Goal: Information Seeking & Learning: Find specific fact

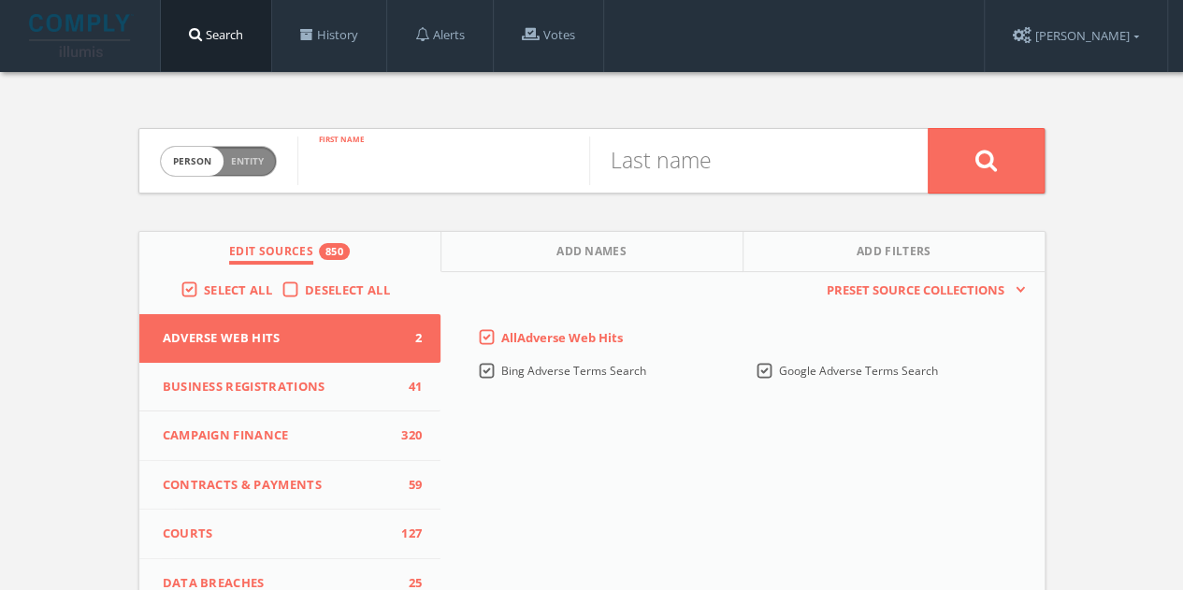
click at [419, 146] on input "text" at bounding box center [443, 161] width 292 height 49
paste input "[PERSON_NAME]"
drag, startPoint x: 404, startPoint y: 169, endPoint x: 1108, endPoint y: 166, distance: 703.4
click at [1111, 171] on div "Person Entity person [PERSON_NAME] First name Last name Edit Sources 850 Add Na…" at bounding box center [591, 551] width 1183 height 958
type input "[PERSON_NAME]"
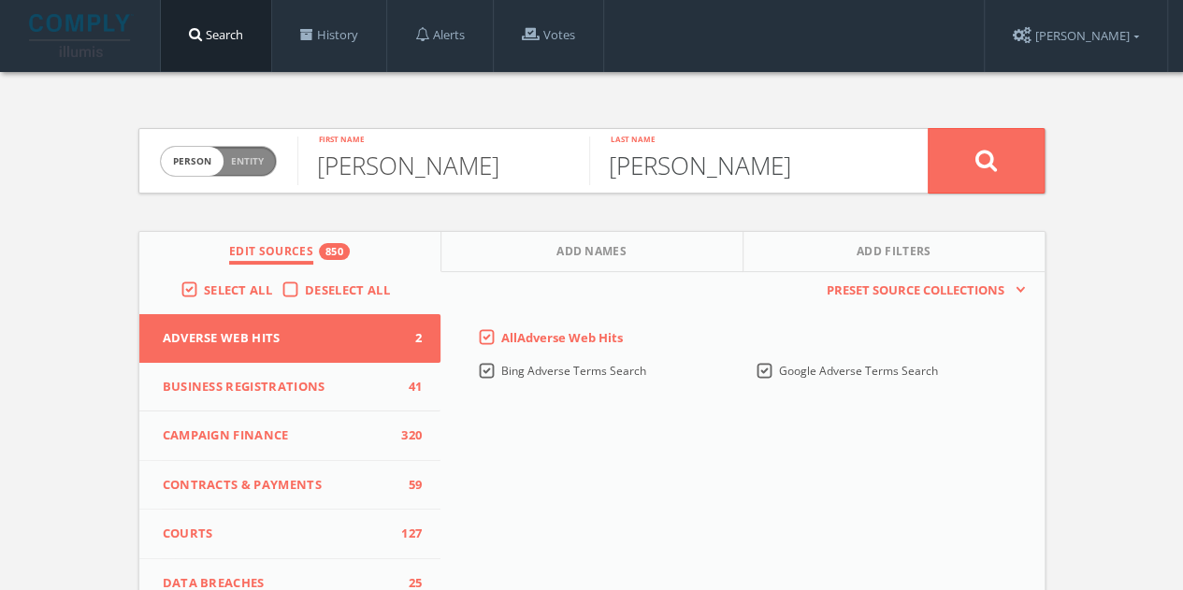
type input "[PERSON_NAME]"
click at [322, 291] on span "Deselect All" at bounding box center [347, 290] width 85 height 17
click at [0, 0] on input "Deselect All" at bounding box center [0, 0] width 0 height 0
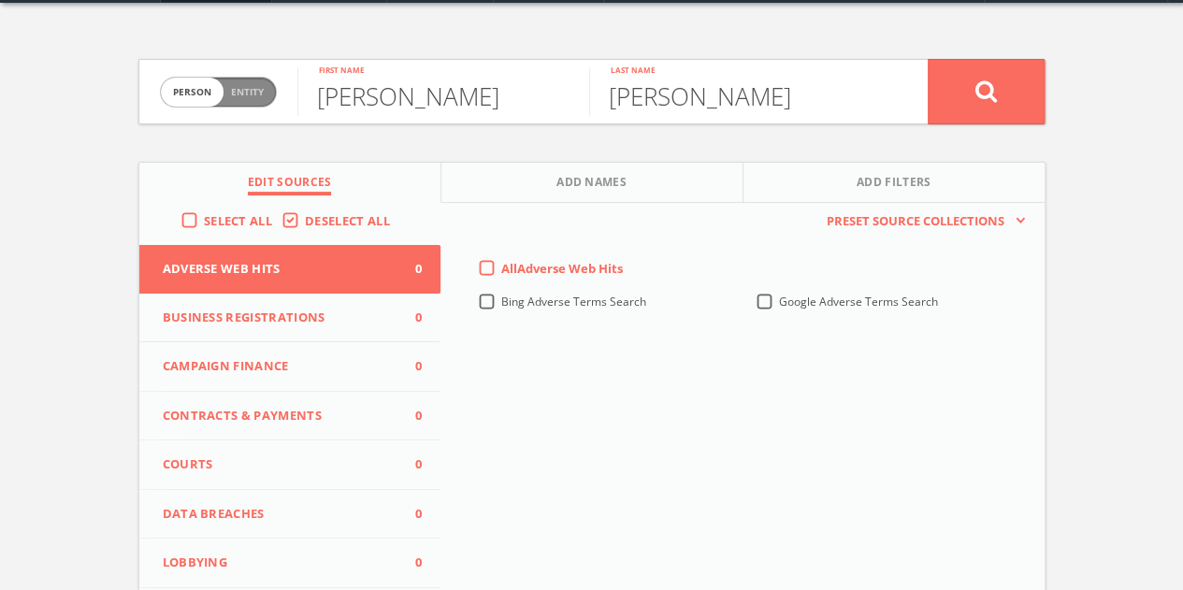
scroll to position [187, 0]
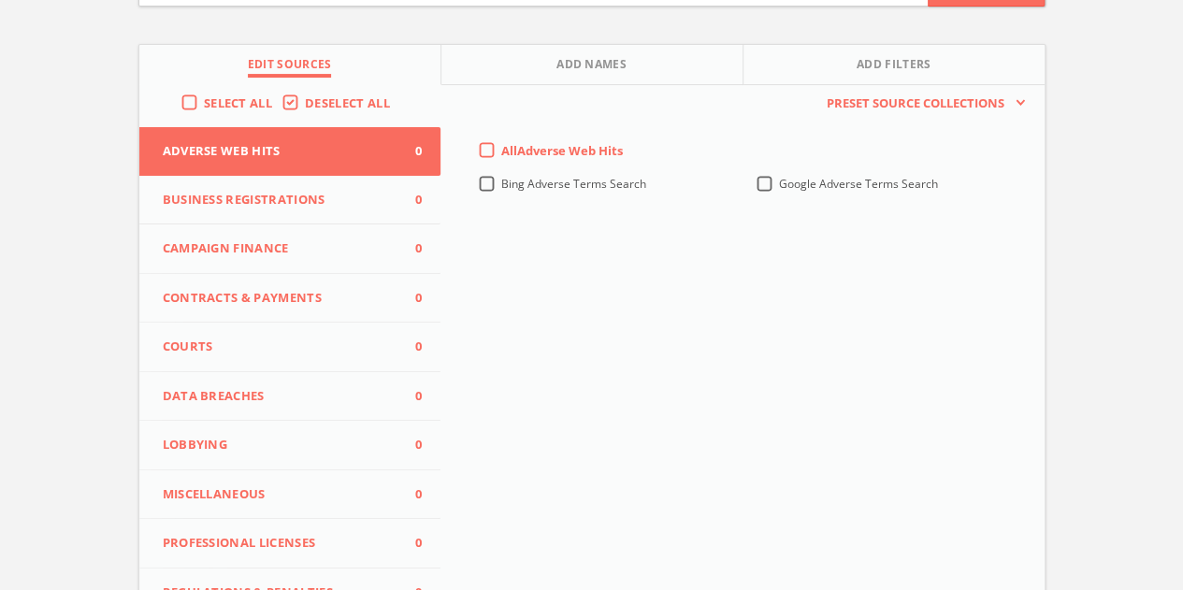
click at [289, 239] on span "Campaign Finance" at bounding box center [279, 248] width 232 height 19
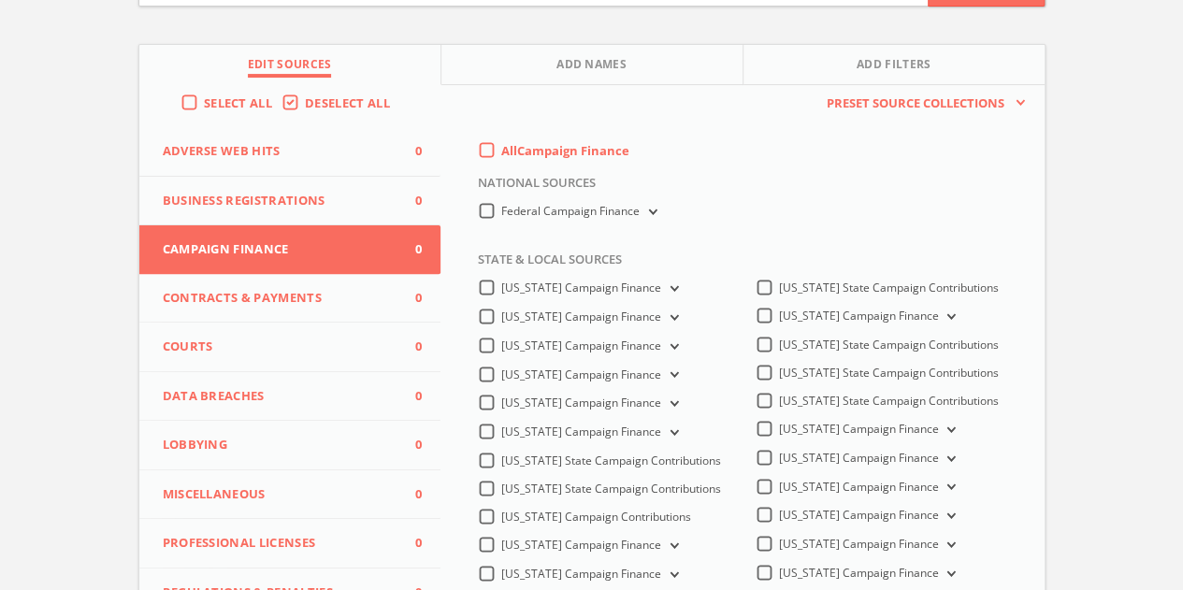
click at [501, 152] on label "All Campaign Finance" at bounding box center [565, 151] width 128 height 19
click at [0, 0] on Finance-all-0 "All Campaign Finance" at bounding box center [0, 0] width 0 height 0
click at [501, 212] on label "Federal Campaign Finance" at bounding box center [580, 212] width 159 height 18
click at [0, 0] on Finance-all "Federal Campaign Finance" at bounding box center [0, 0] width 0 height 0
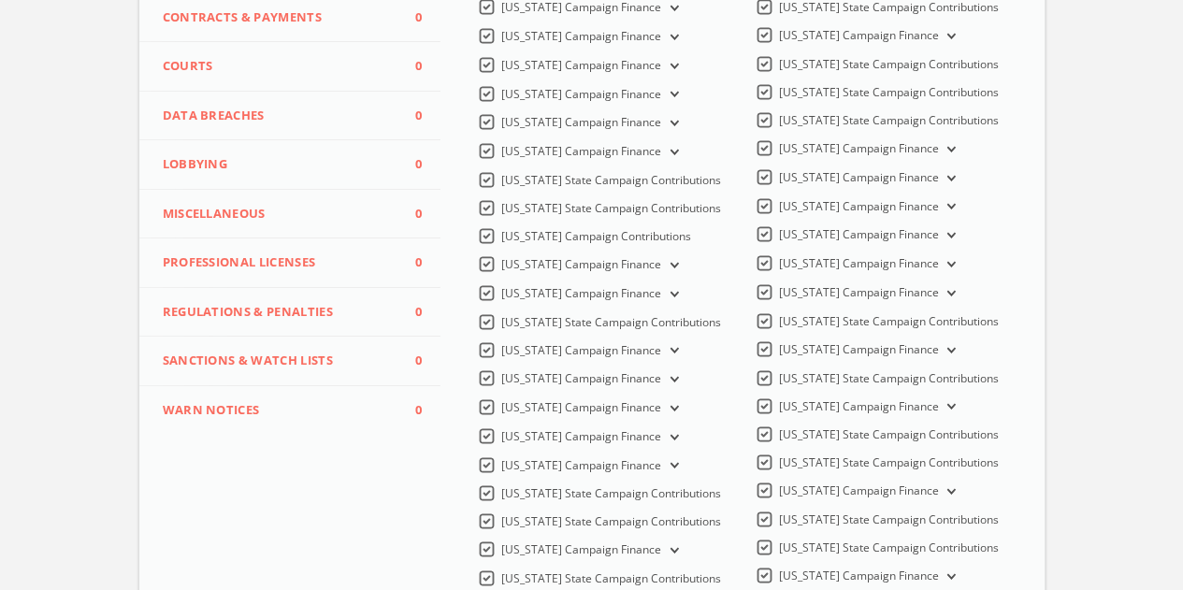
click at [290, 171] on span "Lobbying" at bounding box center [279, 164] width 232 height 19
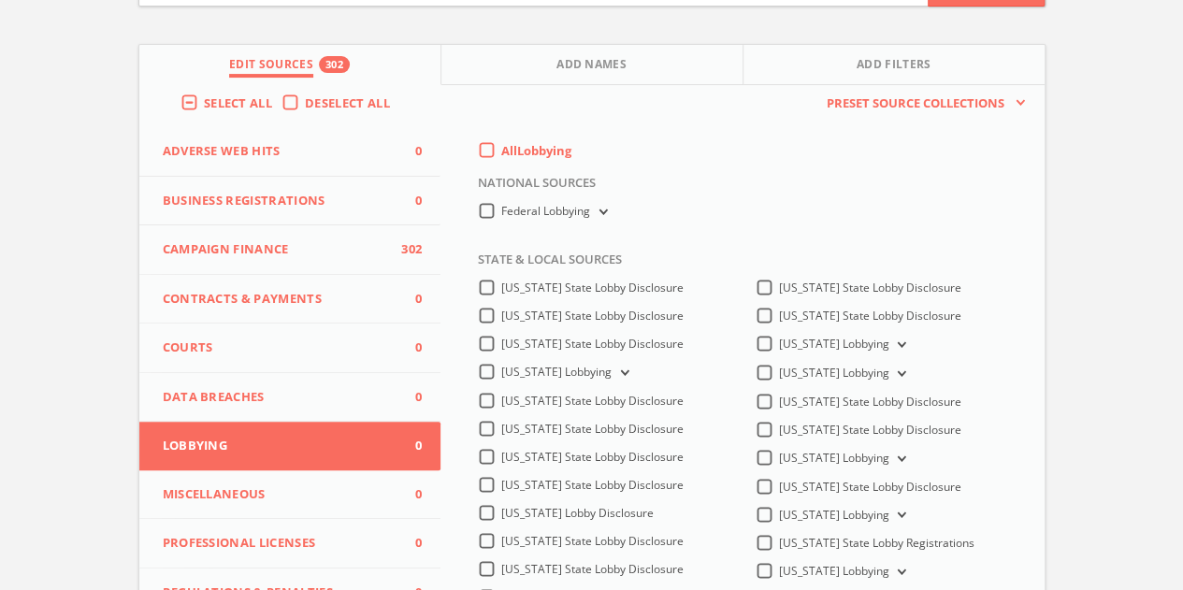
click at [501, 146] on label "All Lobbying" at bounding box center [536, 151] width 70 height 19
click at [0, 0] on input "All Lobbying" at bounding box center [0, 0] width 0 height 0
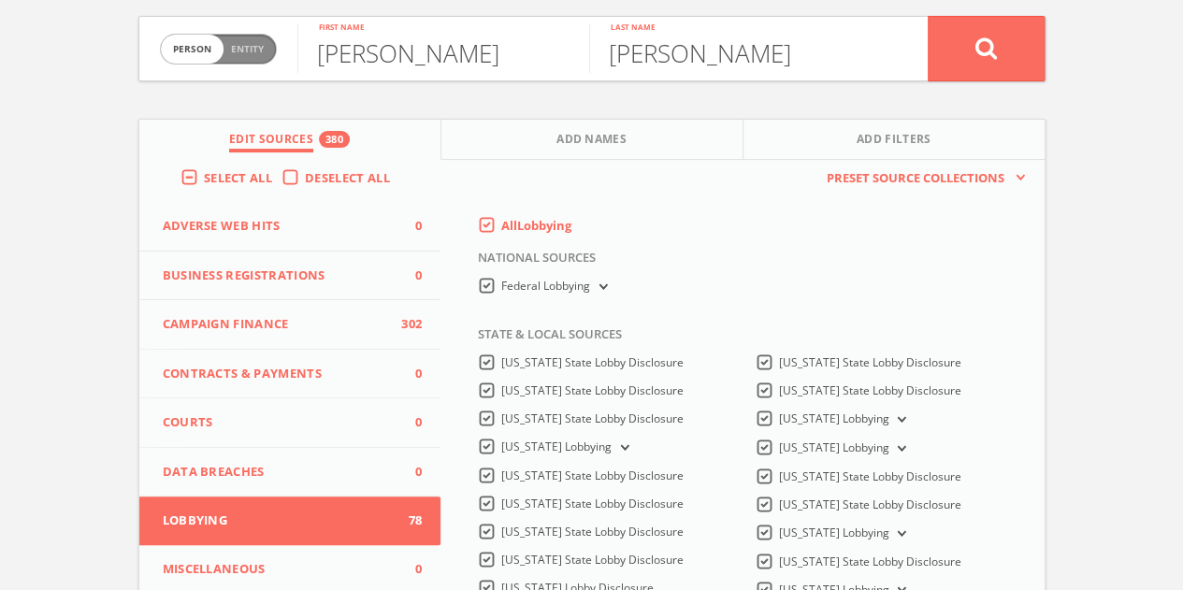
scroll to position [0, 0]
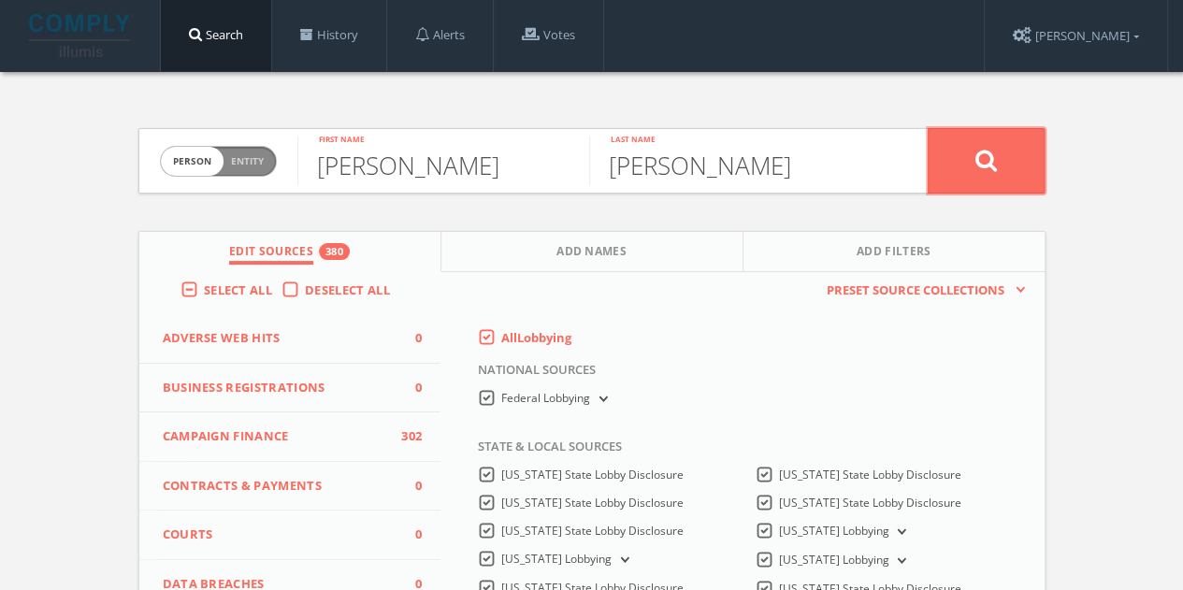
click at [958, 145] on button at bounding box center [986, 160] width 117 height 65
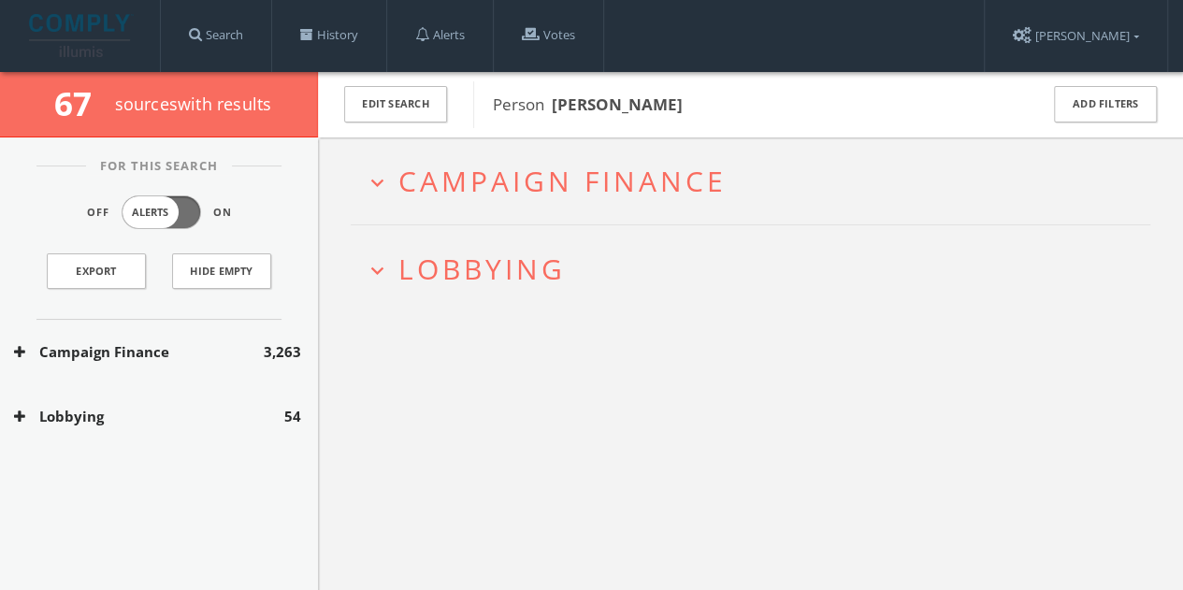
click at [233, 395] on div "Lobbying 54" at bounding box center [159, 416] width 318 height 65
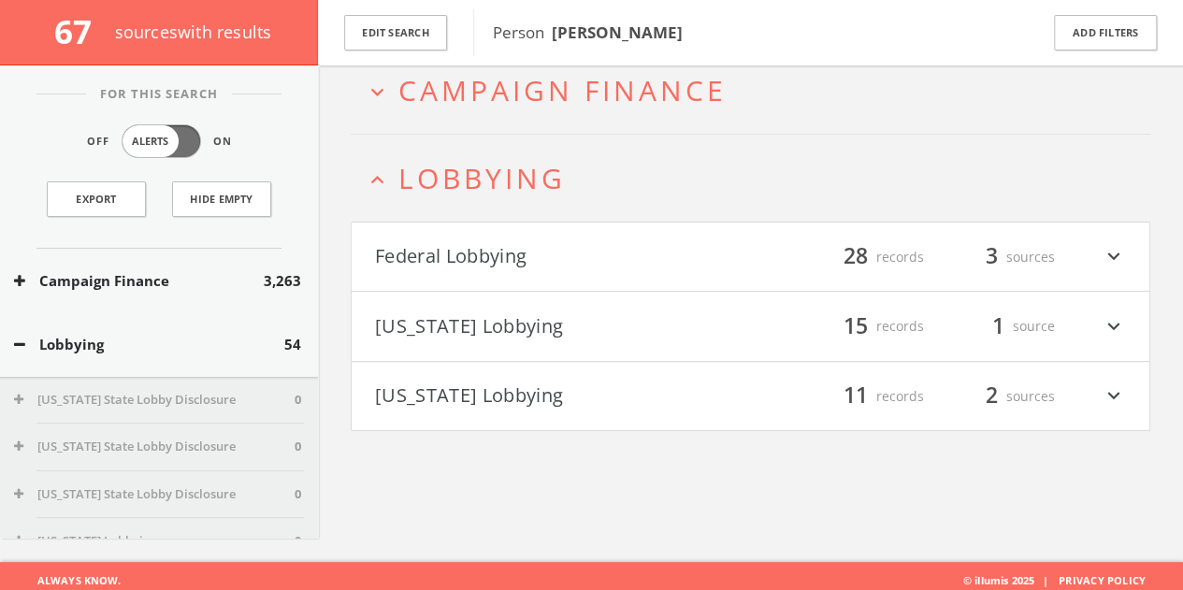
scroll to position [109, 0]
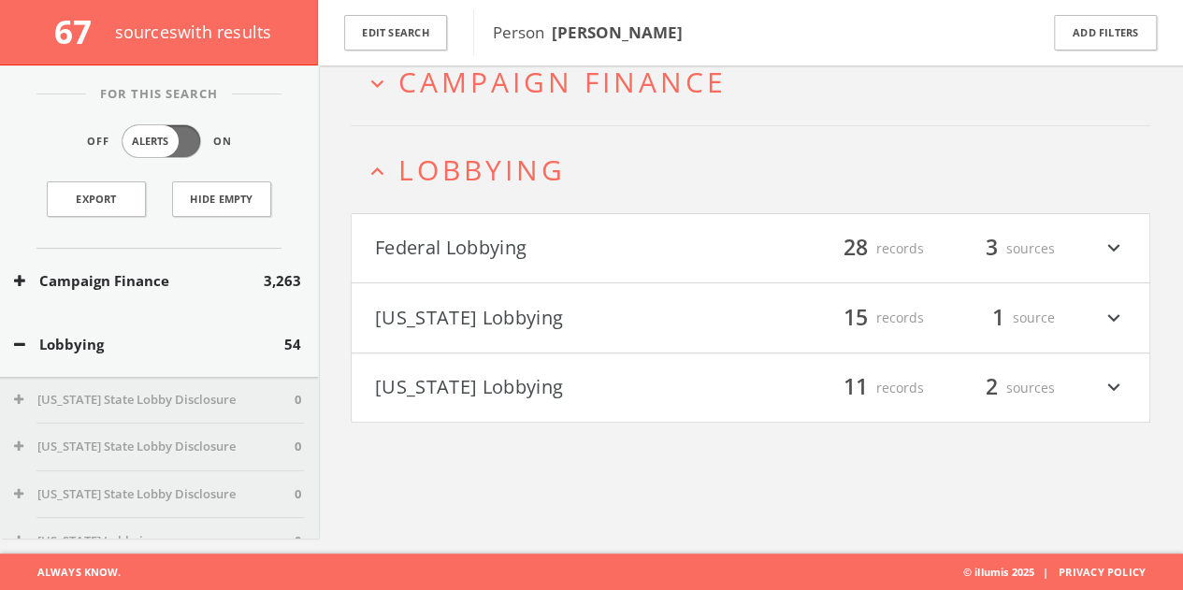
click at [757, 263] on h4 "Federal Lobbying filter_list 28 records 3 sources expand_more" at bounding box center [751, 248] width 798 height 69
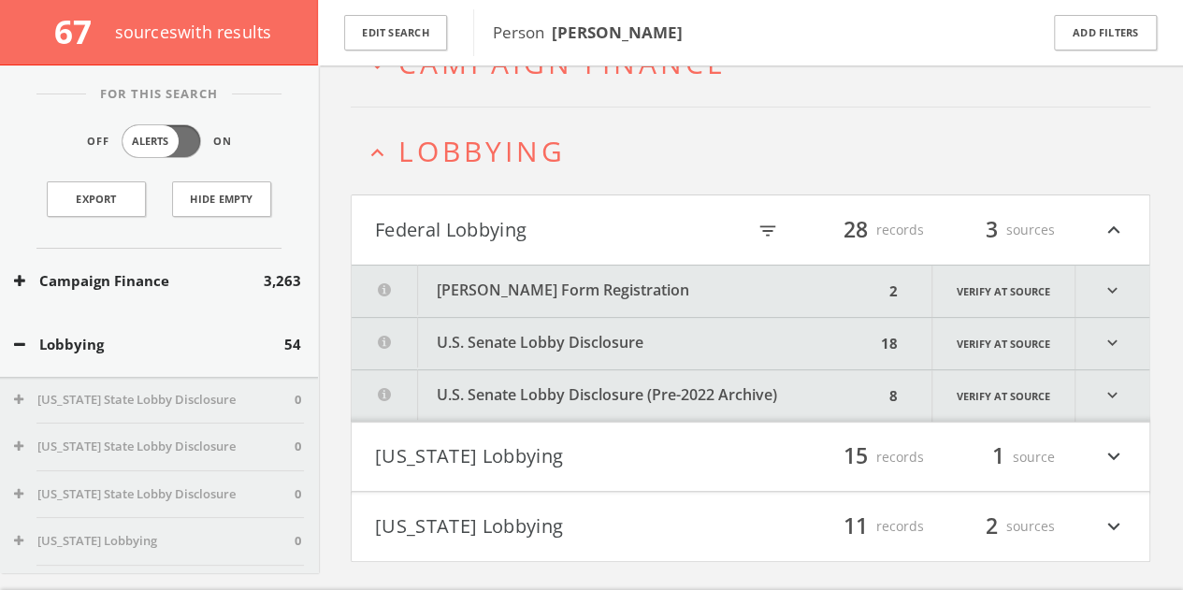
scroll to position [161, 0]
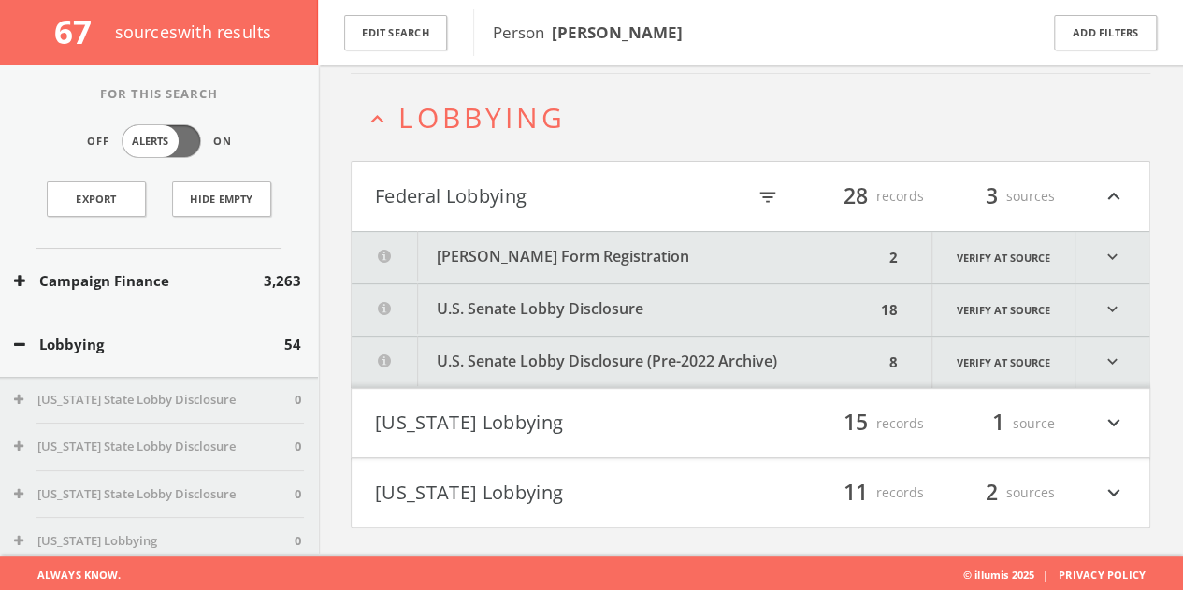
click at [668, 238] on button "[PERSON_NAME] Form Registration" at bounding box center [618, 257] width 532 height 51
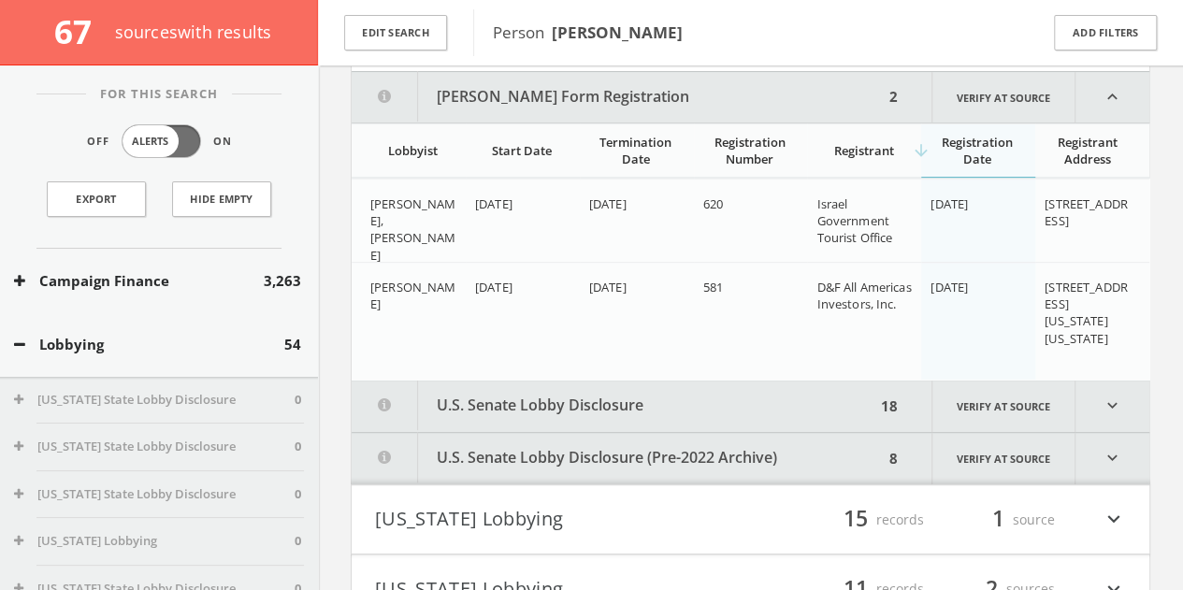
scroll to position [325, 0]
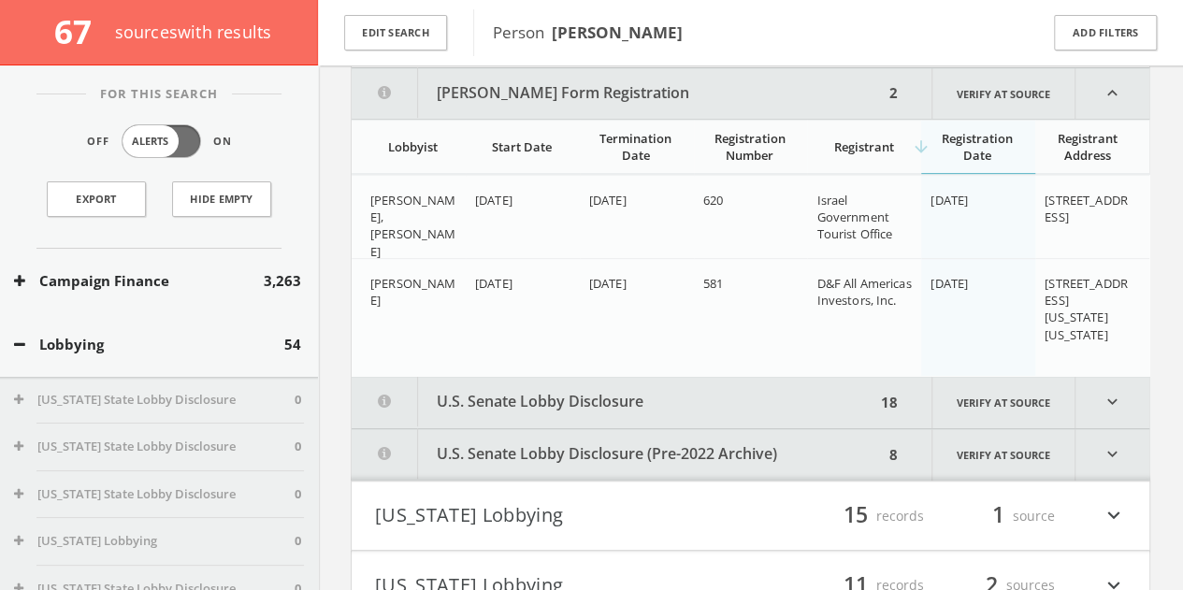
click at [625, 401] on button "U.S. Senate Lobby Disclosure" at bounding box center [614, 402] width 524 height 51
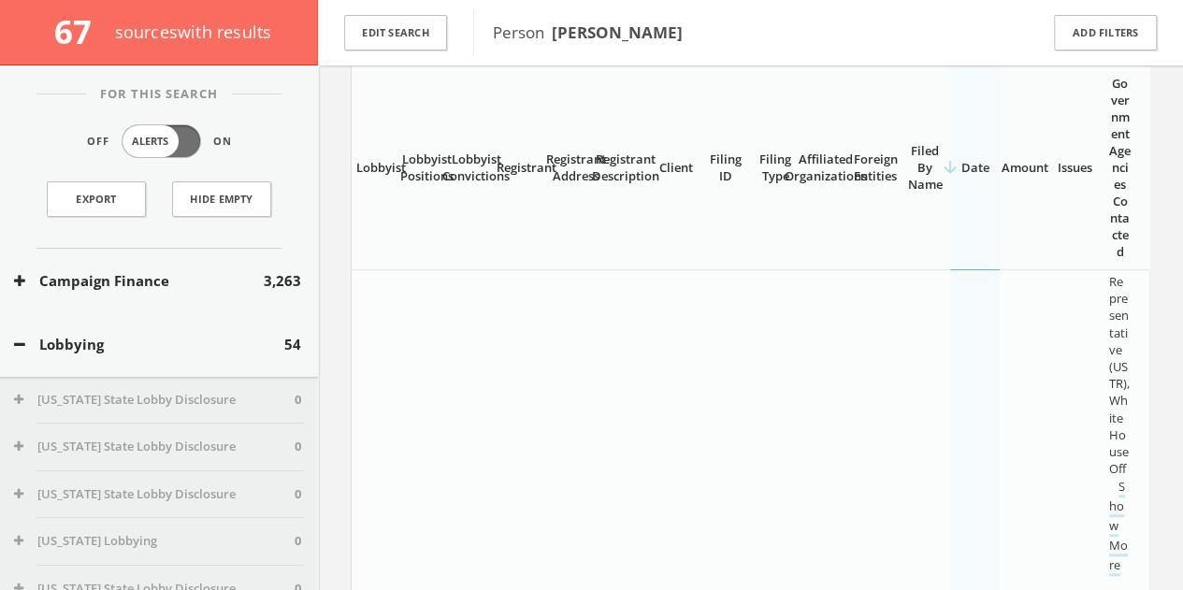
scroll to position [18662, 0]
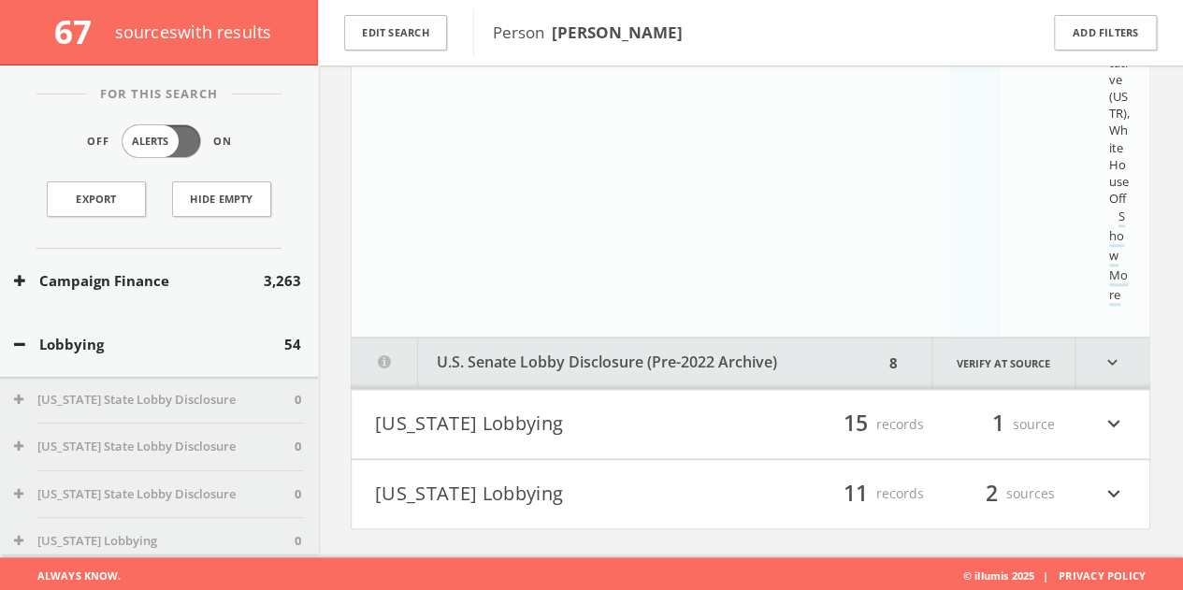
click at [791, 356] on button "U.S. Senate Lobby Disclosure (Pre-2022 Archive)" at bounding box center [618, 363] width 532 height 51
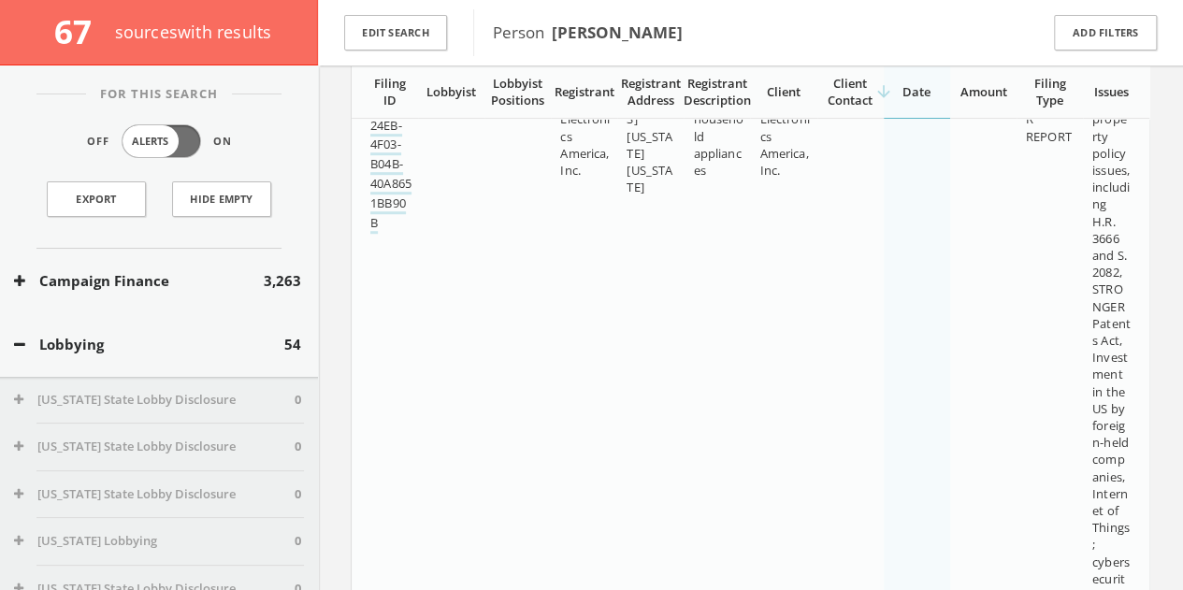
scroll to position [25912, 0]
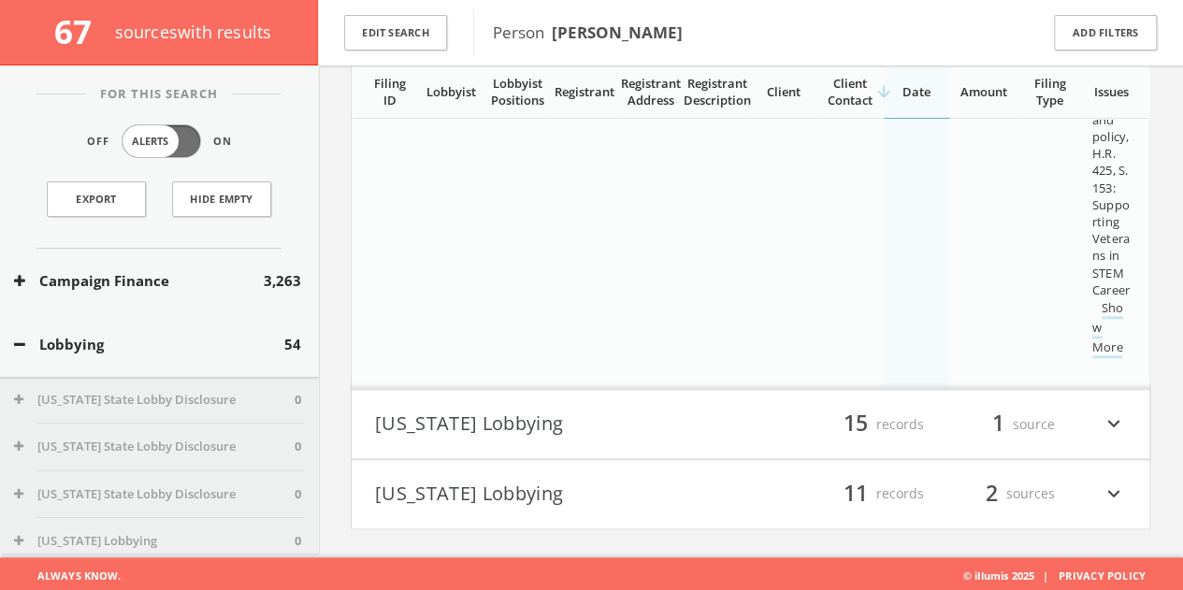
click at [242, 330] on div "Lobbying 54" at bounding box center [159, 344] width 318 height 65
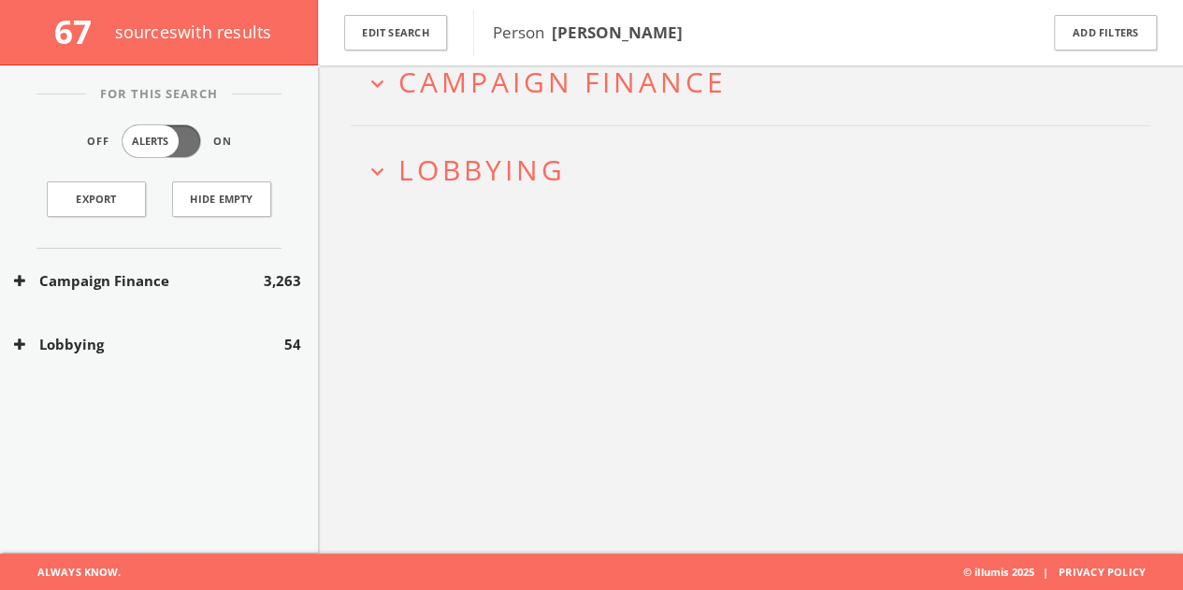
click at [236, 340] on button "Lobbying" at bounding box center [149, 345] width 270 height 22
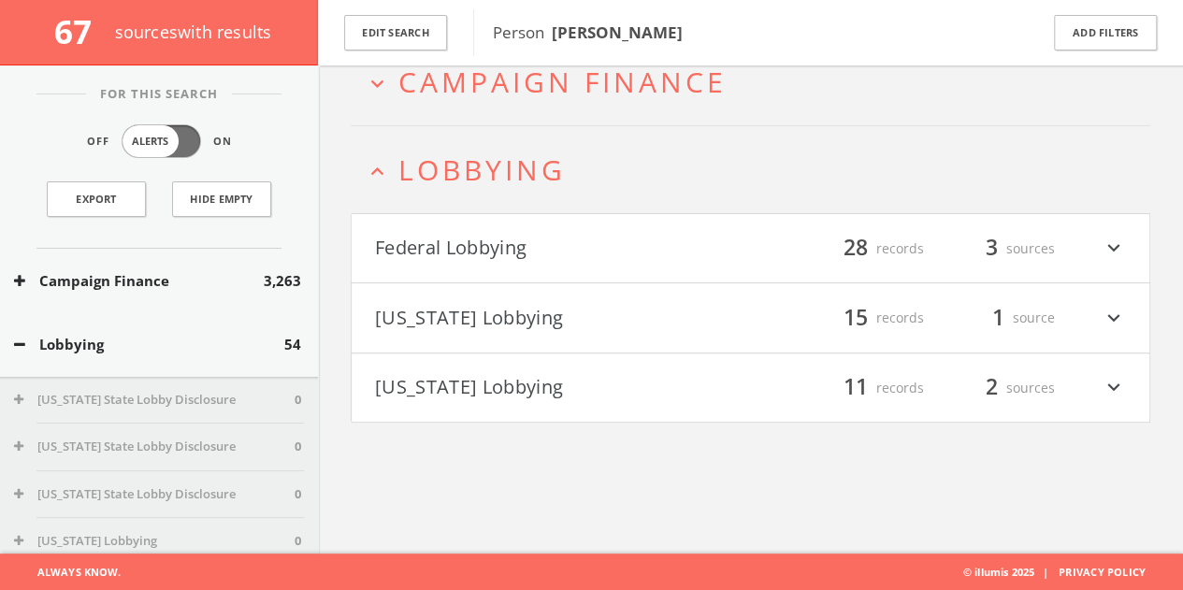
click at [563, 298] on h4 "[US_STATE] Lobbying filter_list 15 records 1 source expand_more" at bounding box center [751, 317] width 798 height 69
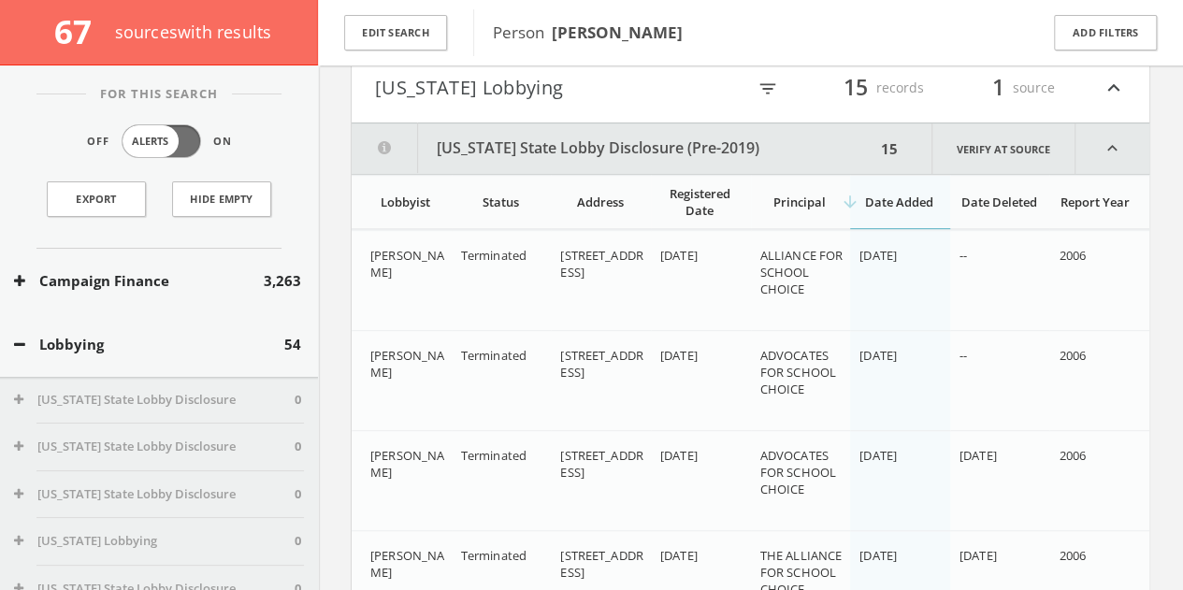
scroll to position [300, 0]
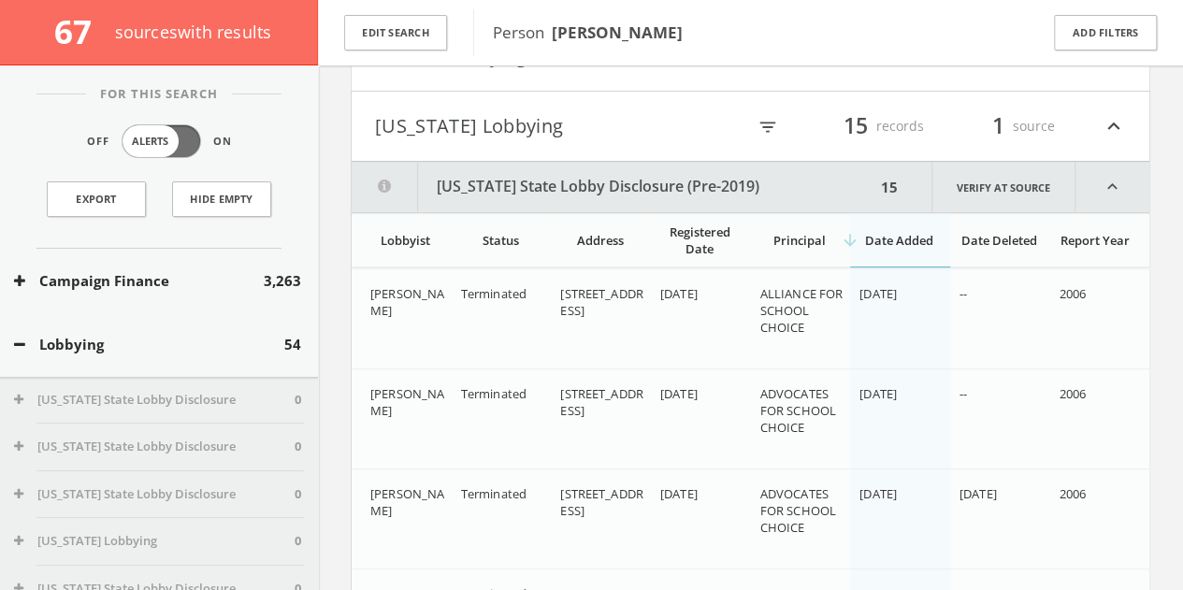
click at [445, 128] on button "[US_STATE] Lobbying" at bounding box center [560, 126] width 370 height 32
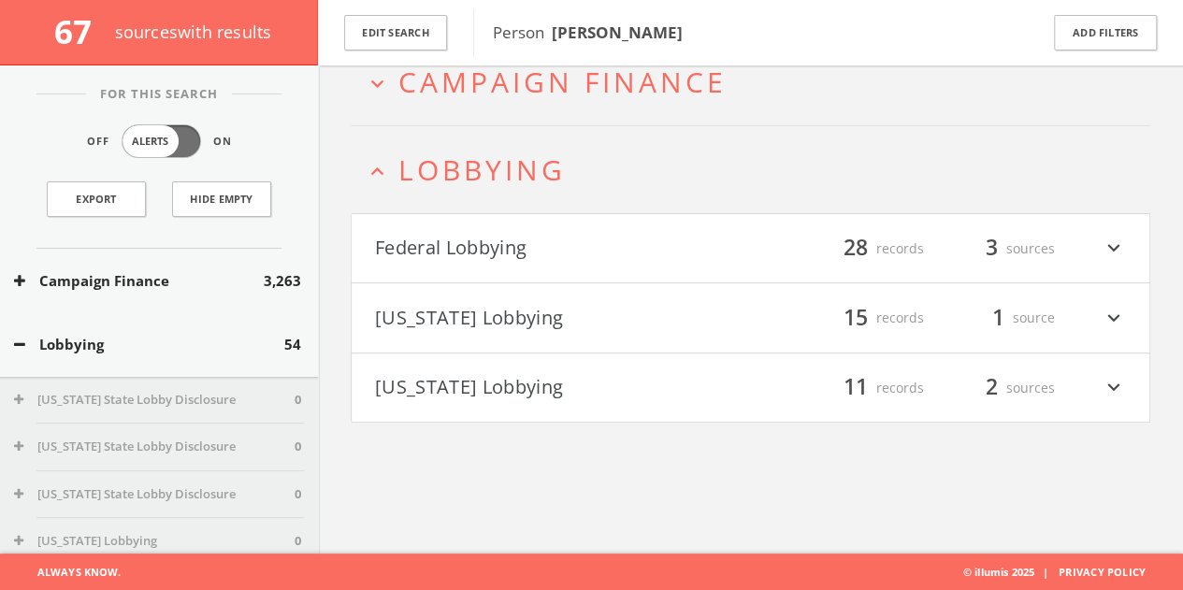
click at [522, 409] on h4 "[US_STATE] Lobbying filter_list 11 records 2 sources expand_more" at bounding box center [751, 388] width 798 height 69
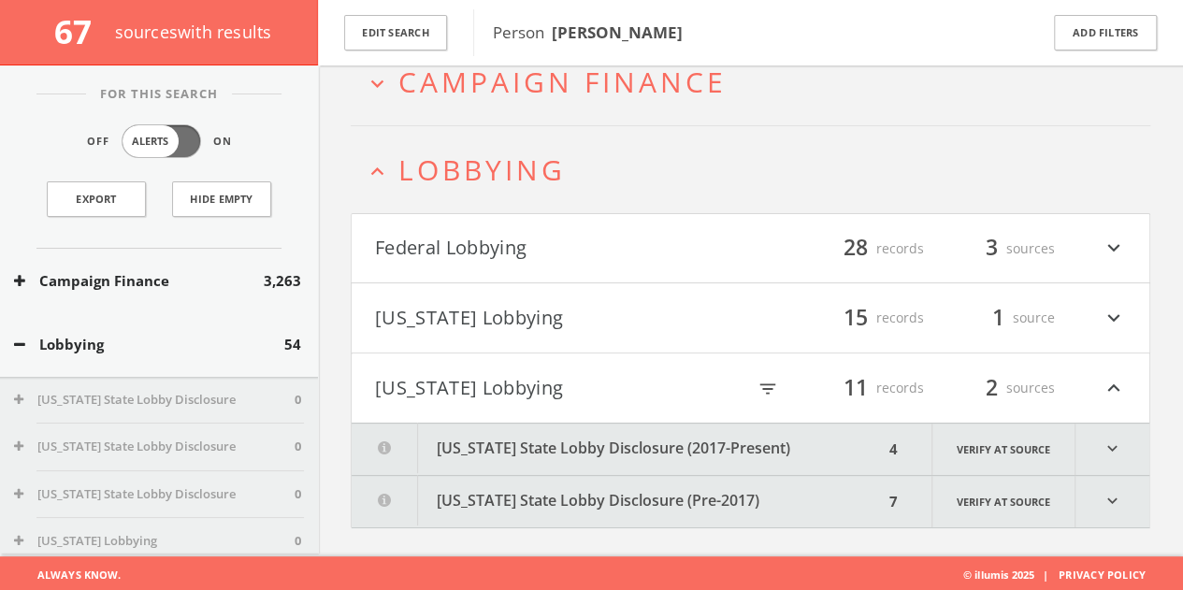
click at [518, 442] on button "[US_STATE] State Lobby Disclosure (2017-Present)" at bounding box center [618, 449] width 532 height 51
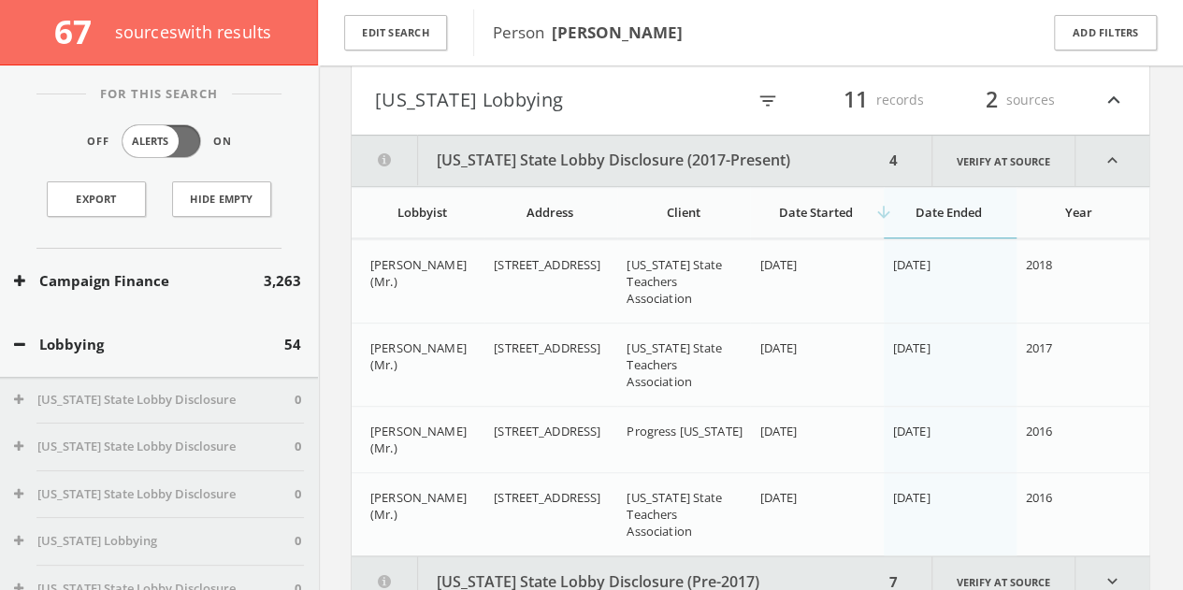
scroll to position [370, 0]
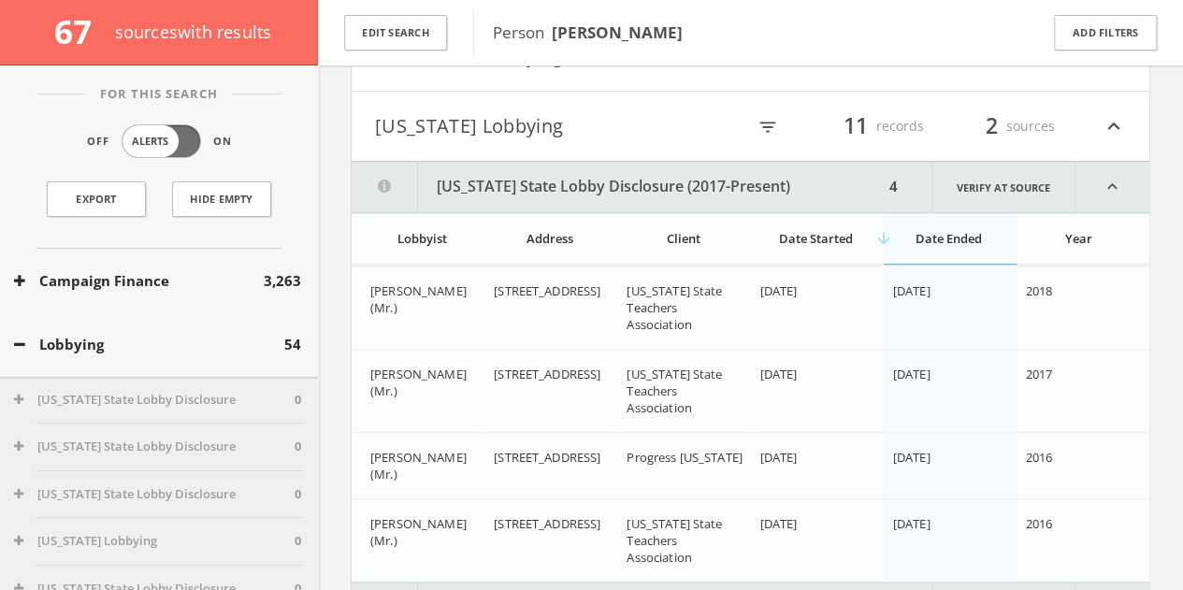
click at [438, 128] on button "[US_STATE] Lobbying" at bounding box center [560, 126] width 370 height 32
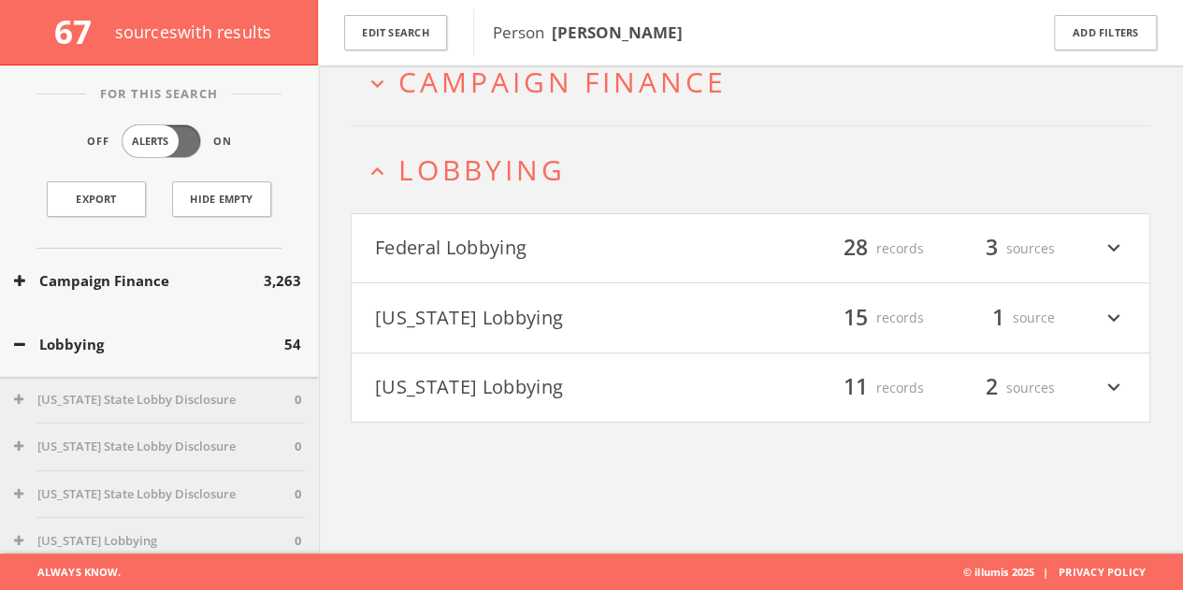
click at [152, 337] on button "Lobbying" at bounding box center [149, 345] width 270 height 22
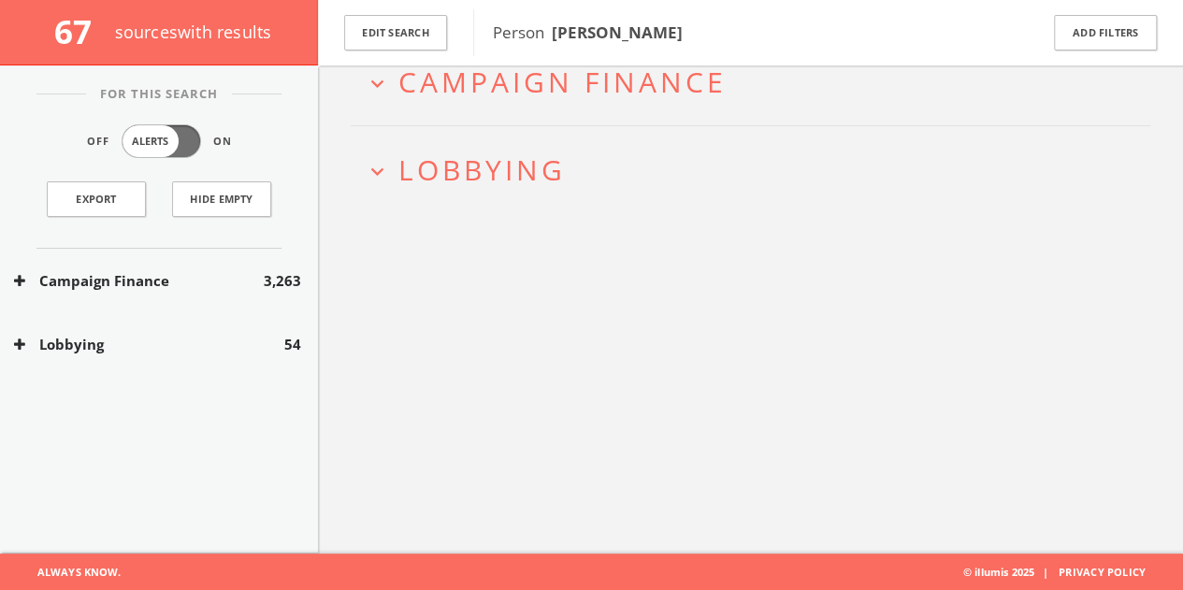
click at [156, 276] on button "Campaign Finance" at bounding box center [139, 281] width 250 height 22
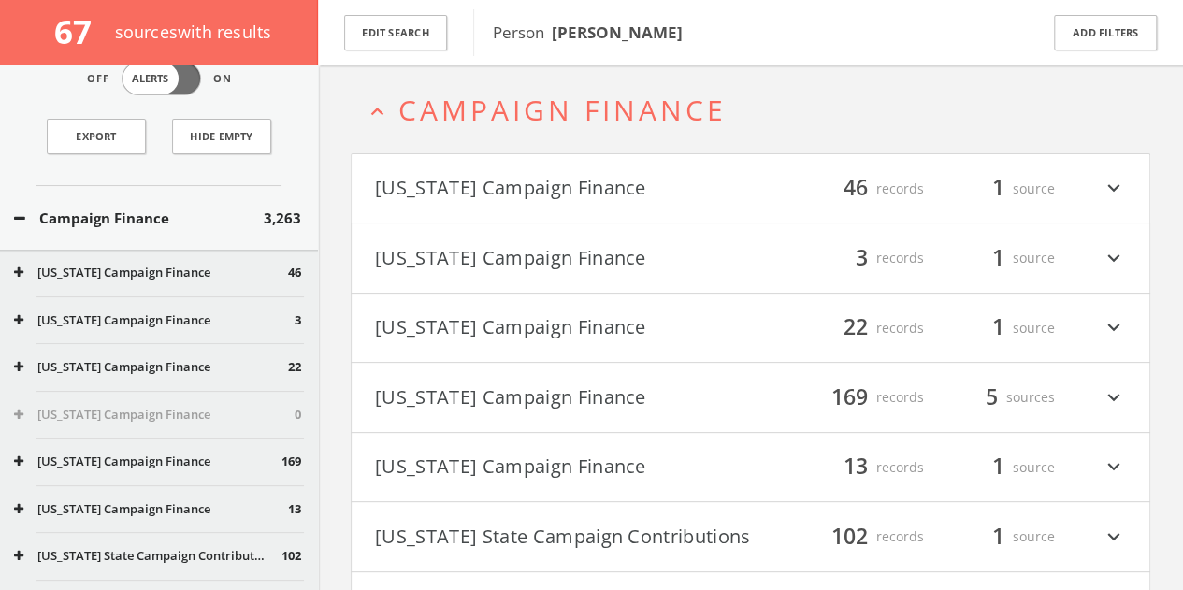
scroll to position [0, 0]
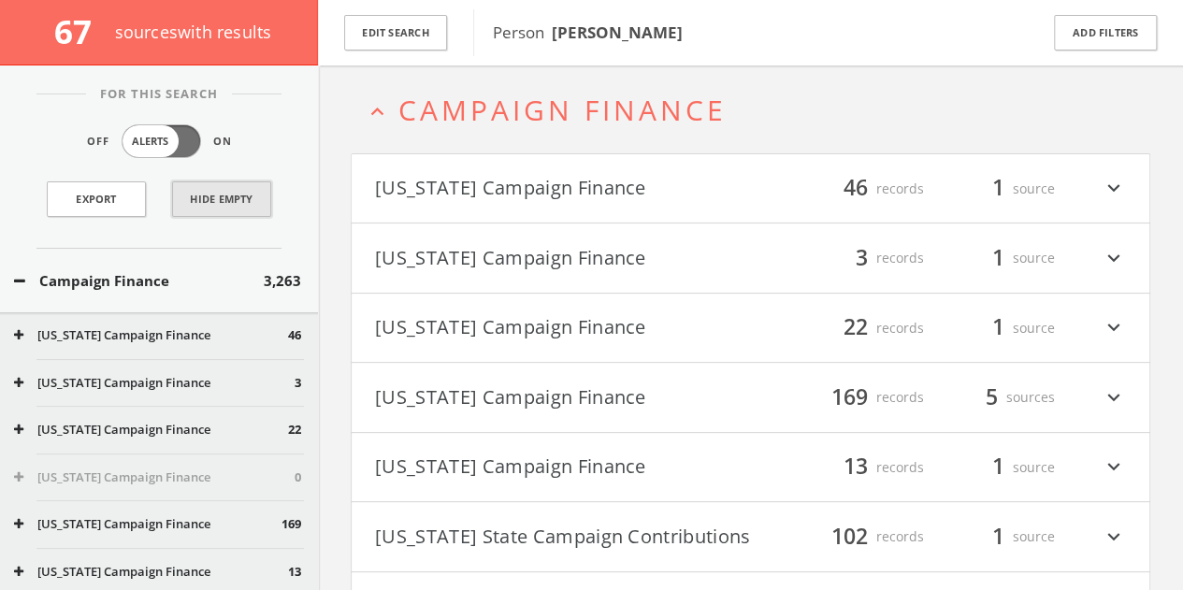
click at [238, 197] on button "Hide Empty" at bounding box center [221, 199] width 99 height 36
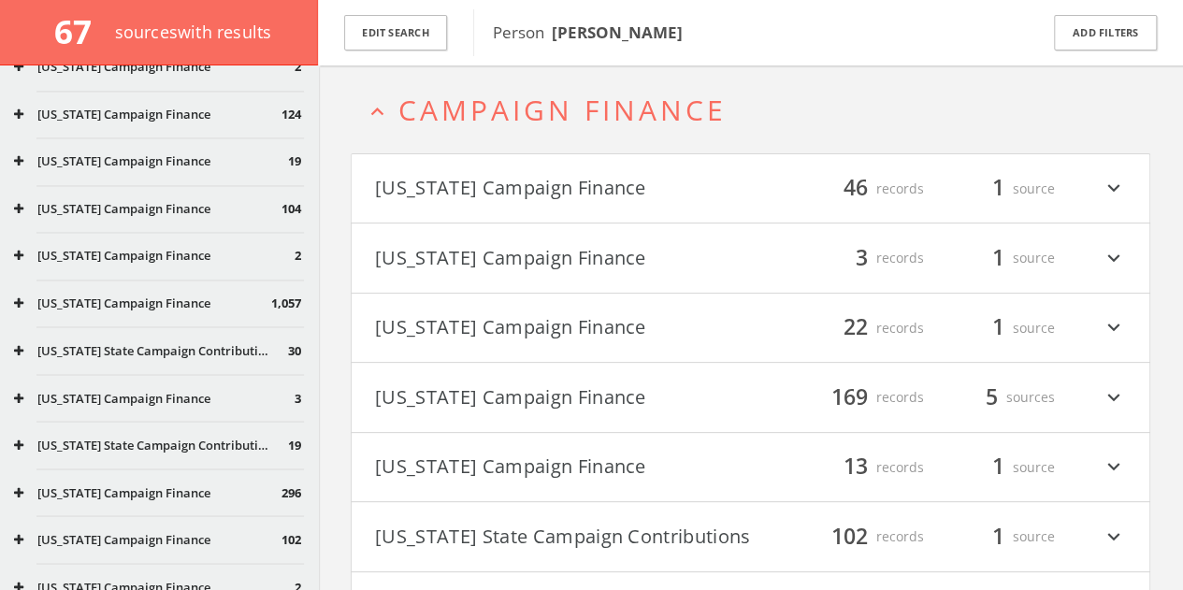
scroll to position [1310, 0]
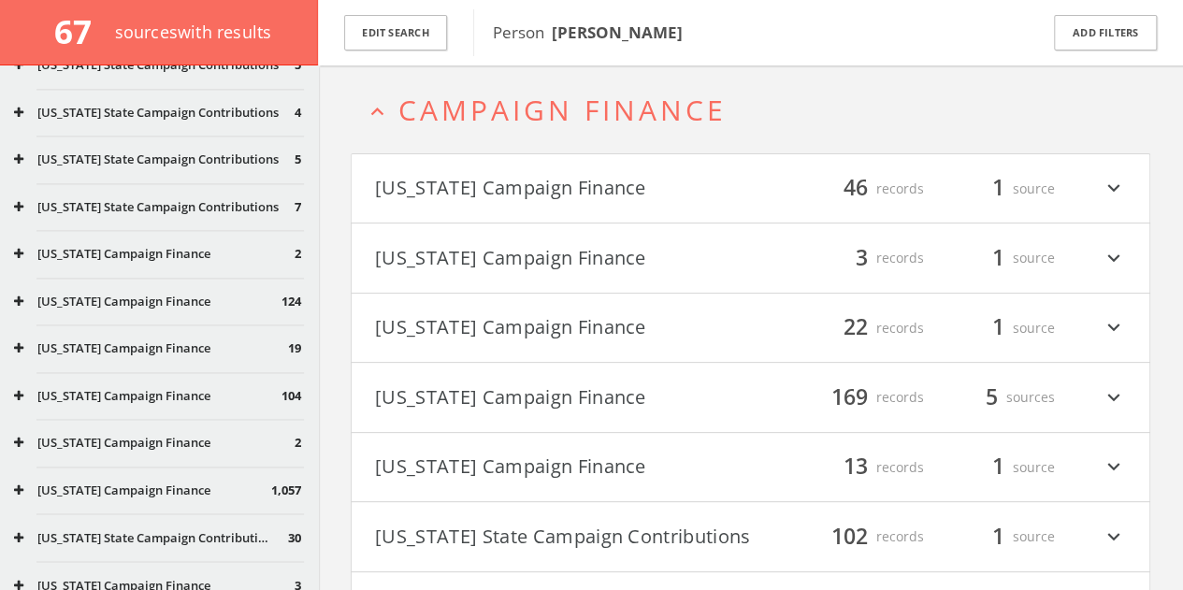
click at [111, 406] on button "[US_STATE] Campaign Finance" at bounding box center [148, 396] width 268 height 19
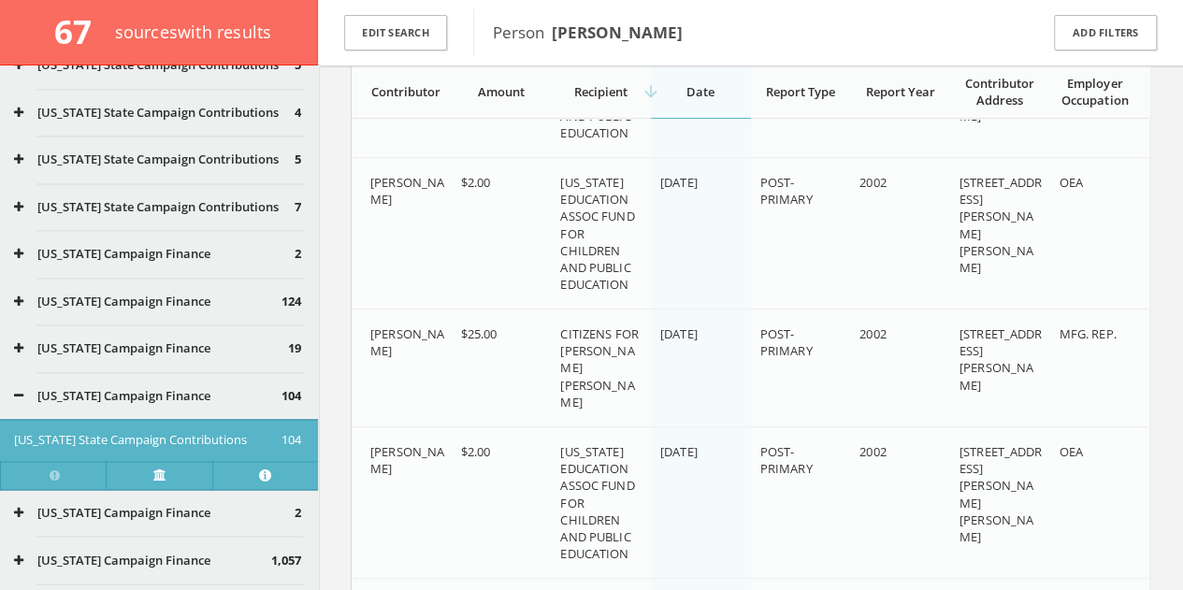
scroll to position [11174, 0]
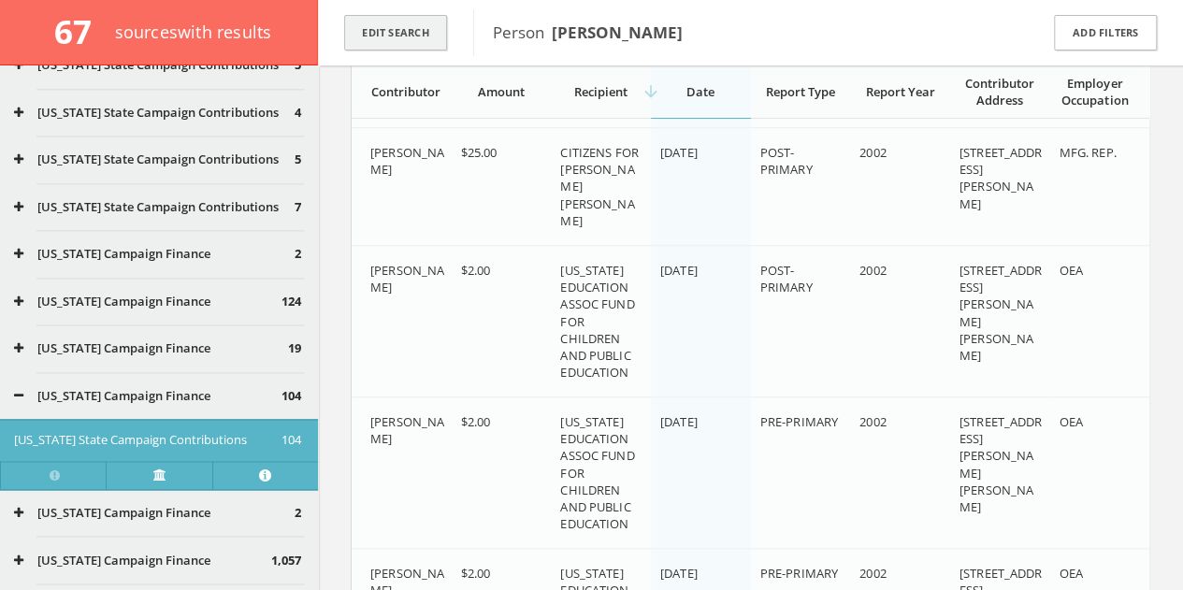
click at [398, 39] on button "Edit Search" at bounding box center [395, 33] width 103 height 36
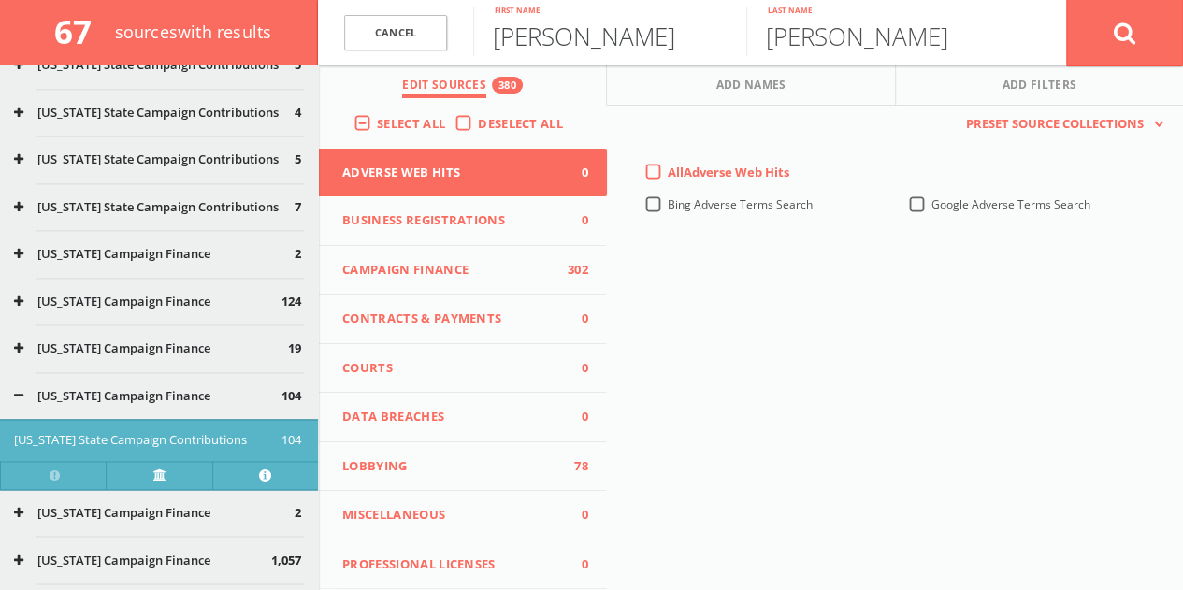
click at [596, 36] on input "[PERSON_NAME]" at bounding box center [609, 31] width 273 height 49
paste input "[PERSON_NAME]"
click at [545, 40] on input "[PERSON_NAME]" at bounding box center [609, 31] width 273 height 49
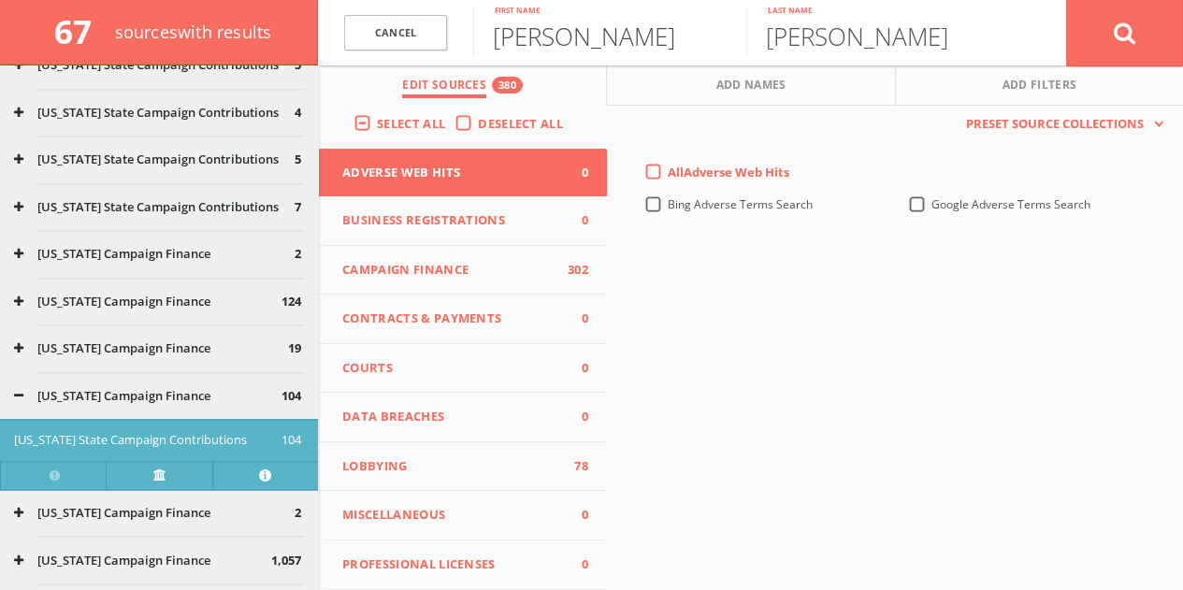
click at [545, 40] on input "[PERSON_NAME]" at bounding box center [609, 31] width 273 height 49
paste input "text"
drag, startPoint x: 557, startPoint y: 44, endPoint x: 1196, endPoint y: 55, distance: 639.0
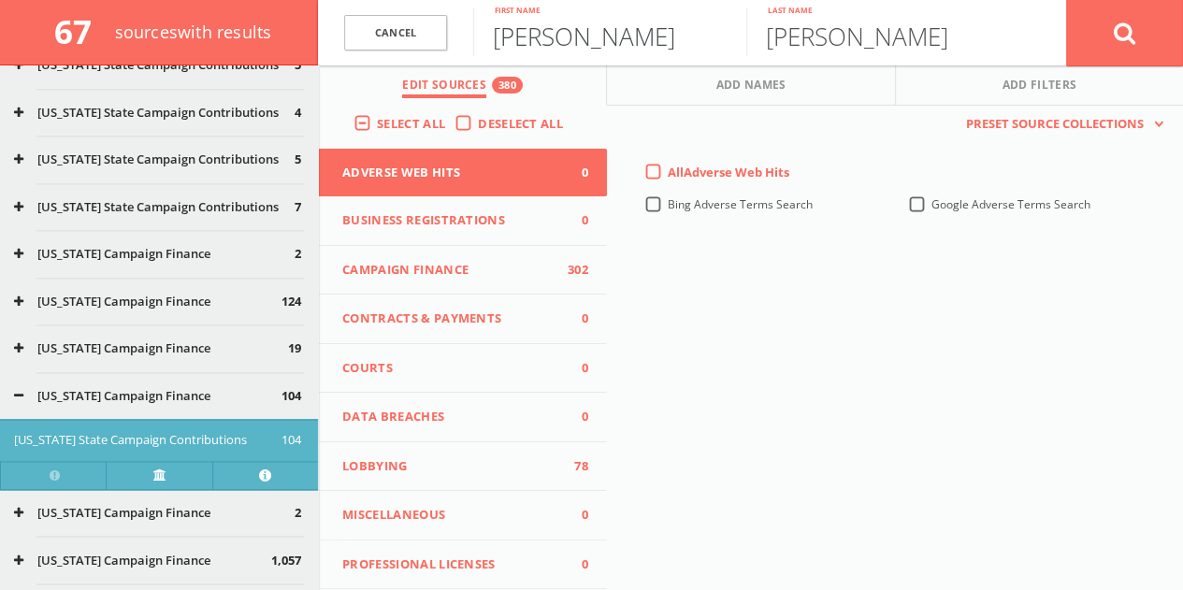
type input "[PERSON_NAME]"
click at [932, 36] on input "[PERSON_NAME]" at bounding box center [882, 31] width 273 height 49
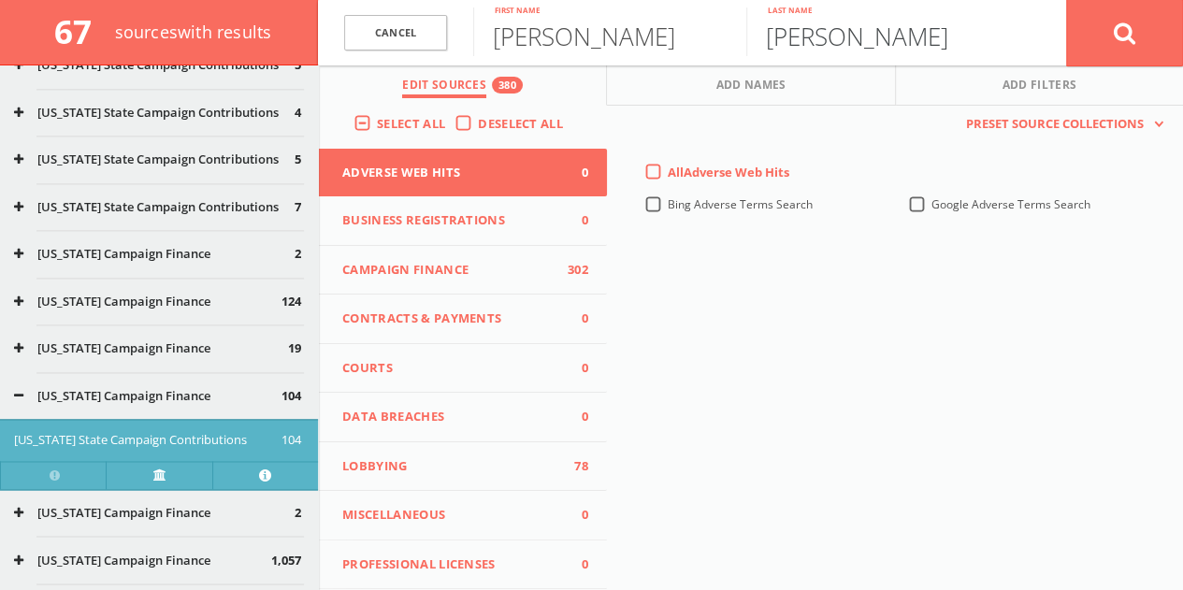
paste input "[PERSON_NAME]"
drag, startPoint x: 904, startPoint y: 33, endPoint x: 165, endPoint y: 0, distance: 739.7
click at [190, 6] on div "67 source s with results Cancel [PERSON_NAME] First name [PERSON_NAME] Last nam…" at bounding box center [591, 32] width 1183 height 65
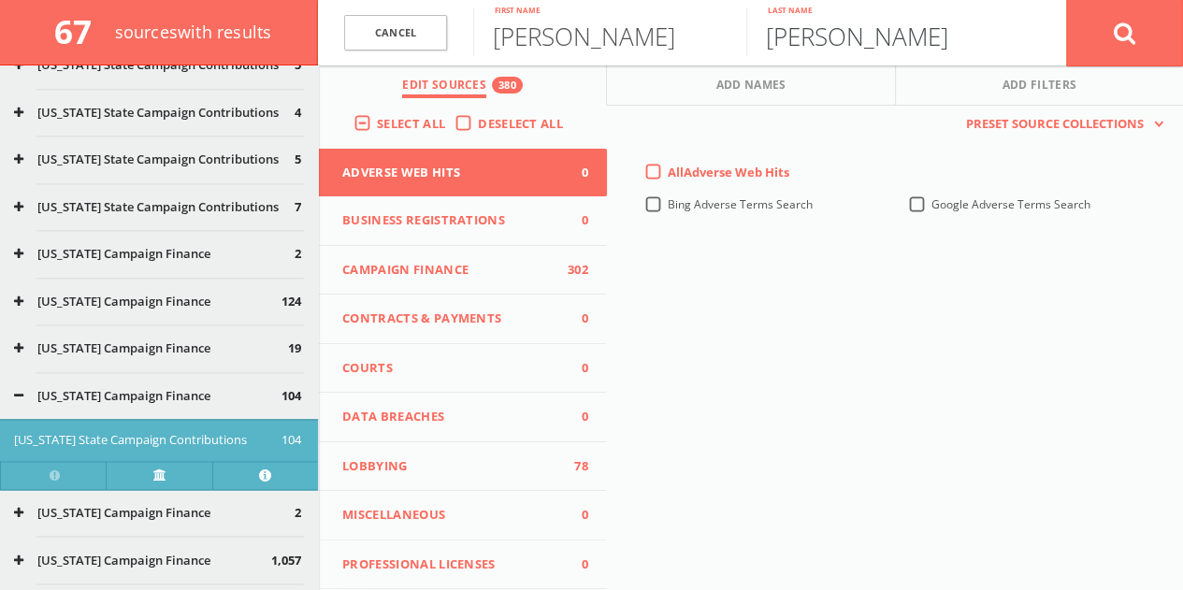
type input "[PERSON_NAME]"
click at [1066, 0] on button at bounding box center [1124, 32] width 117 height 67
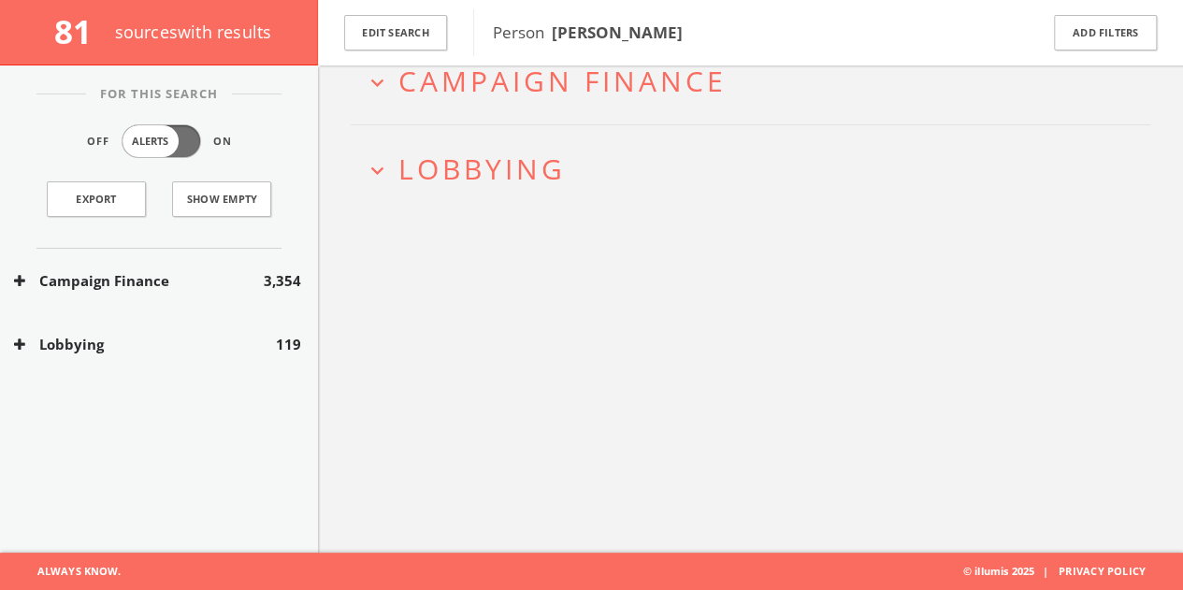
scroll to position [109, 0]
click at [422, 31] on button "Edit Search" at bounding box center [395, 33] width 103 height 36
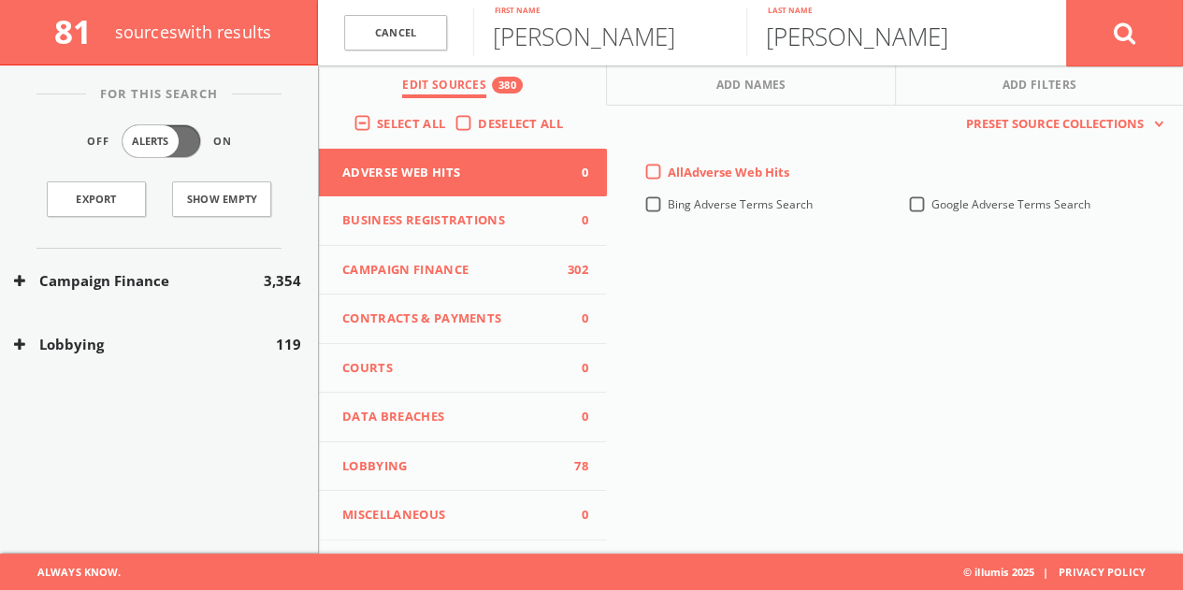
click at [864, 43] on input "[PERSON_NAME]" at bounding box center [882, 31] width 273 height 49
type input "Moon"
click at [1066, 0] on button at bounding box center [1124, 32] width 117 height 67
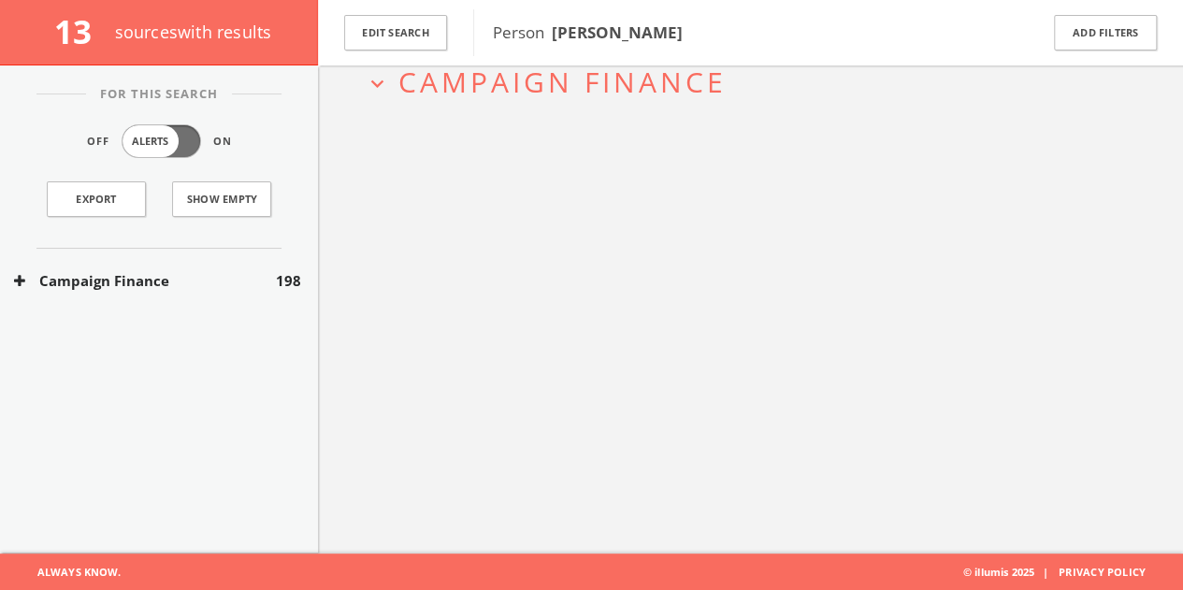
click at [282, 283] on span "198" at bounding box center [288, 281] width 25 height 22
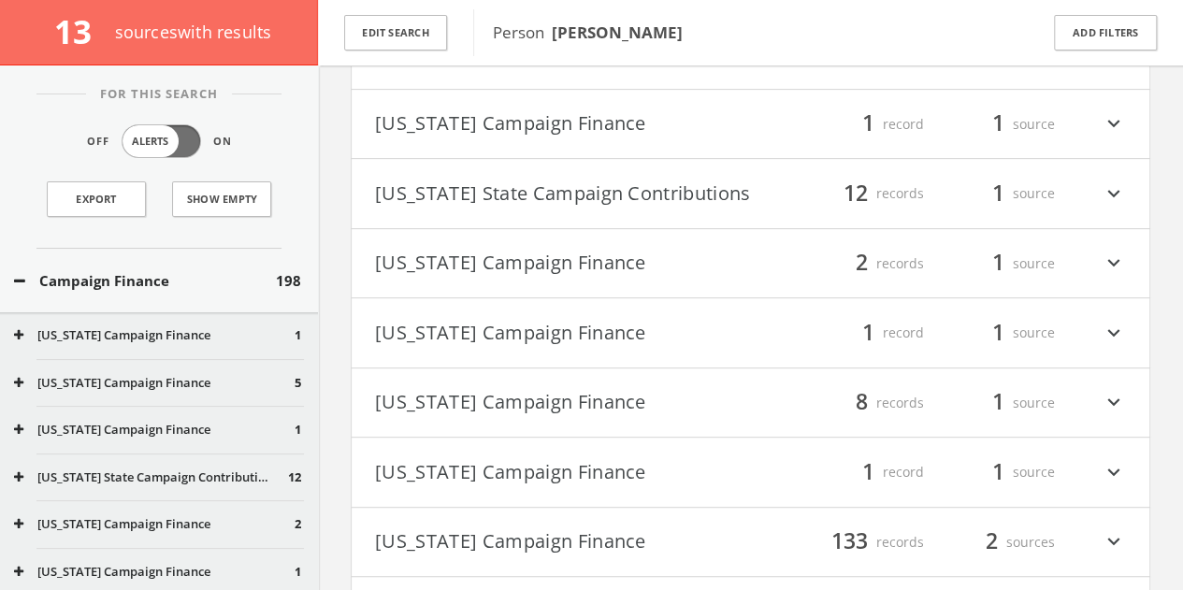
scroll to position [97, 0]
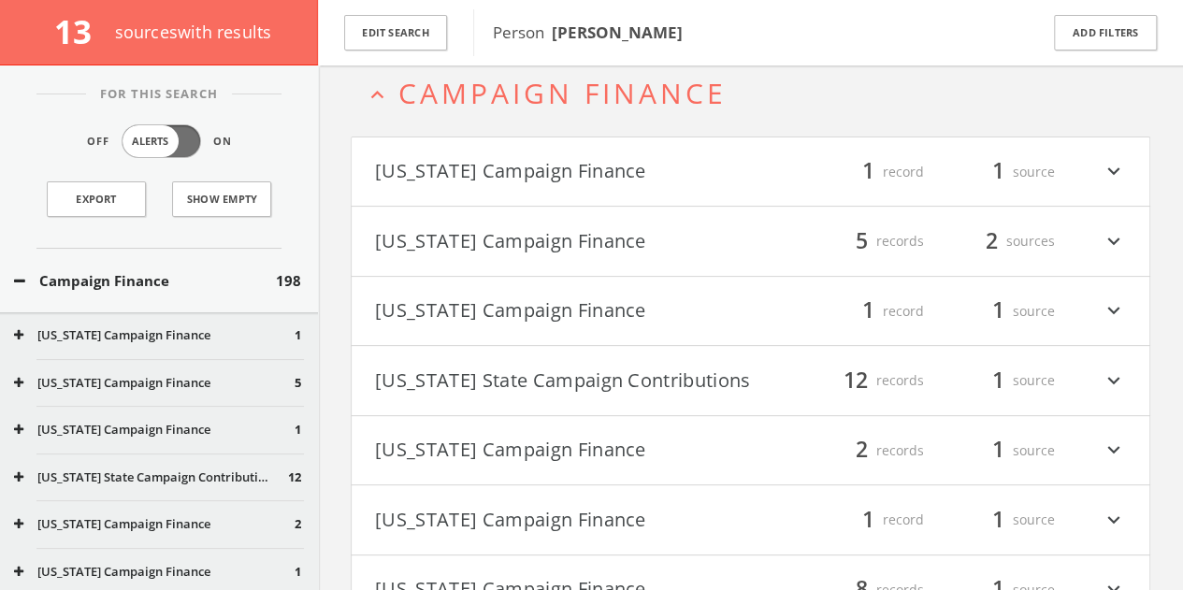
click at [702, 162] on button "[US_STATE] Campaign Finance" at bounding box center [563, 172] width 376 height 32
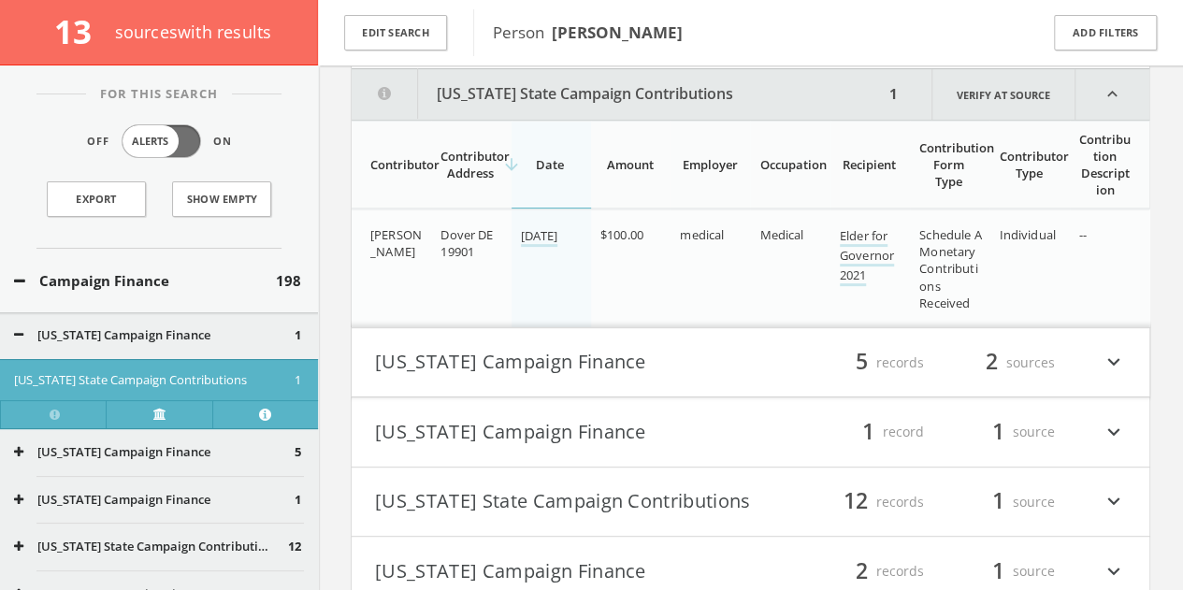
scroll to position [238, 0]
click at [597, 352] on button "[US_STATE] Campaign Finance" at bounding box center [563, 361] width 376 height 32
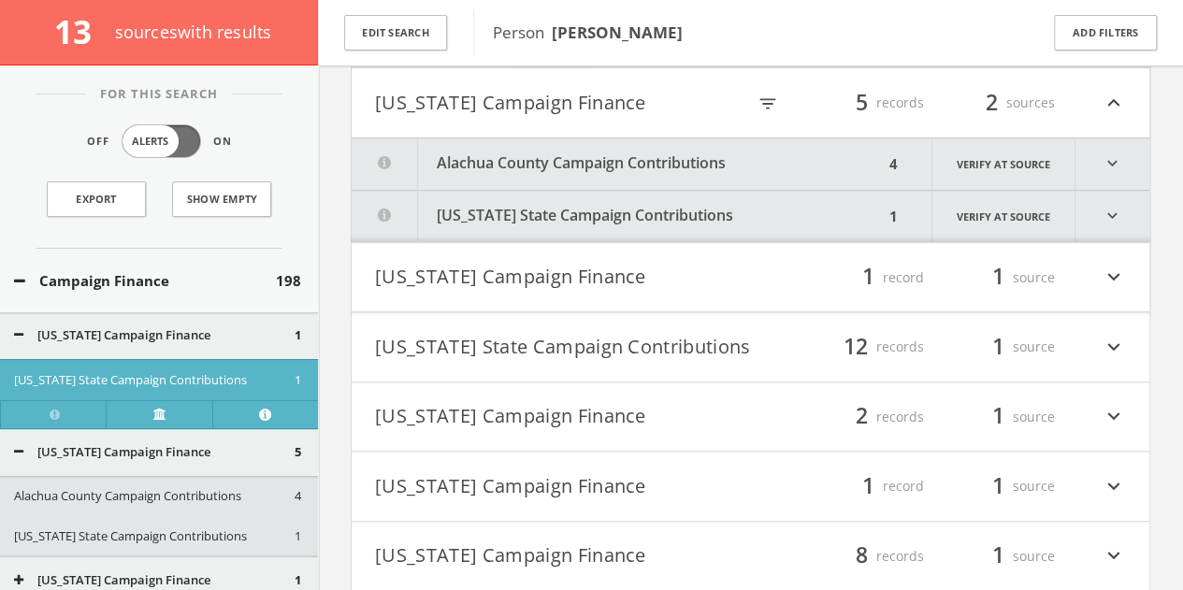
click at [562, 269] on button "[US_STATE] Campaign Finance" at bounding box center [563, 278] width 376 height 32
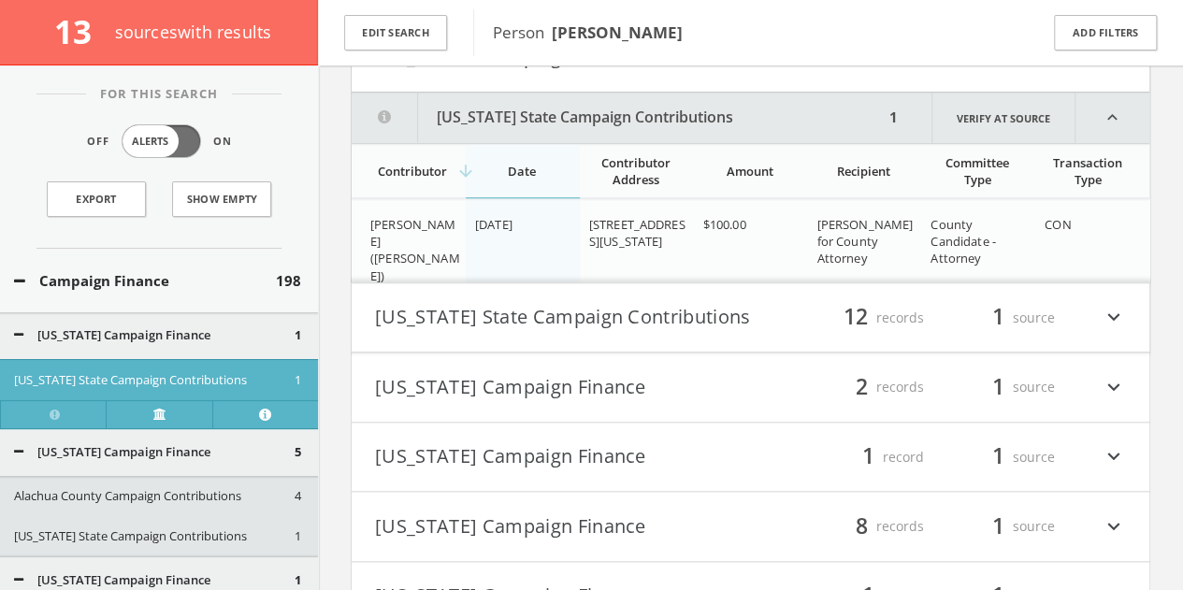
scroll to position [739, 0]
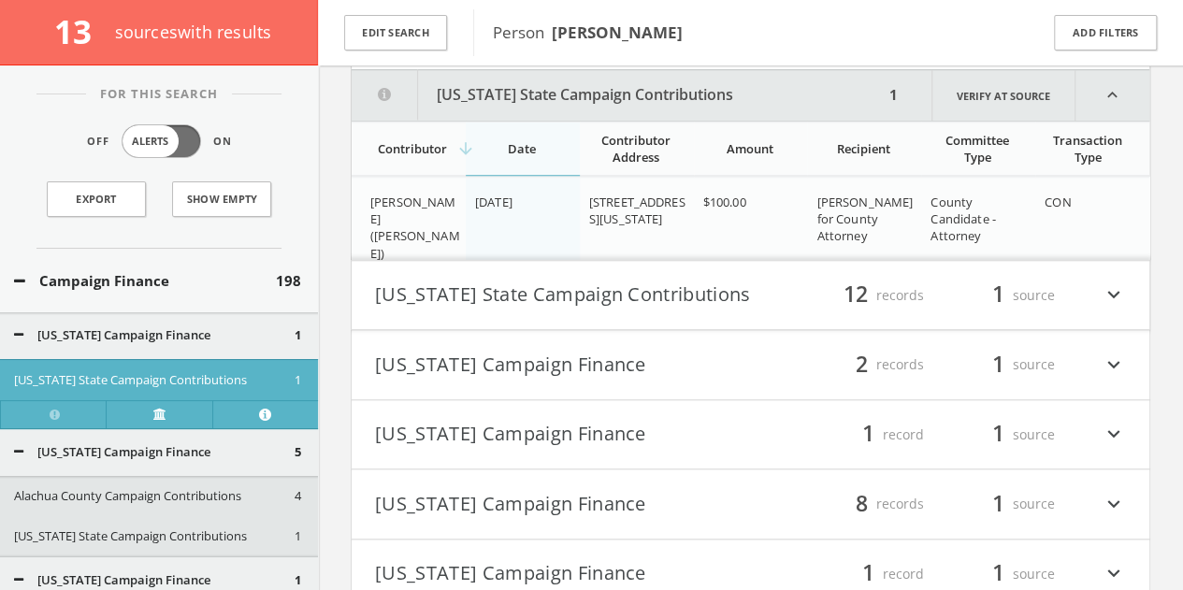
click at [526, 284] on button "[US_STATE] State Campaign Contributions" at bounding box center [563, 296] width 376 height 32
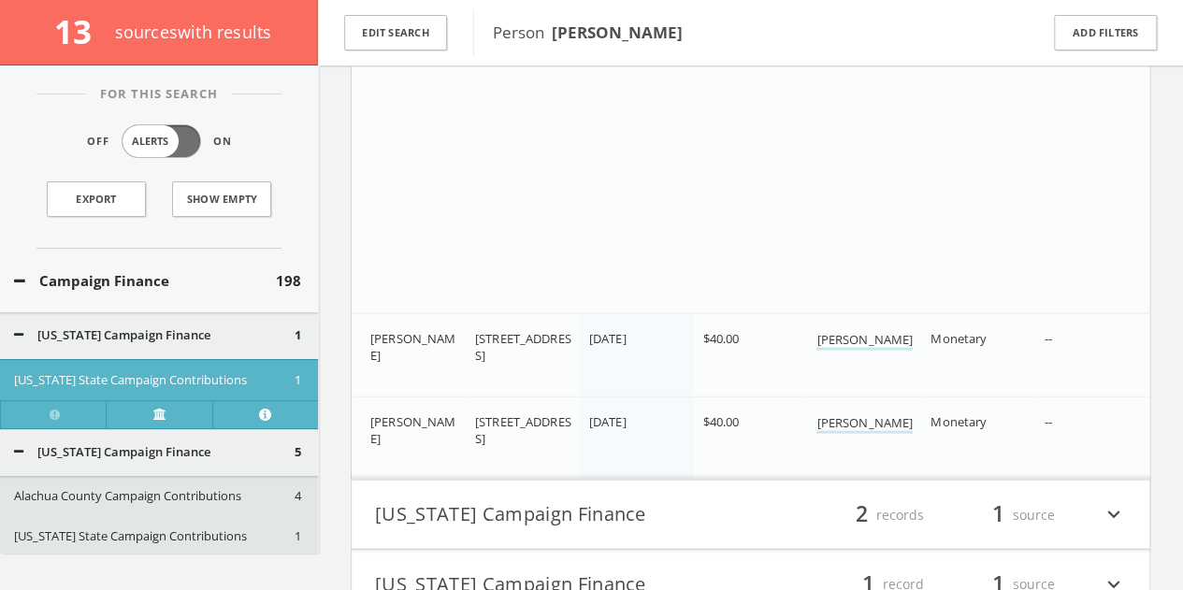
scroll to position [1676, 0]
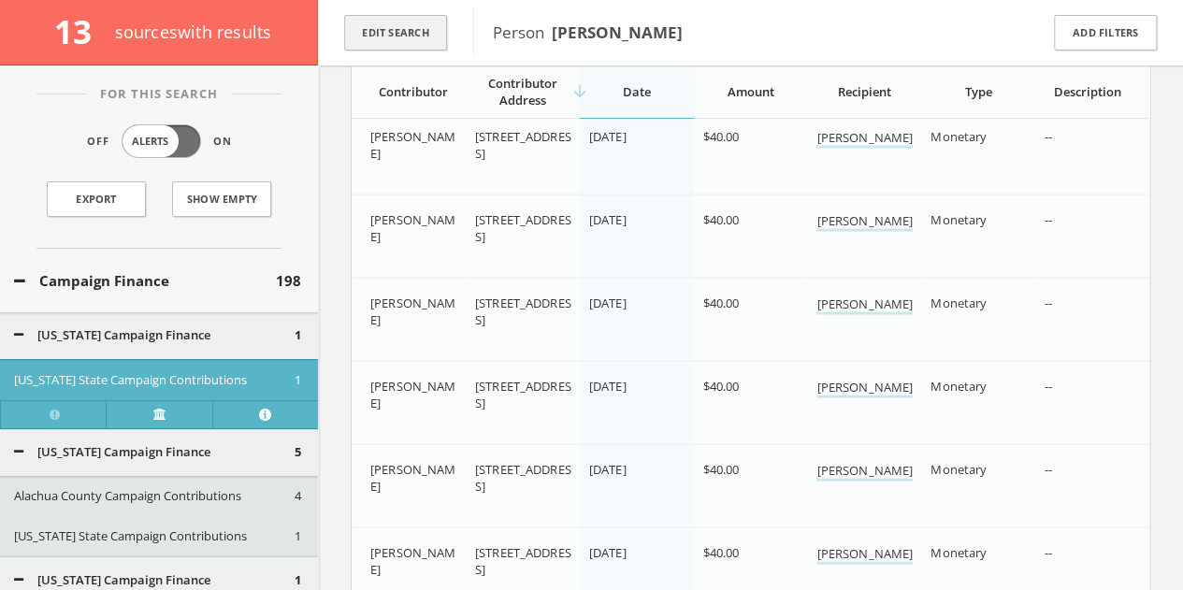
click at [443, 35] on button "Edit Search" at bounding box center [395, 33] width 103 height 36
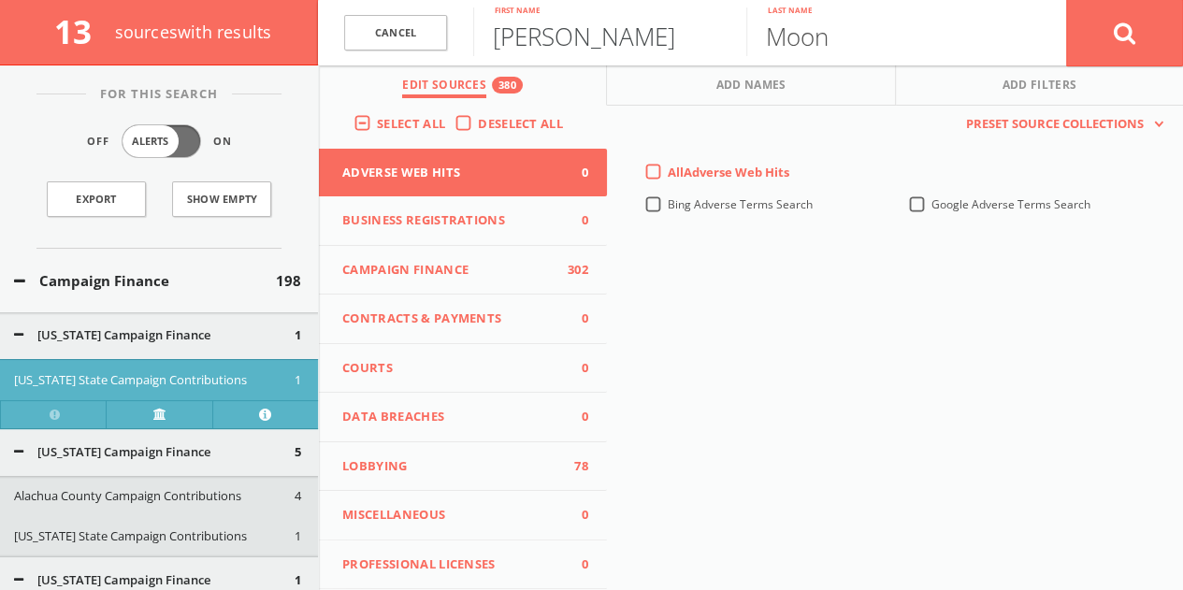
click at [522, 30] on input "[PERSON_NAME]" at bounding box center [609, 31] width 273 height 49
click at [522, 27] on input "[PERSON_NAME]" at bounding box center [609, 31] width 273 height 49
paste input "[PHONE_NUMBER]"
drag, startPoint x: 702, startPoint y: 47, endPoint x: 0, endPoint y: 20, distance: 702.1
click at [0, 22] on div "13 source s with results Cancel [PHONE_NUMBER] First name Moon Last name Cancel…" at bounding box center [591, 32] width 1183 height 65
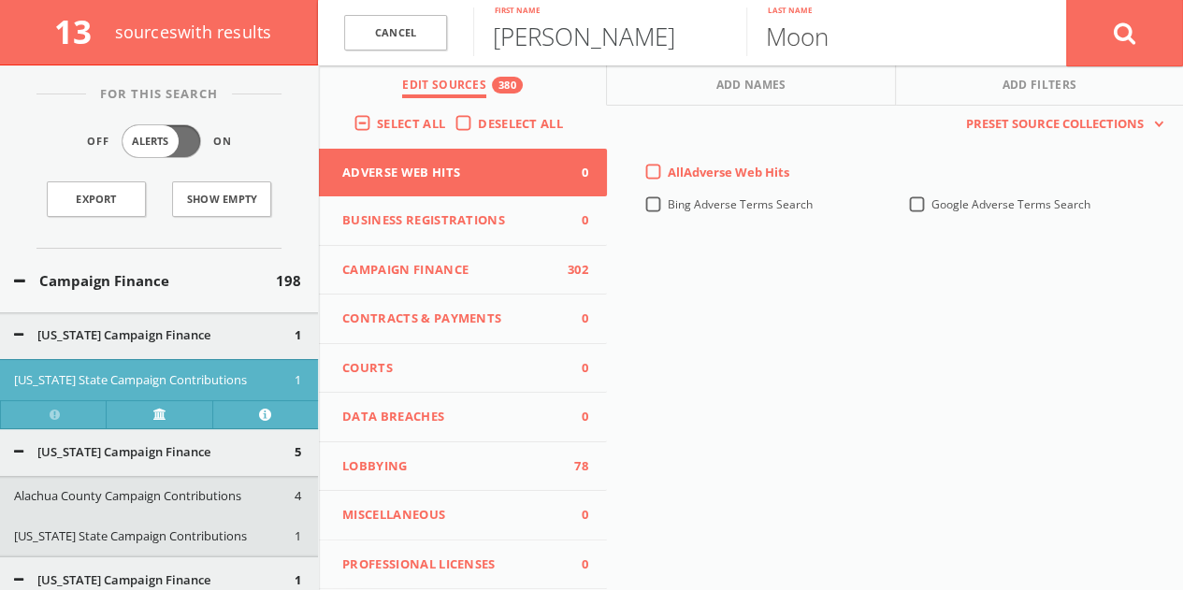
type input "[PERSON_NAME]"
click at [1066, 0] on button at bounding box center [1124, 32] width 117 height 67
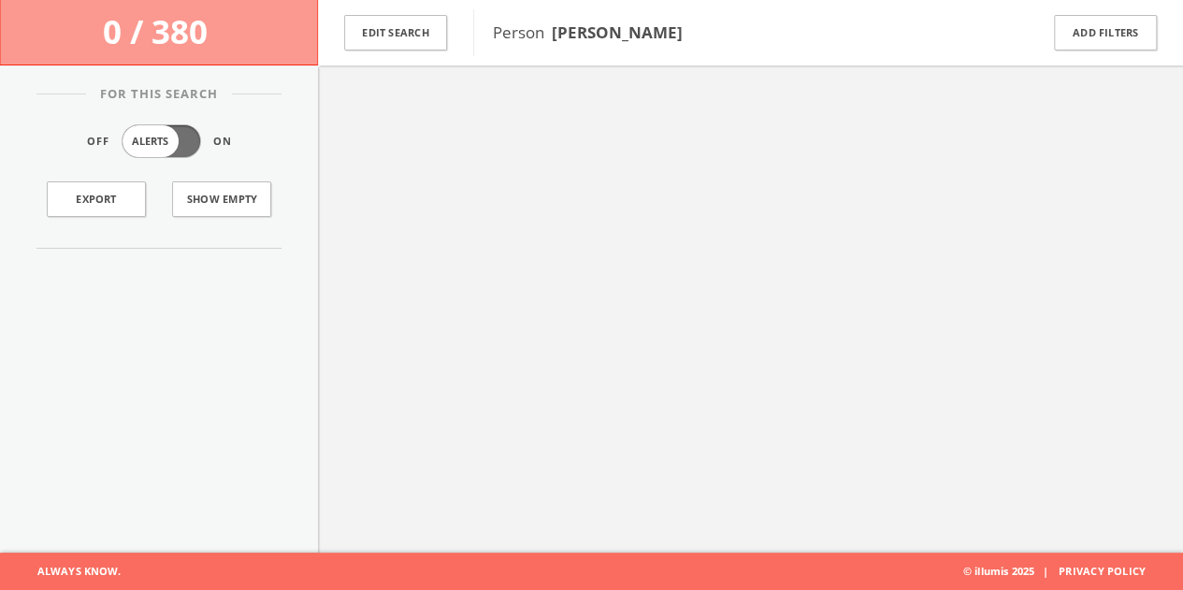
scroll to position [109, 0]
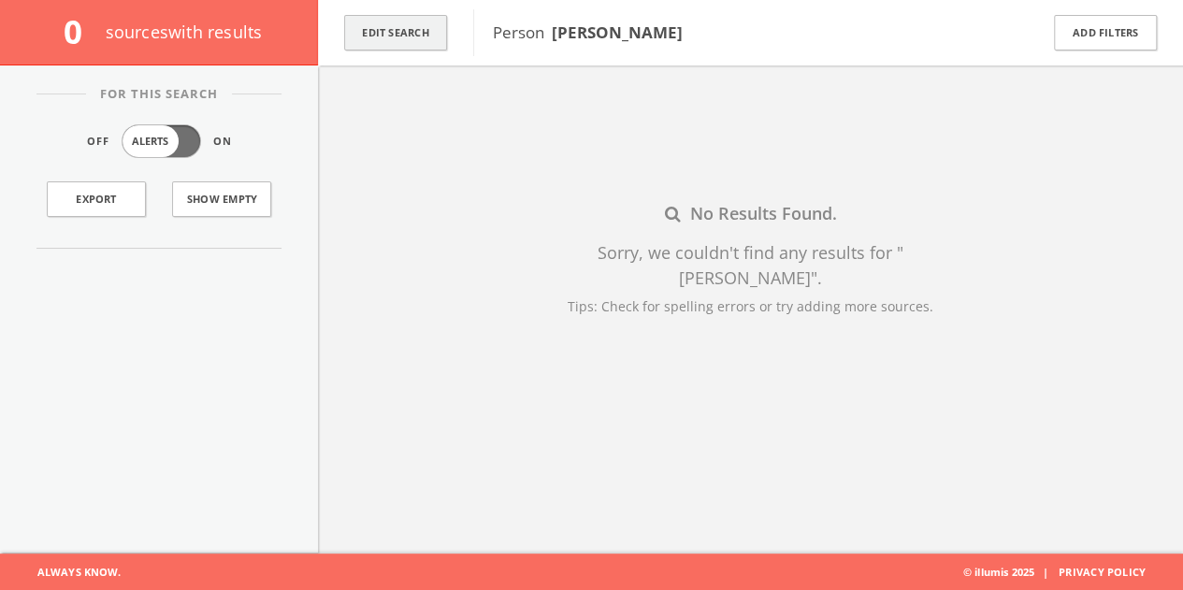
click at [434, 33] on button "Edit Search" at bounding box center [395, 33] width 103 height 36
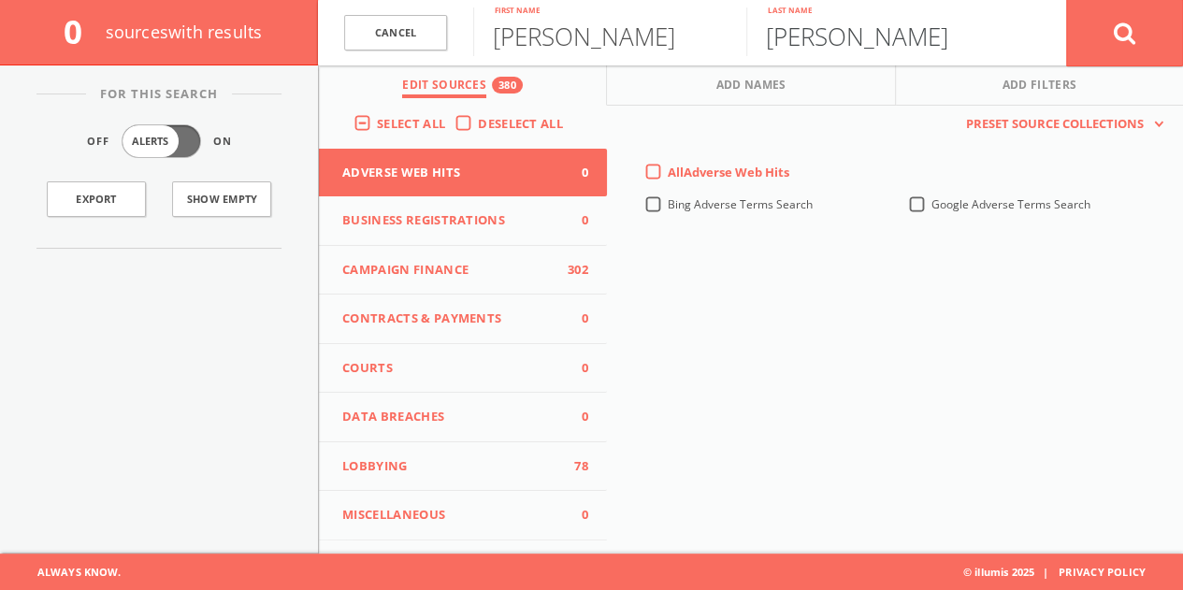
click at [825, 42] on input "[PERSON_NAME]" at bounding box center [882, 31] width 273 height 49
type input "[PERSON_NAME]"
click at [1066, 0] on button at bounding box center [1124, 32] width 117 height 67
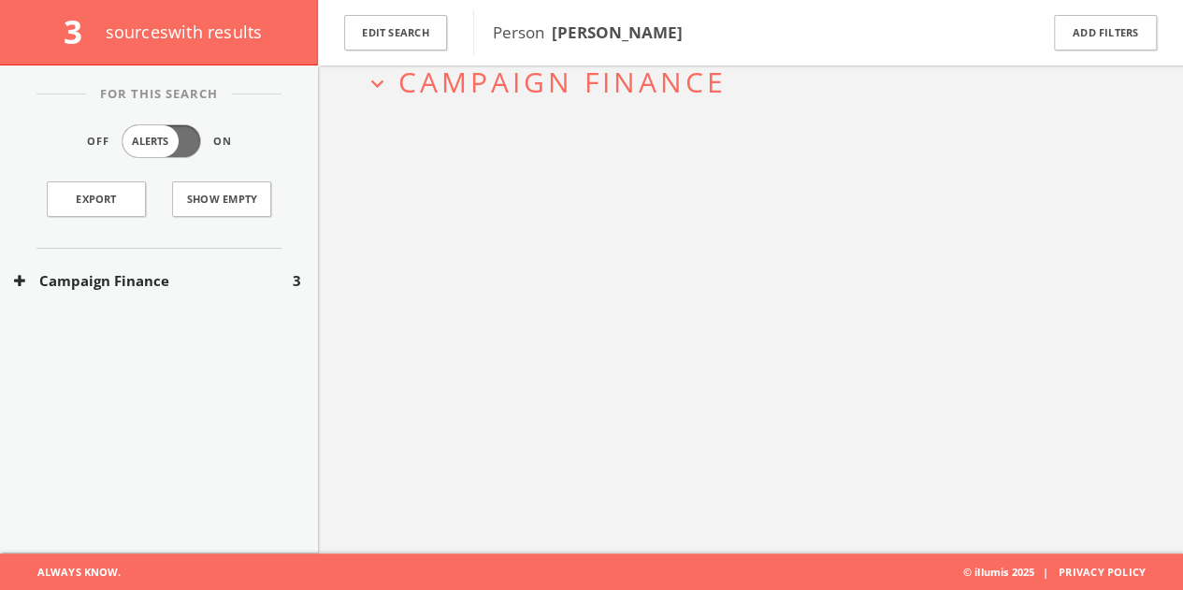
click at [292, 262] on div "Campaign Finance 3" at bounding box center [159, 281] width 318 height 65
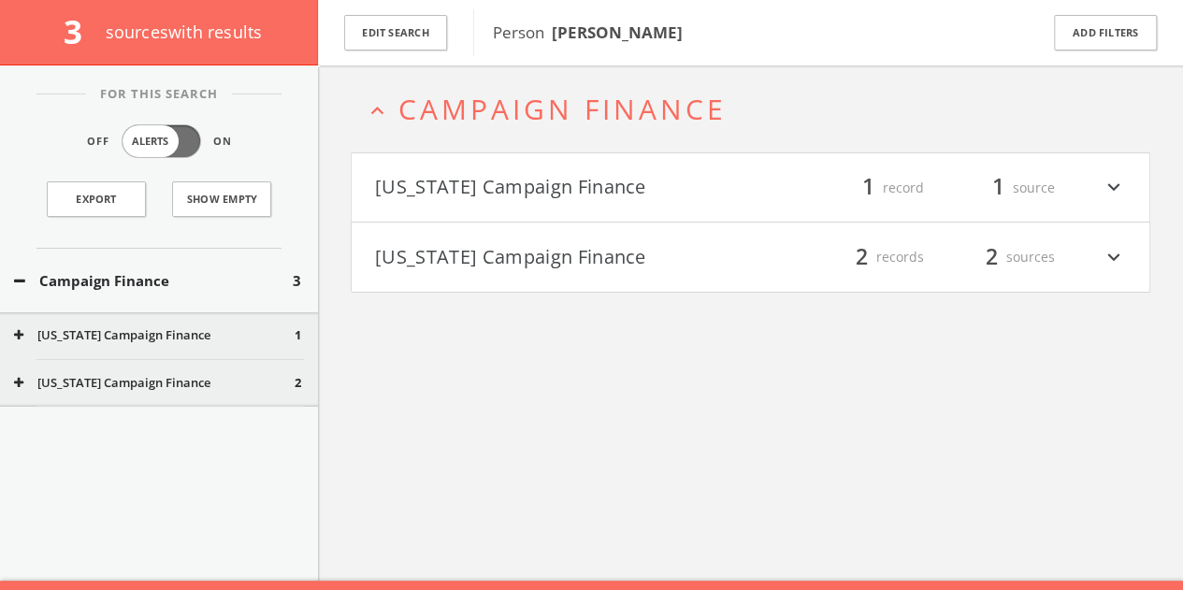
click at [500, 274] on h4 "[US_STATE] Campaign Finance filter_list 2 records 2 sources expand_more" at bounding box center [751, 257] width 798 height 69
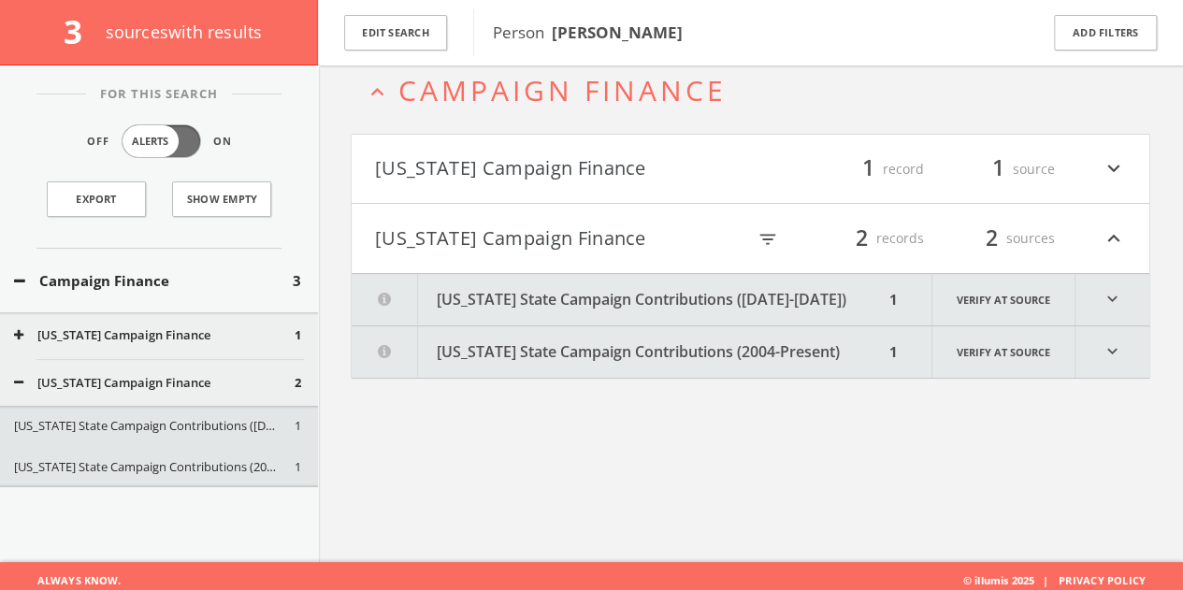
scroll to position [109, 0]
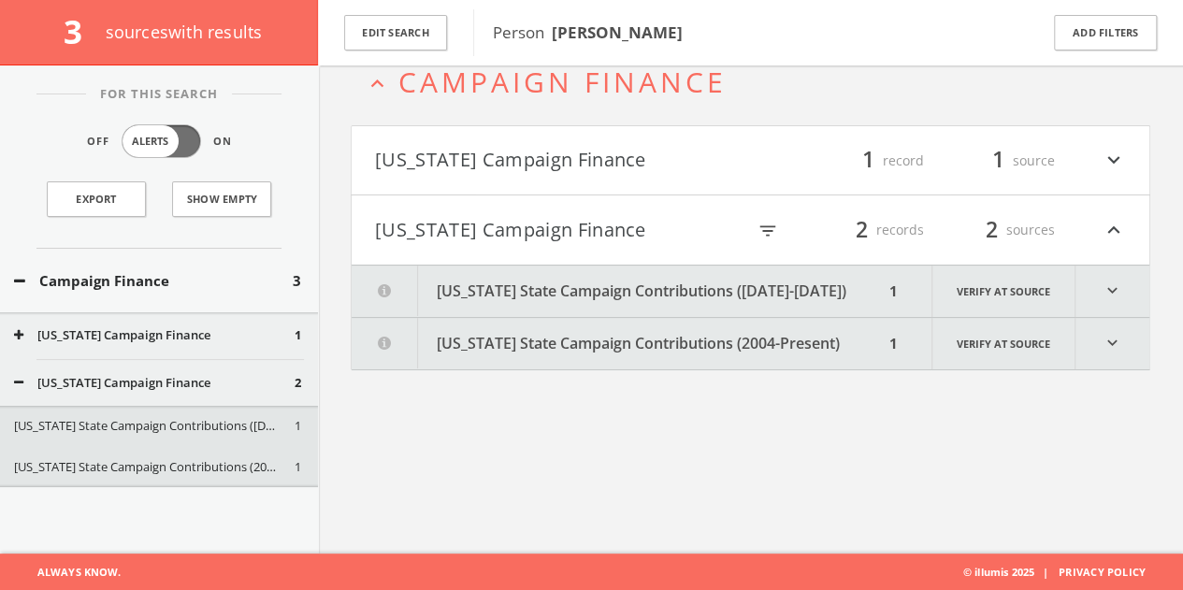
click at [537, 297] on button "[US_STATE] State Campaign Contributions ([DATE]-[DATE])" at bounding box center [618, 291] width 532 height 51
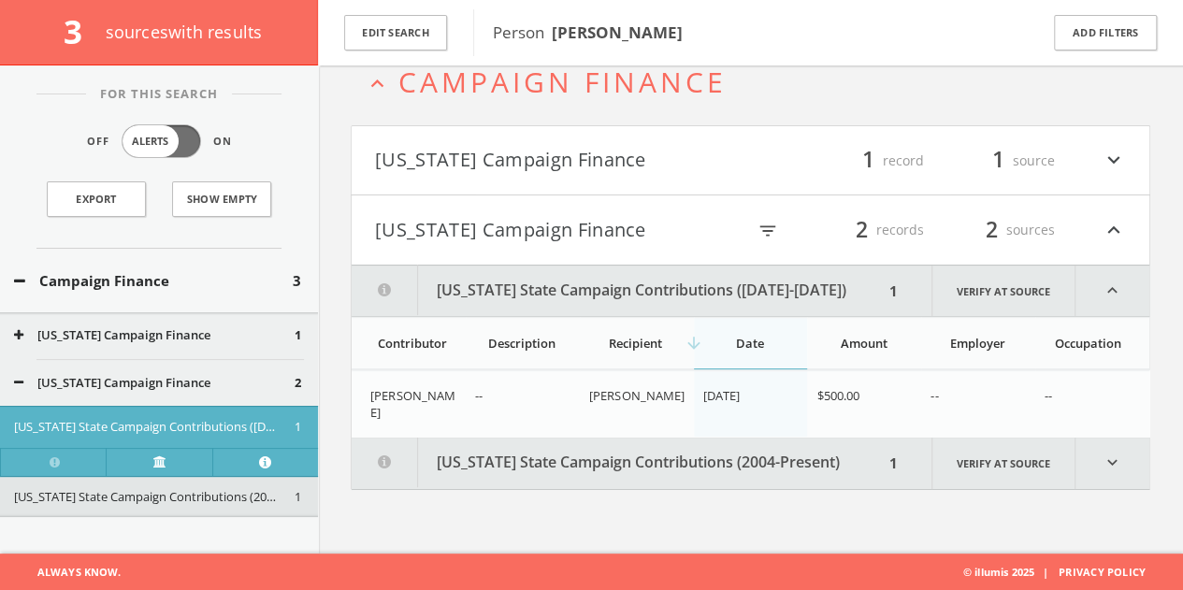
click at [615, 467] on button "[US_STATE] State Campaign Contributions (2004-Present)" at bounding box center [618, 463] width 532 height 51
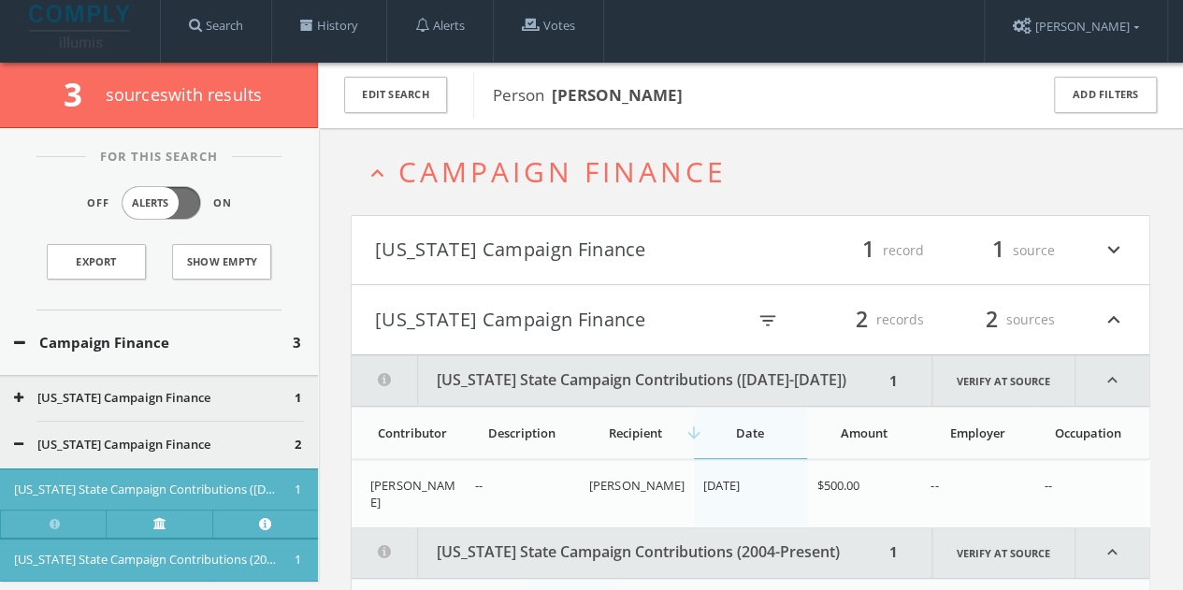
scroll to position [0, 0]
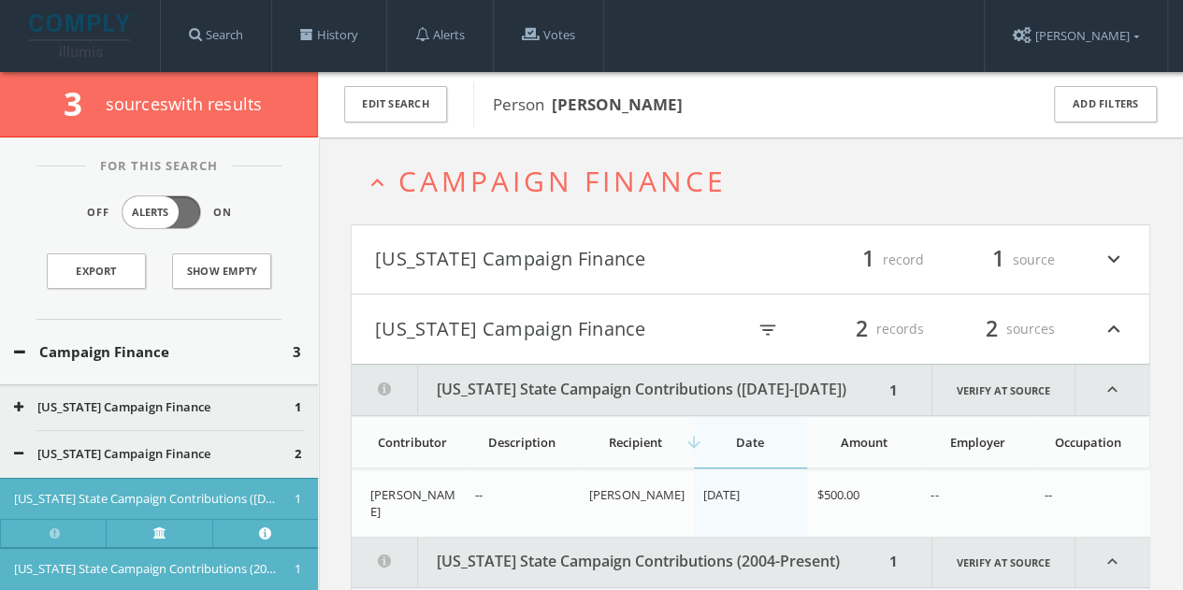
click at [630, 238] on h4 "[US_STATE] Campaign Finance filter_list 1 record 1 source expand_more" at bounding box center [751, 259] width 798 height 69
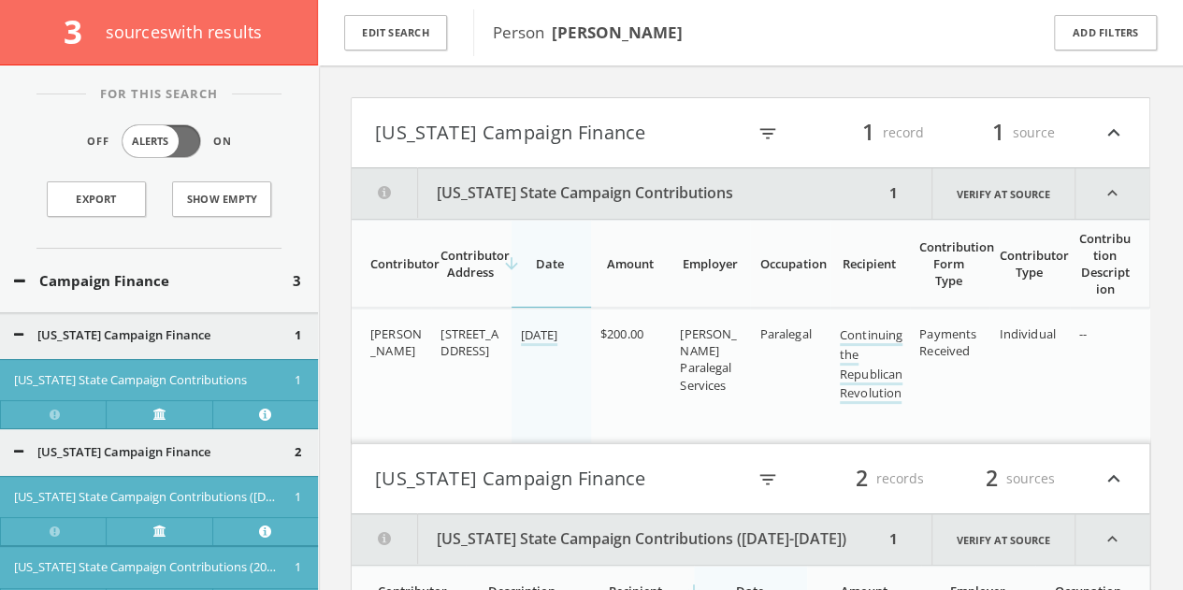
scroll to position [135, 0]
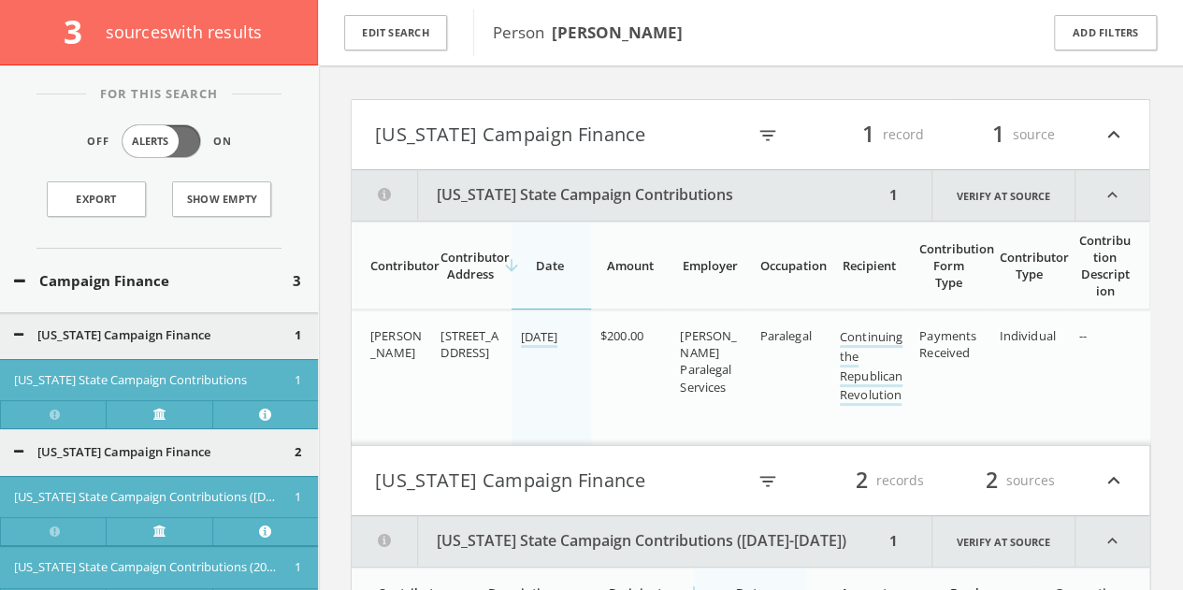
click at [607, 124] on button "[US_STATE] Campaign Finance" at bounding box center [560, 135] width 370 height 32
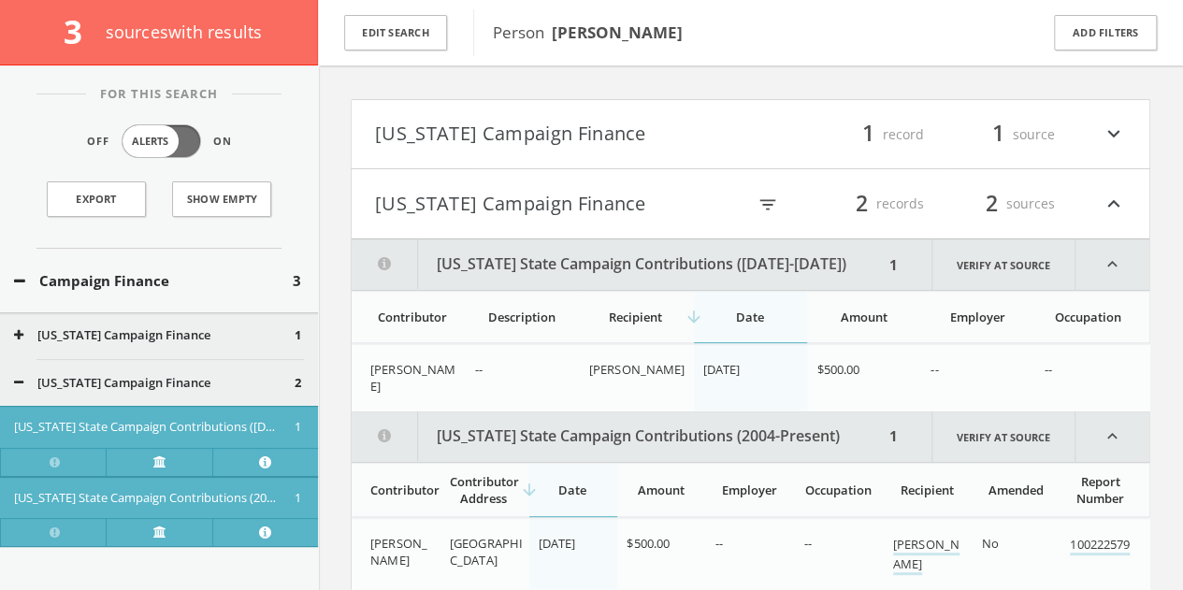
click at [684, 201] on button "[US_STATE] Campaign Finance" at bounding box center [560, 204] width 370 height 32
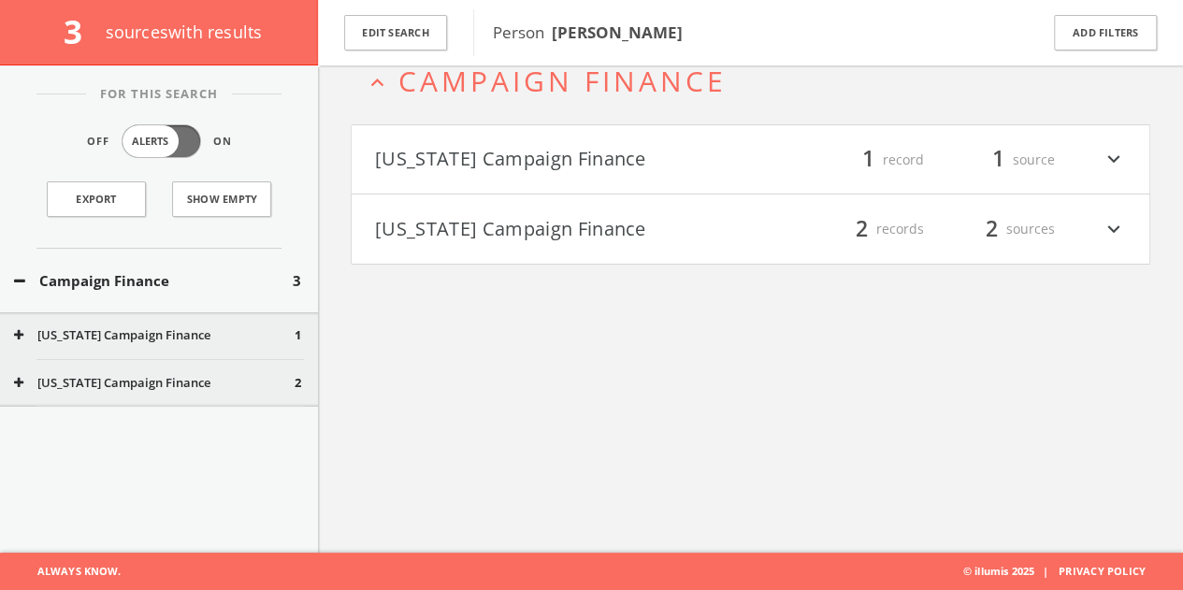
scroll to position [109, 0]
click at [443, 30] on button "Edit Search" at bounding box center [395, 33] width 103 height 36
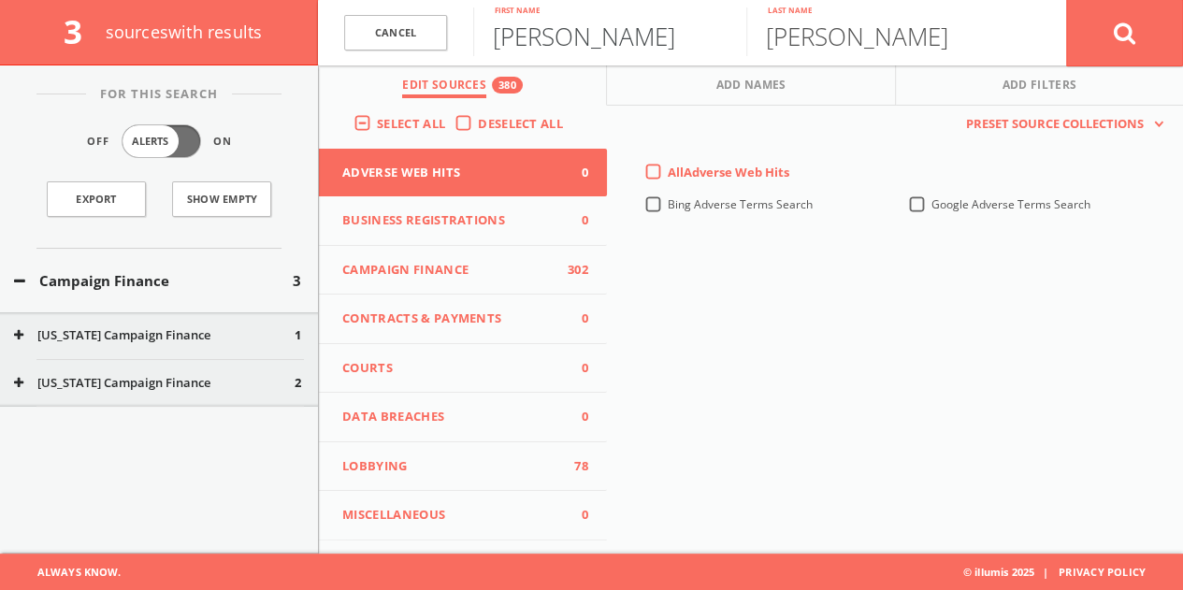
click at [563, 39] on input "[PERSON_NAME]" at bounding box center [609, 31] width 273 height 49
paste input "[PERSON_NAME]"
drag, startPoint x: 585, startPoint y: 43, endPoint x: 1159, endPoint y: 14, distance: 575.1
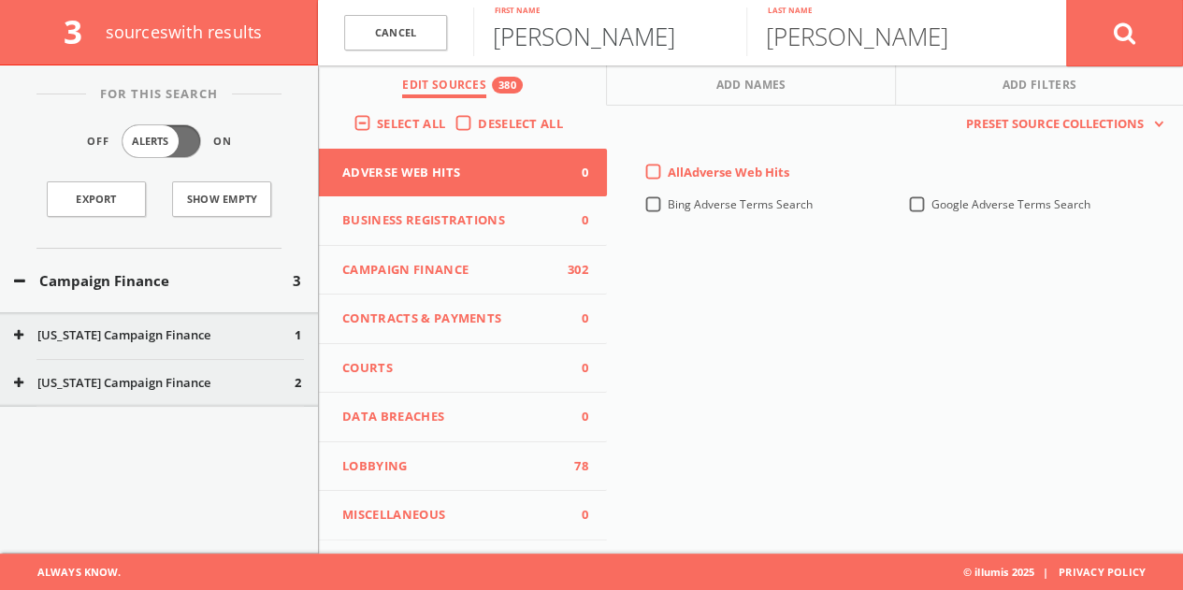
click at [1183, 11] on html "Search History Alerts Votes [PERSON_NAME] Edit Profile Change Password Security…" at bounding box center [591, 241] width 1183 height 700
type input "[PERSON_NAME]"
click at [1066, 0] on button at bounding box center [1124, 32] width 117 height 67
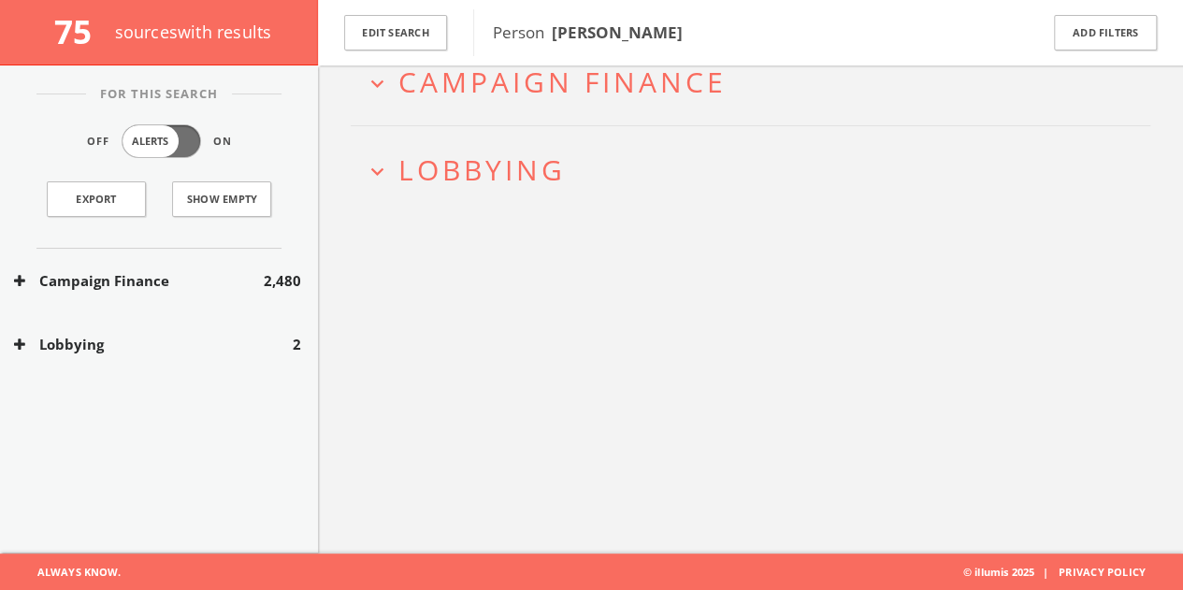
click at [230, 338] on button "Lobbying" at bounding box center [153, 345] width 279 height 22
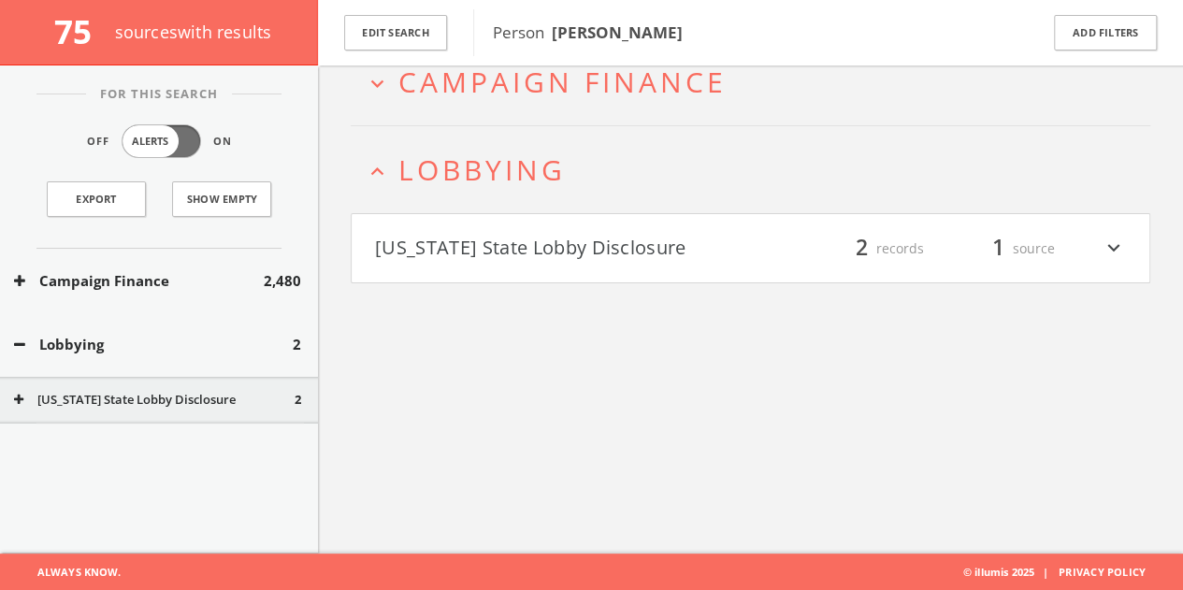
click at [550, 219] on h4 "[US_STATE] State Lobby Disclosure filter_list 2 records 1 source expand_more" at bounding box center [751, 248] width 798 height 69
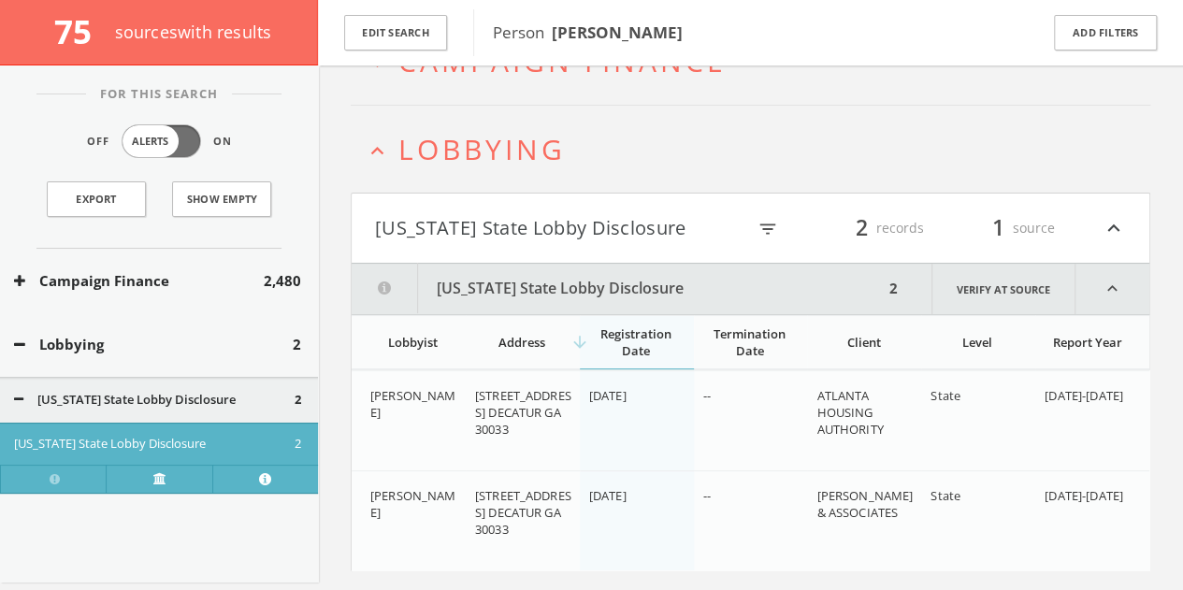
scroll to position [172, 0]
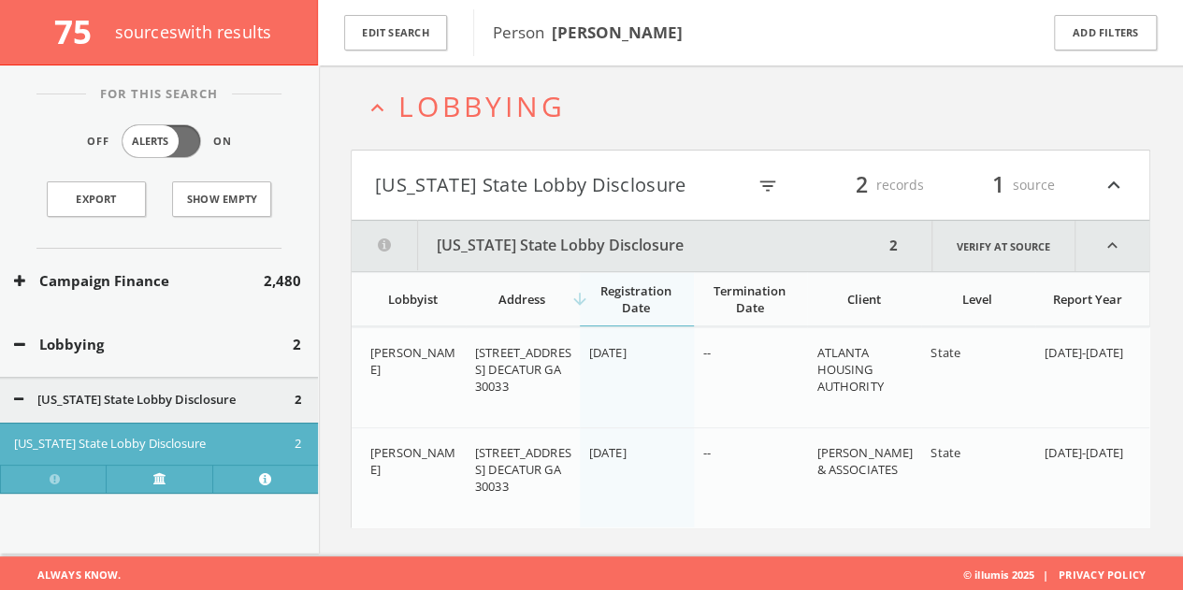
click at [552, 190] on button "[US_STATE] State Lobby Disclosure" at bounding box center [560, 185] width 370 height 32
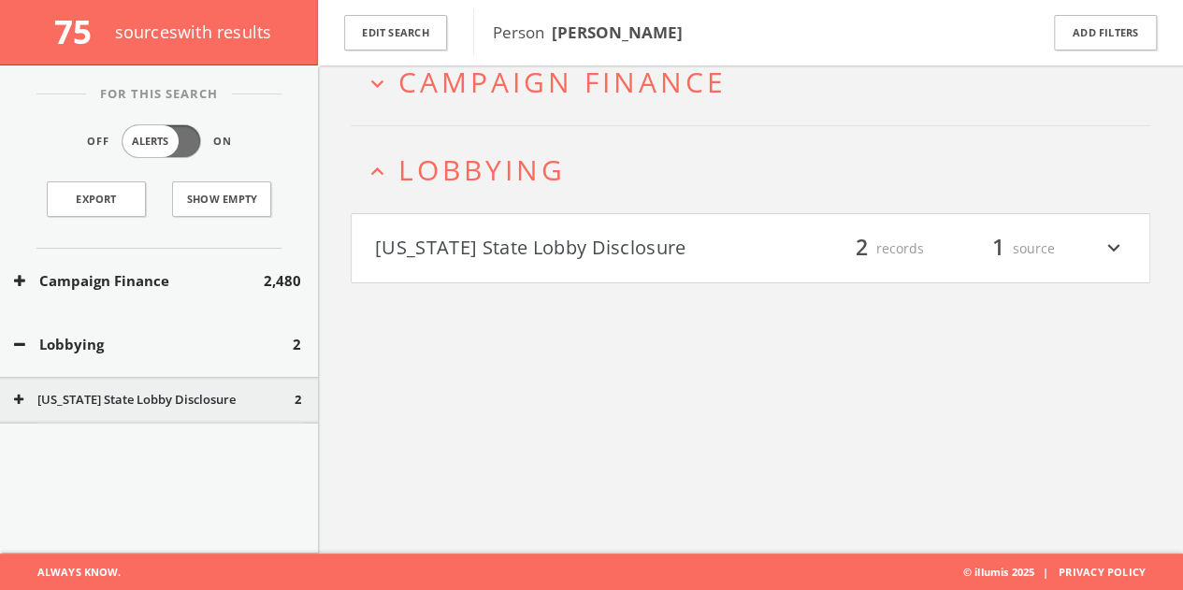
click at [171, 355] on div "Lobbying 2" at bounding box center [159, 344] width 318 height 65
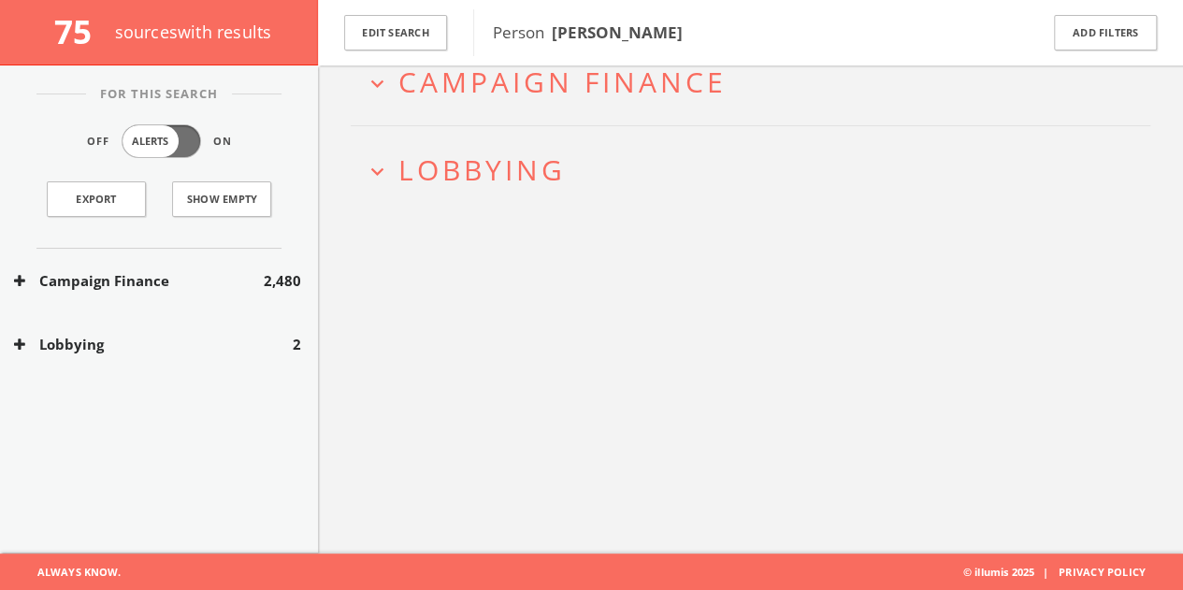
click at [237, 360] on div "Lobbying 2" at bounding box center [159, 344] width 318 height 65
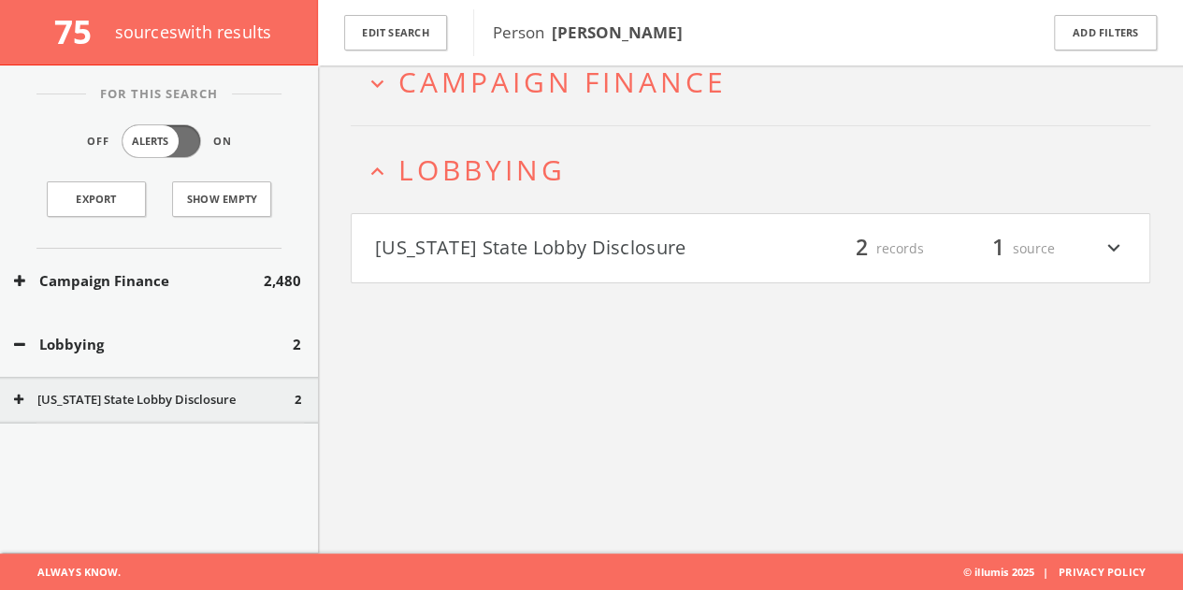
click at [241, 347] on button "Lobbying" at bounding box center [153, 345] width 279 height 22
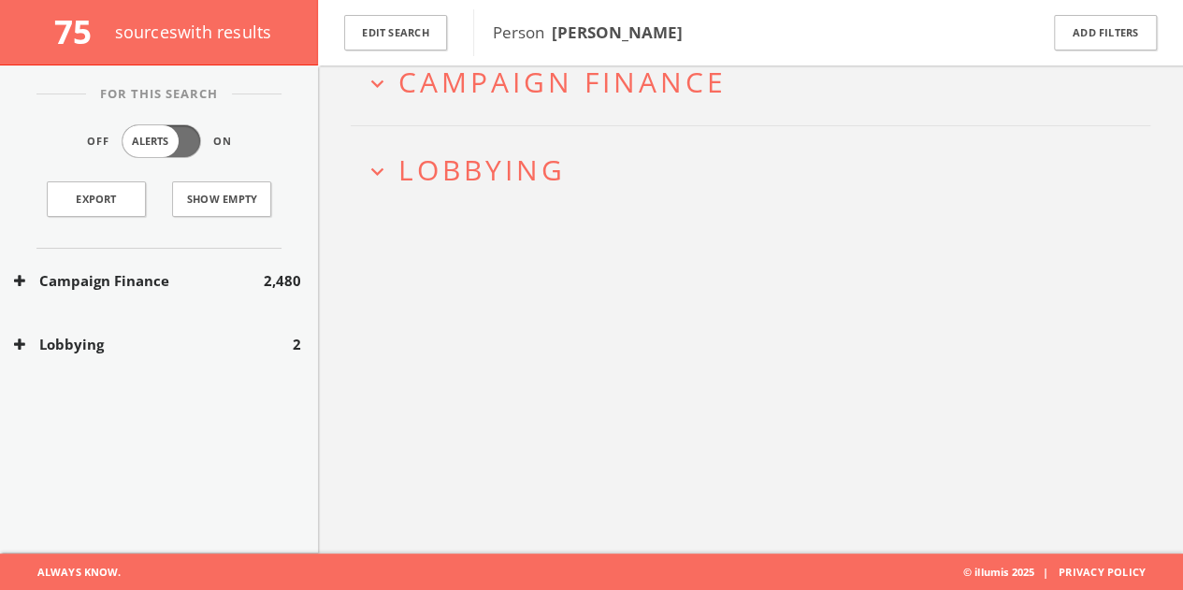
click at [215, 280] on button "Campaign Finance" at bounding box center [139, 281] width 250 height 22
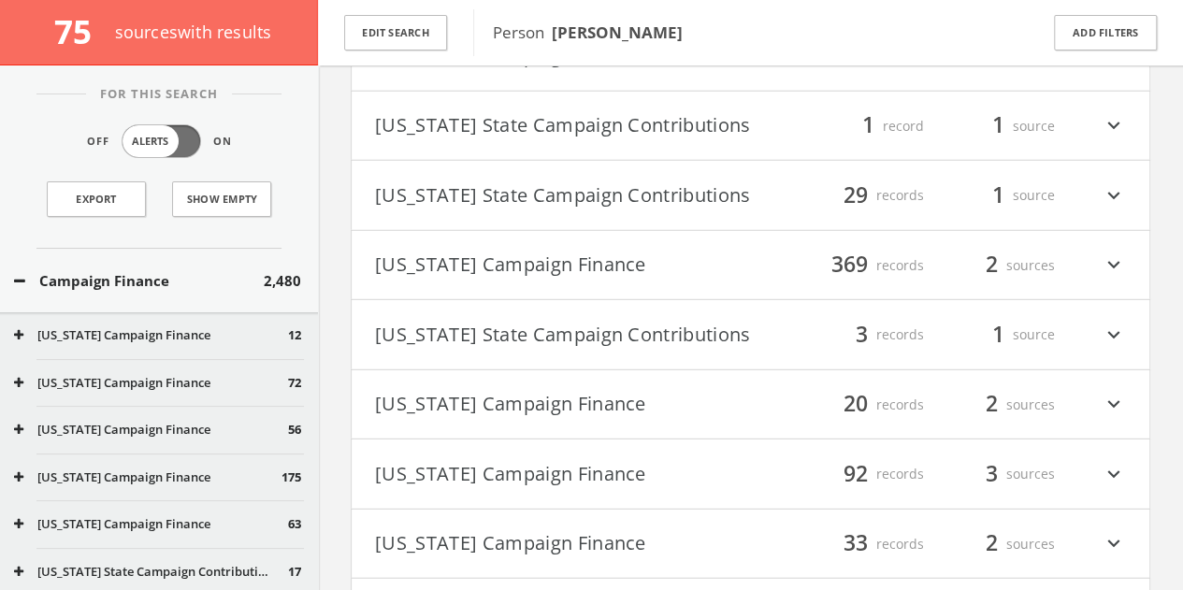
click at [859, 369] on h4 "[US_STATE] State Campaign Contributions filter_list 3 records 1 source expand_m…" at bounding box center [751, 334] width 798 height 69
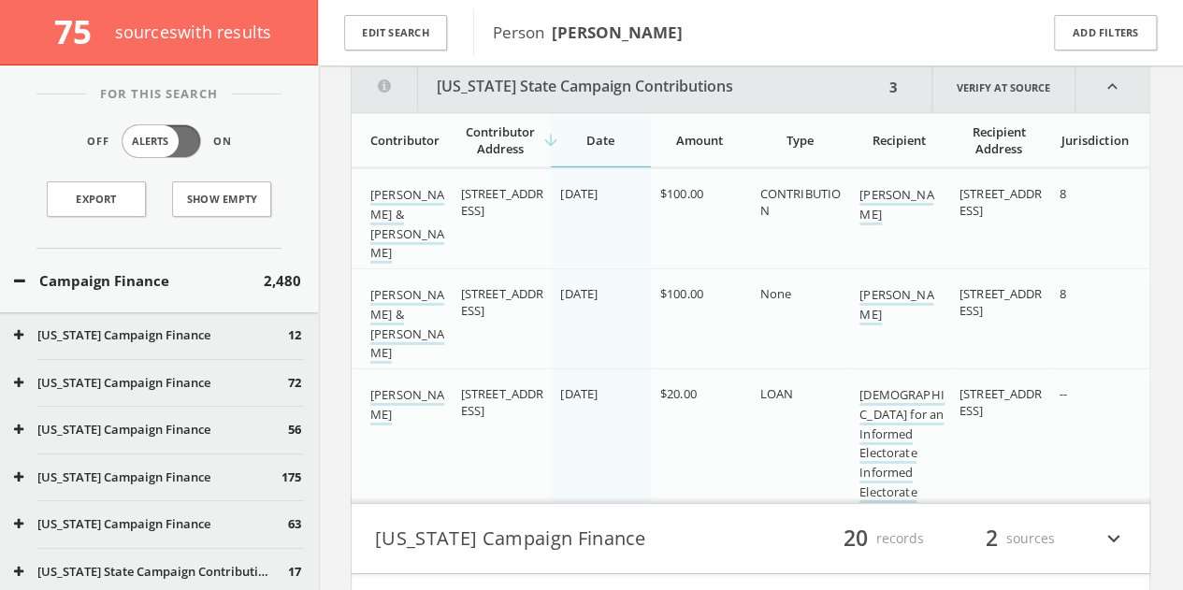
scroll to position [2853, 0]
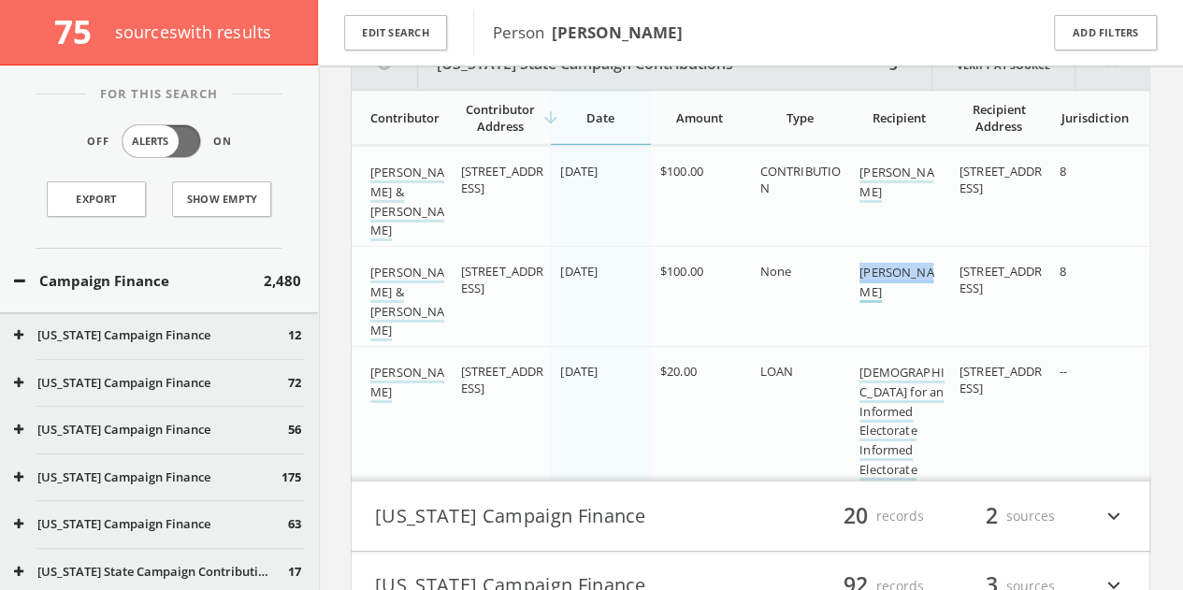
drag, startPoint x: 855, startPoint y: 297, endPoint x: 898, endPoint y: 292, distance: 43.3
click at [930, 291] on td "[PERSON_NAME]" at bounding box center [900, 302] width 100 height 110
click at [408, 31] on button "Edit Search" at bounding box center [395, 33] width 103 height 36
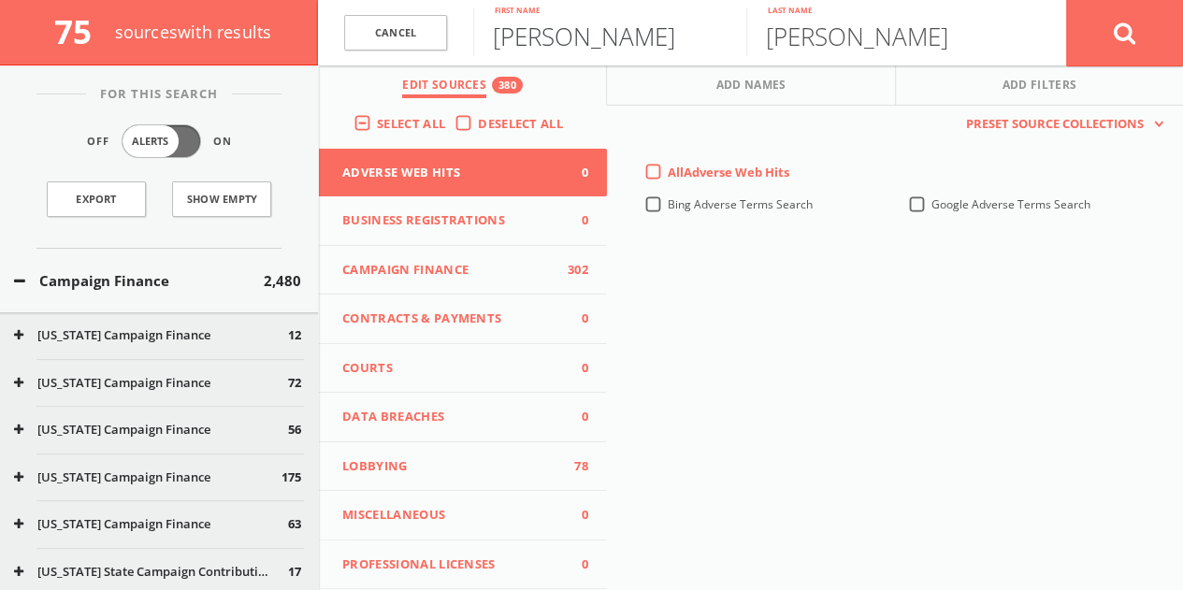
click at [601, 38] on input "[PERSON_NAME]" at bounding box center [609, 31] width 273 height 49
type input "[PERSON_NAME]"
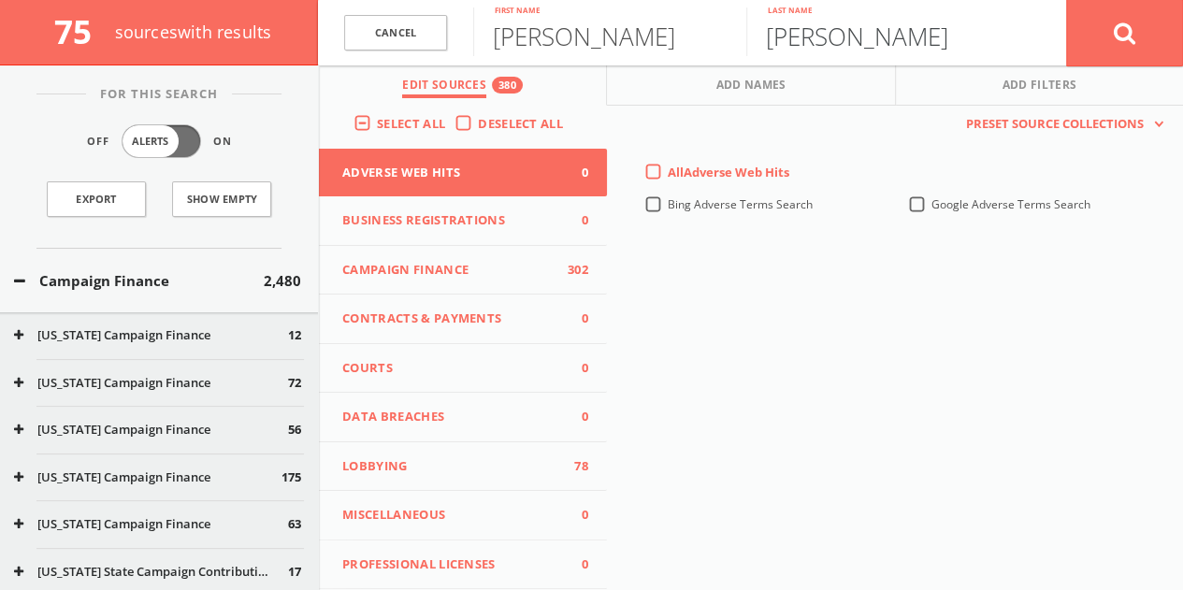
click at [1066, 0] on button at bounding box center [1124, 32] width 117 height 67
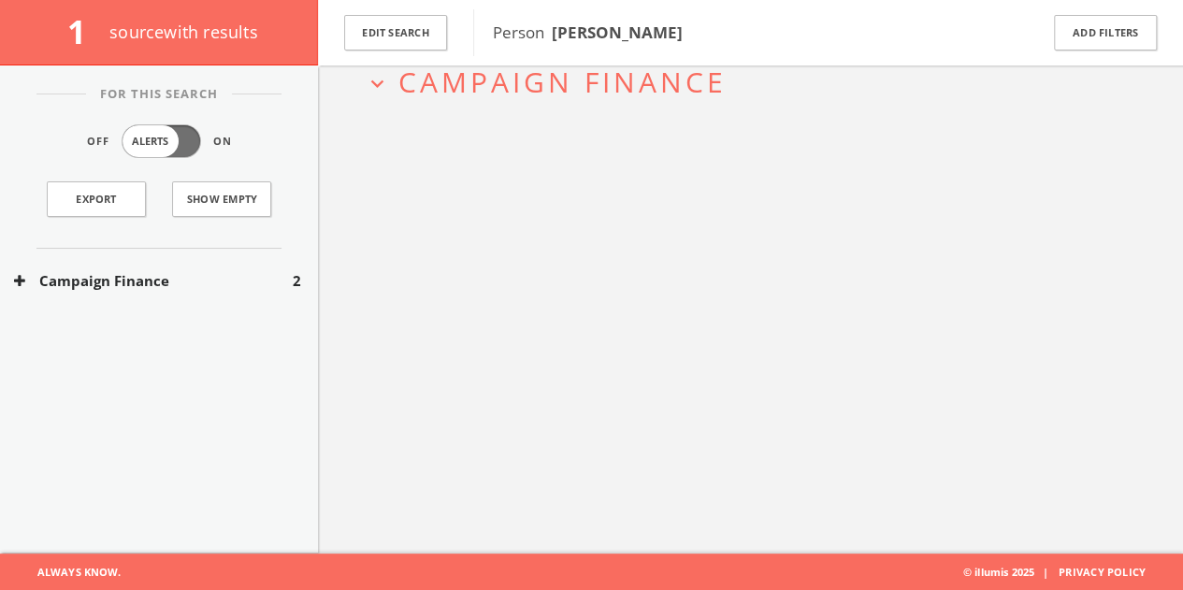
click at [252, 295] on div "Campaign Finance 2" at bounding box center [159, 281] width 318 height 65
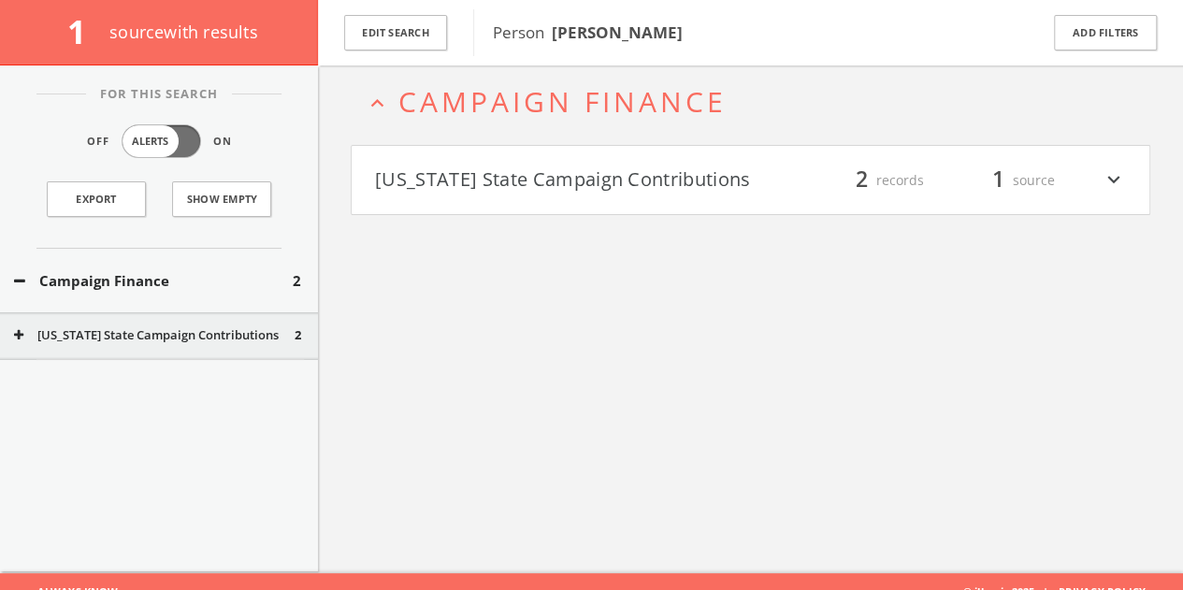
click at [693, 181] on button "[US_STATE] State Campaign Contributions" at bounding box center [563, 181] width 376 height 32
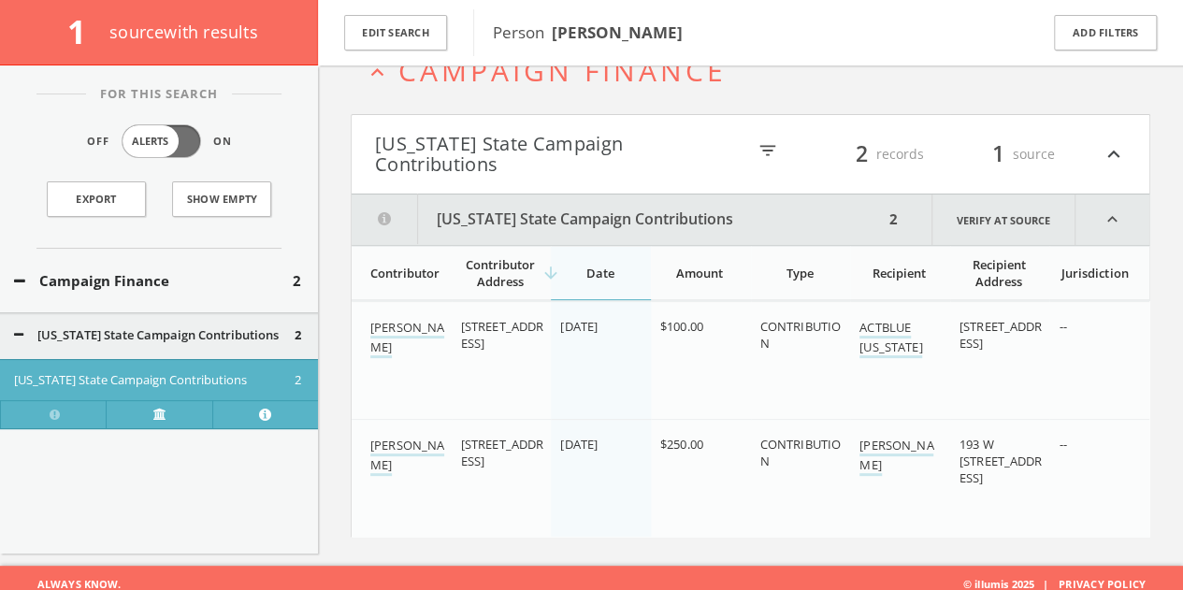
scroll to position [121, 0]
drag, startPoint x: 920, startPoint y: 456, endPoint x: 858, endPoint y: 436, distance: 65.7
click at [858, 436] on td "[PERSON_NAME]" at bounding box center [900, 477] width 100 height 118
copy link "[PERSON_NAME]"
click at [207, 329] on button "[US_STATE] State Campaign Contributions" at bounding box center [154, 335] width 281 height 19
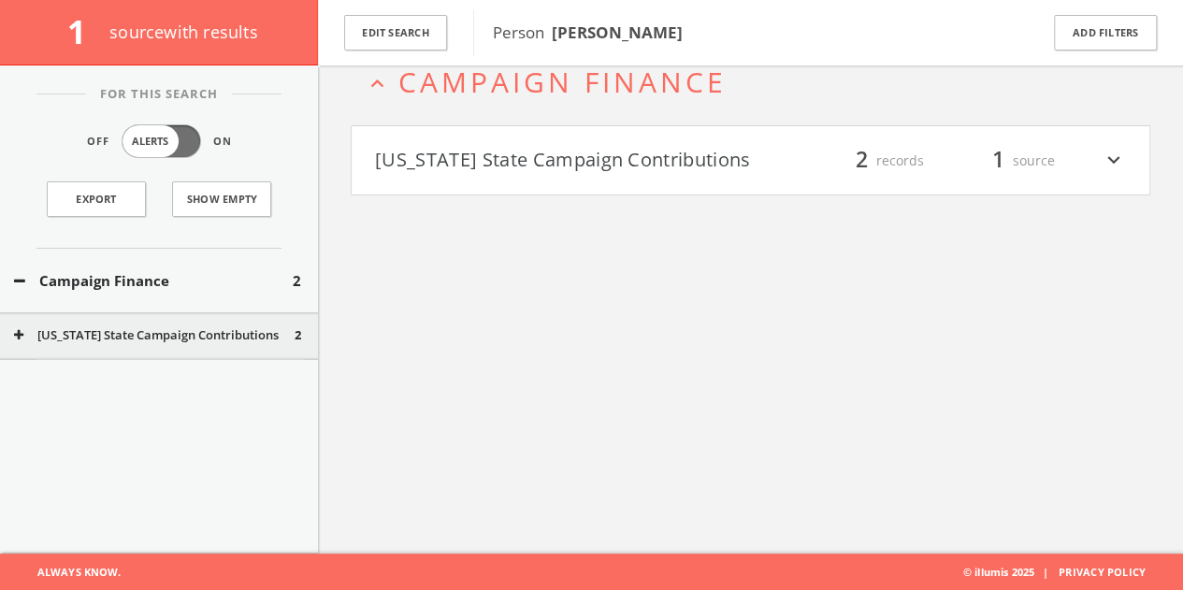
click at [193, 274] on button "Campaign Finance" at bounding box center [153, 281] width 279 height 22
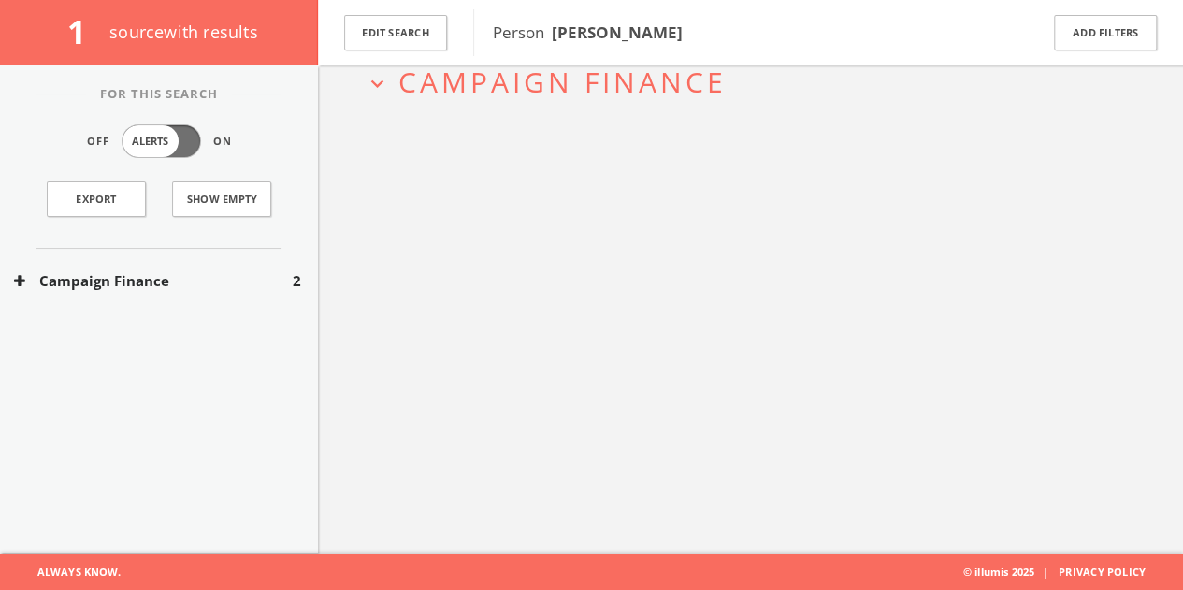
click at [191, 270] on button "Campaign Finance" at bounding box center [153, 281] width 279 height 22
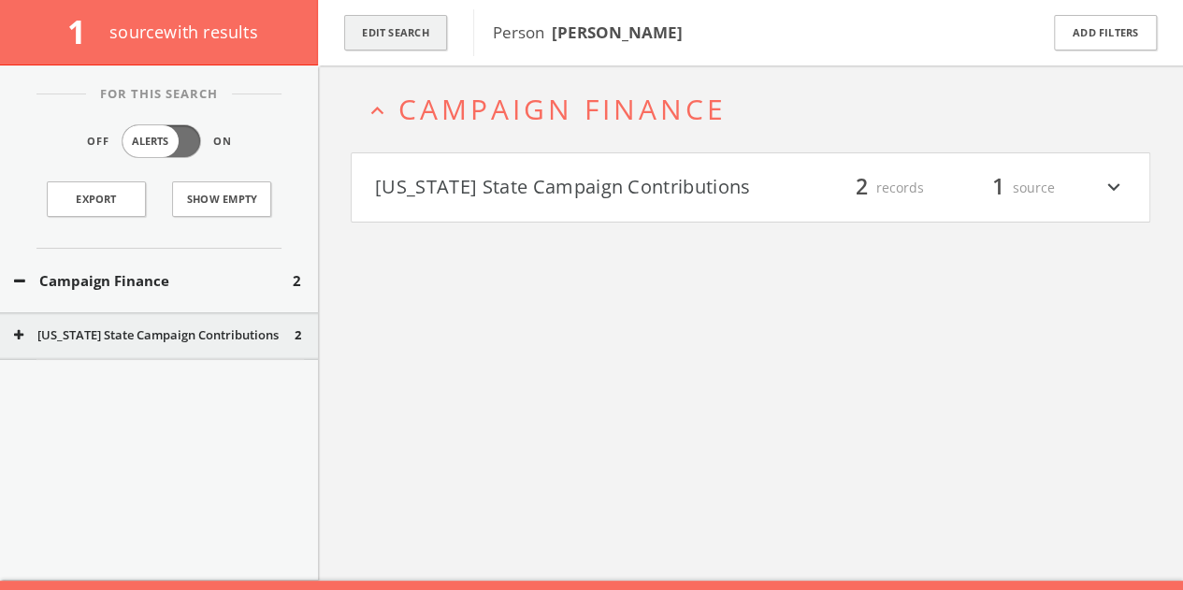
click at [432, 27] on button "Edit Search" at bounding box center [395, 33] width 103 height 36
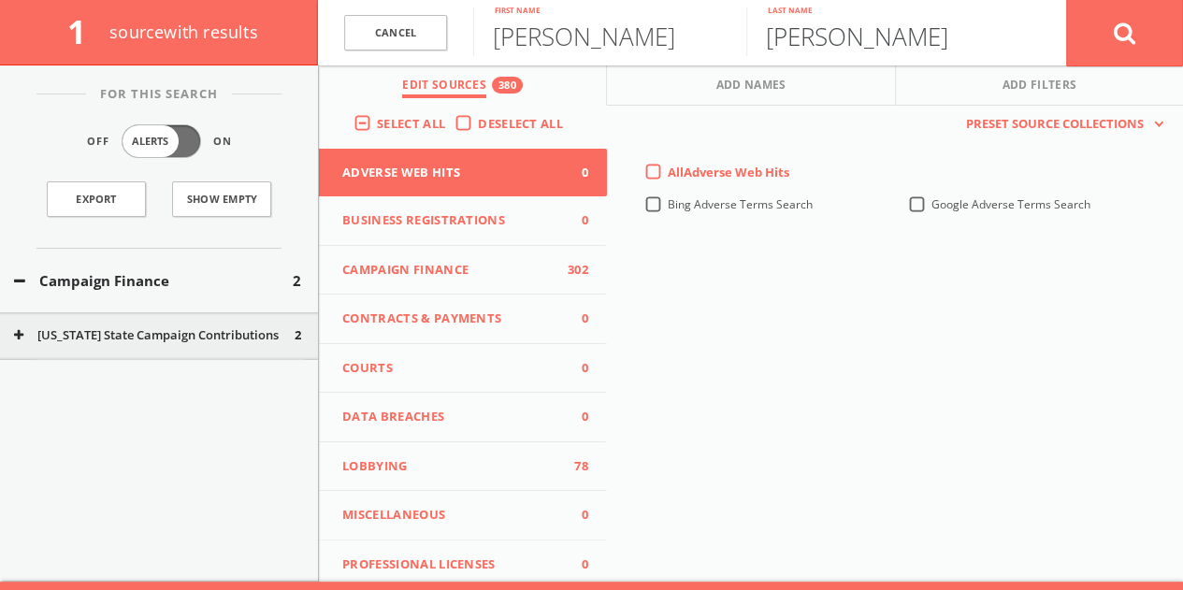
click at [805, 46] on input "[PERSON_NAME]" at bounding box center [882, 31] width 273 height 49
click at [580, 27] on input "[PERSON_NAME]" at bounding box center [609, 31] width 273 height 49
type input "[PERSON_NAME]"
click at [1066, 0] on button at bounding box center [1124, 32] width 117 height 67
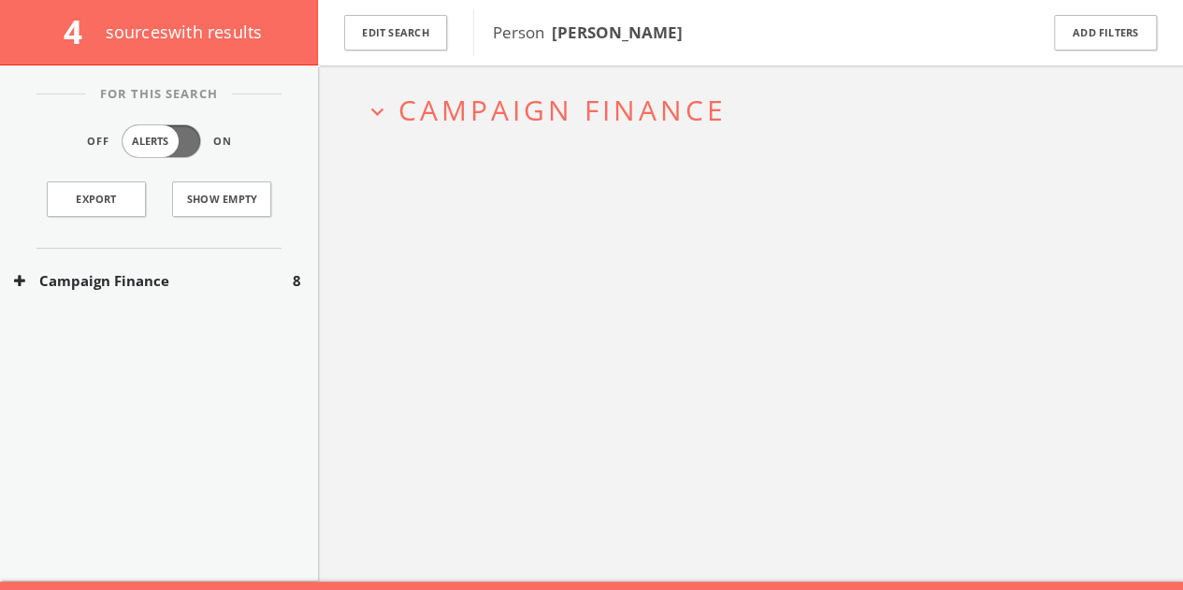
click at [196, 295] on div "Campaign Finance 8" at bounding box center [159, 281] width 318 height 65
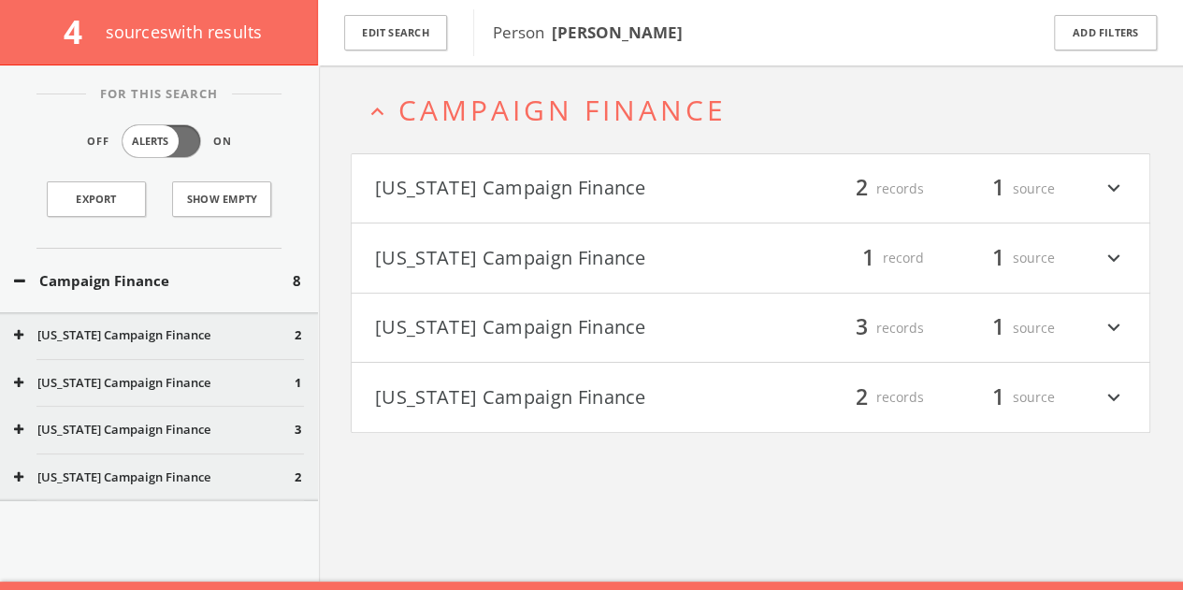
click at [190, 271] on button "Campaign Finance" at bounding box center [153, 281] width 279 height 22
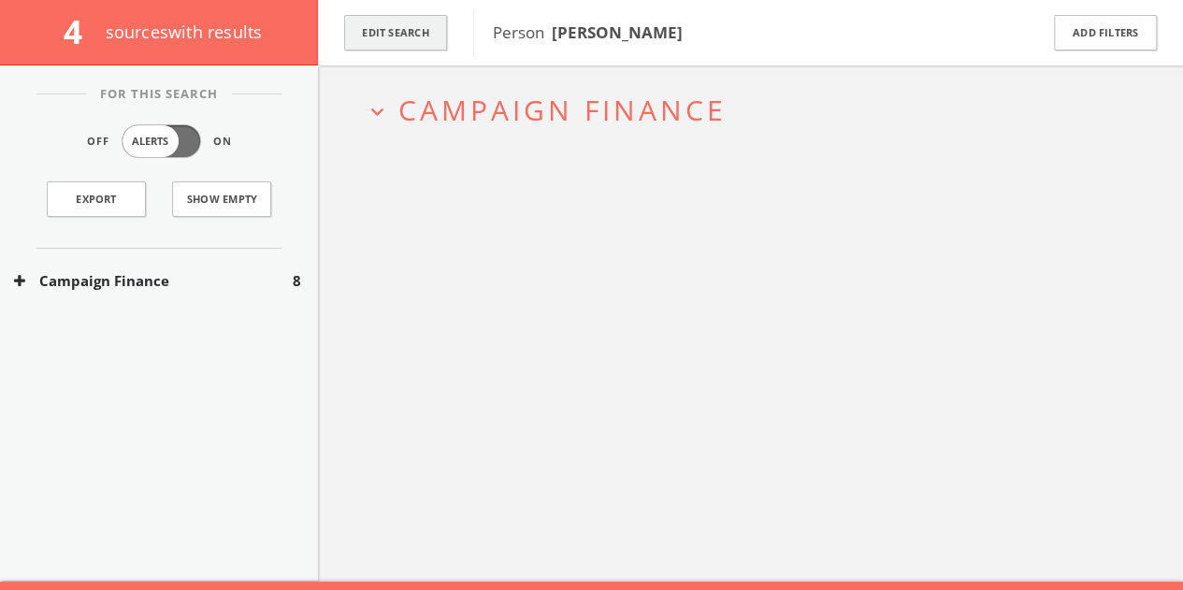
click at [441, 38] on button "Edit Search" at bounding box center [395, 33] width 103 height 36
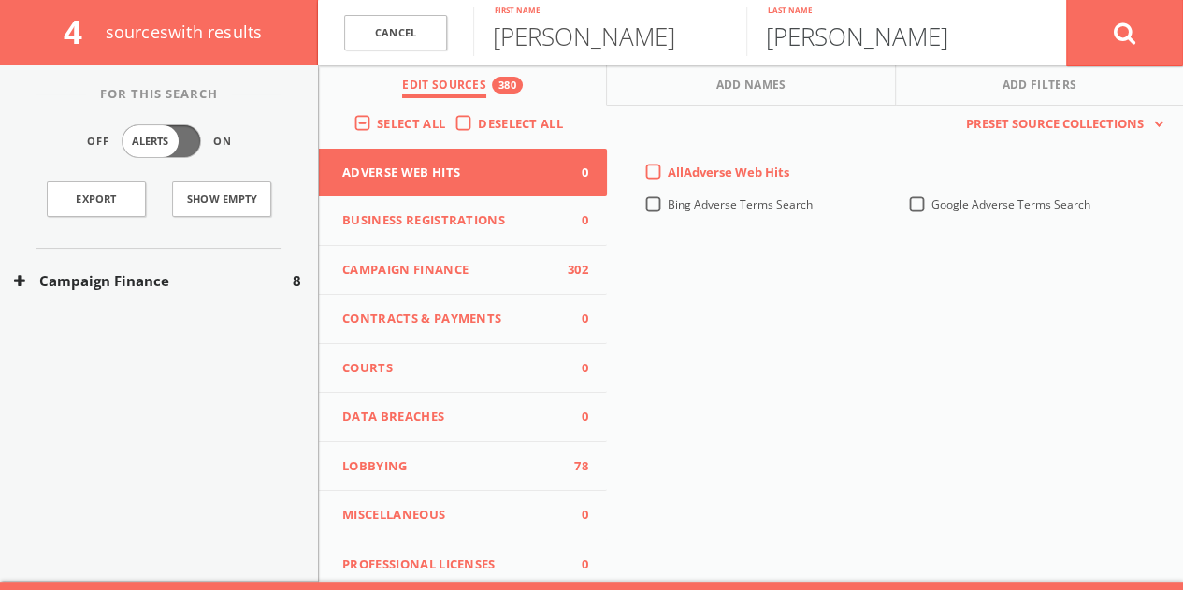
click at [776, 27] on input "[PERSON_NAME]" at bounding box center [882, 31] width 273 height 49
paste input "[PERSON_NAME]"
type input "[PERSON_NAME]"
click at [883, 46] on input "[PERSON_NAME]" at bounding box center [882, 31] width 273 height 49
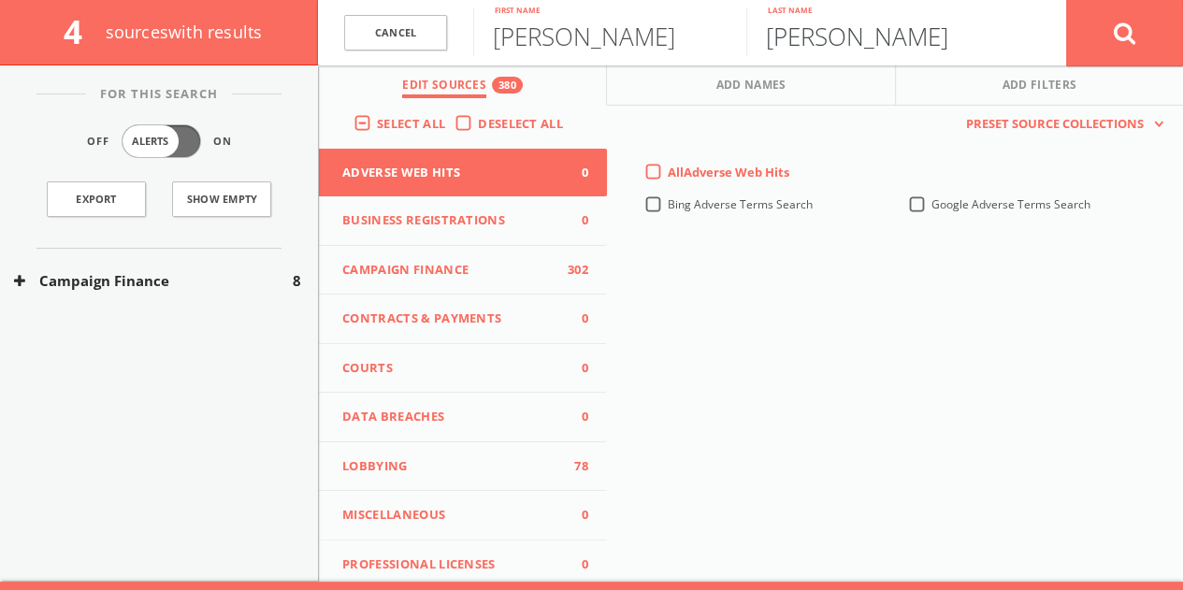
click at [883, 46] on input "[PERSON_NAME]" at bounding box center [882, 31] width 273 height 49
paste input "[PERSON_NAME]""
type input "[PERSON_NAME]"
click at [1066, 0] on button at bounding box center [1124, 32] width 117 height 67
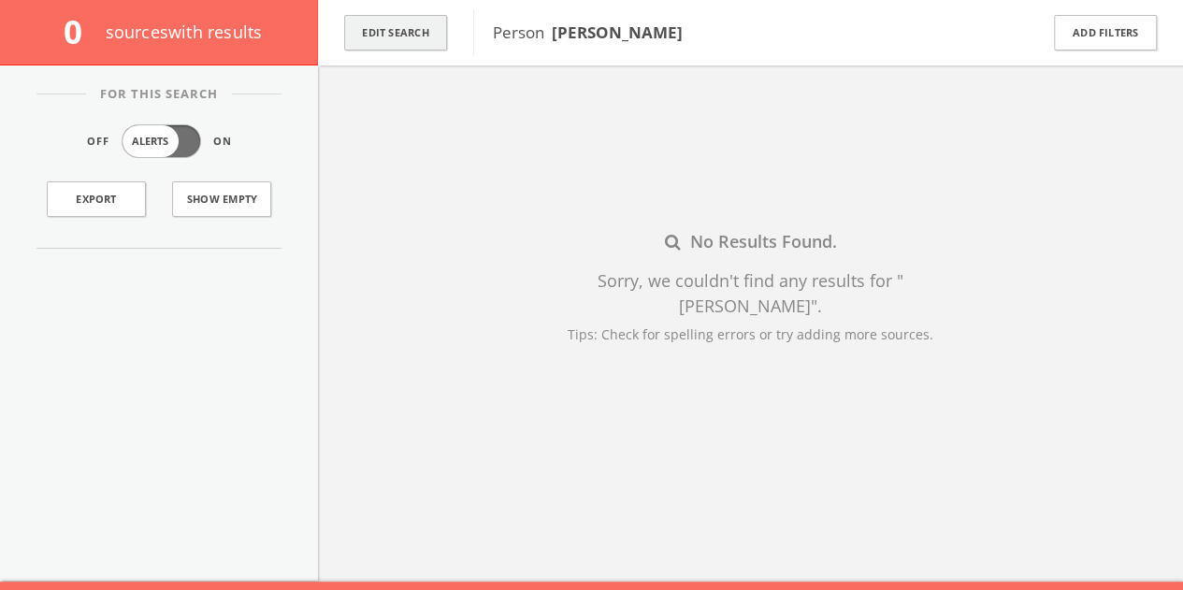
click at [434, 24] on button "Edit Search" at bounding box center [395, 33] width 103 height 36
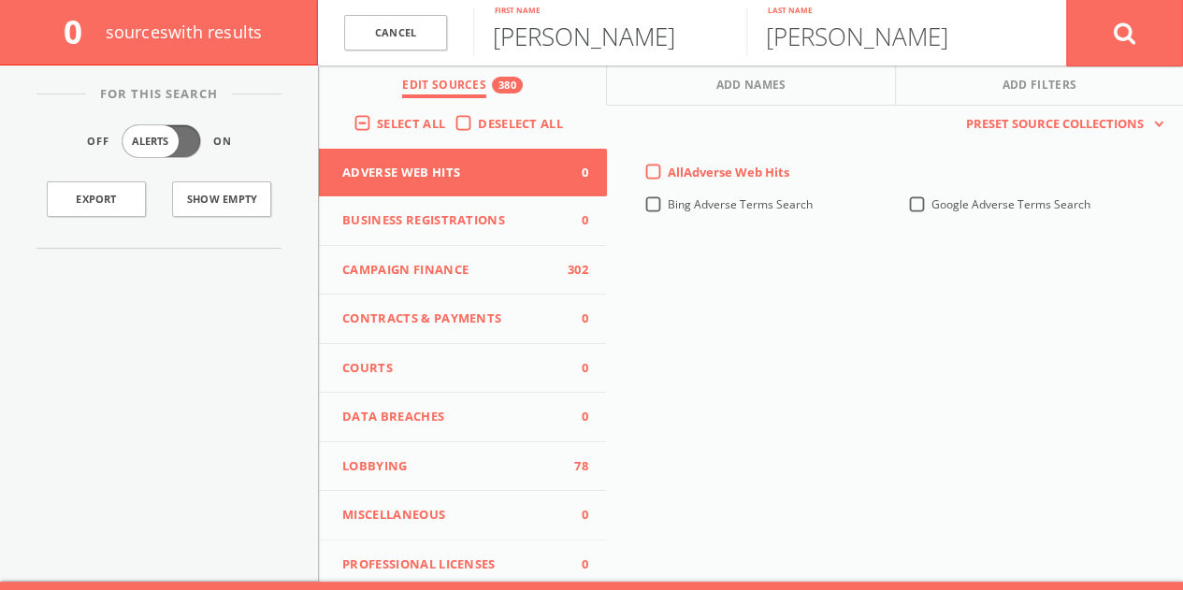
click at [587, 50] on input "[PERSON_NAME]" at bounding box center [609, 31] width 273 height 49
click at [587, 49] on input "[PERSON_NAME]" at bounding box center [609, 31] width 273 height 49
type input "[PERSON_NAME]"
click at [1066, 0] on button at bounding box center [1124, 32] width 117 height 67
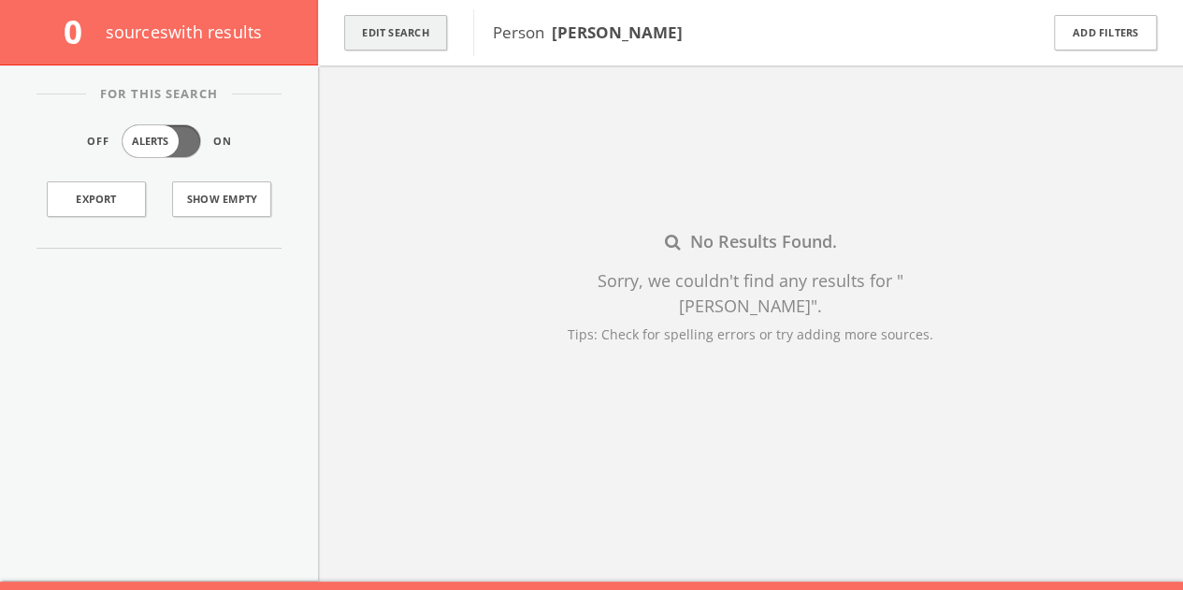
click at [442, 33] on button "Edit Search" at bounding box center [395, 33] width 103 height 36
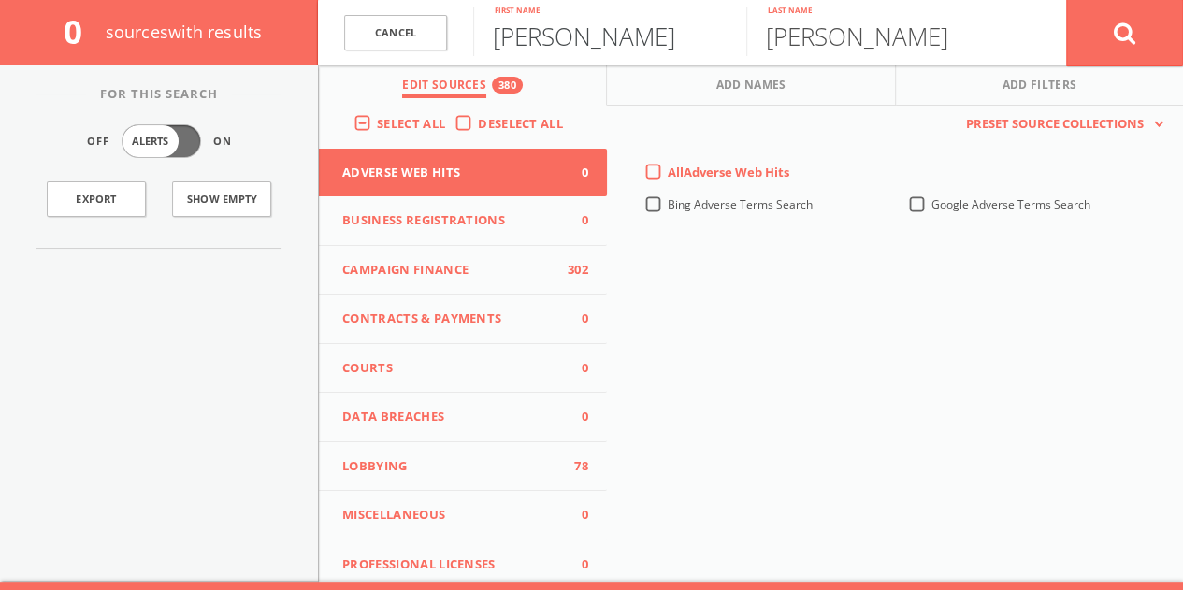
click at [578, 23] on input "[PERSON_NAME]" at bounding box center [609, 31] width 273 height 49
paste input "[PERSON_NAME]"
drag, startPoint x: 586, startPoint y: 31, endPoint x: 1196, endPoint y: -7, distance: 612.0
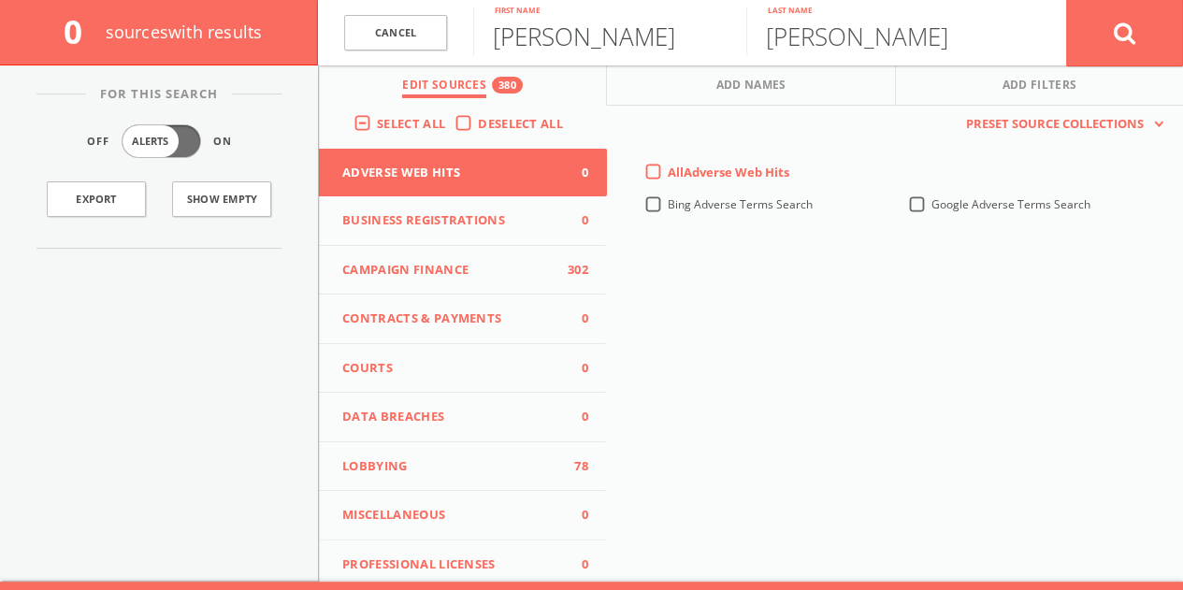
click at [1183, 0] on html "Search History Alerts Votes [PERSON_NAME] Edit Profile Change Password Security…" at bounding box center [591, 270] width 1183 height 700
type input "[PERSON_NAME]"
type input "r"
type input "[GEOGRAPHIC_DATA]"
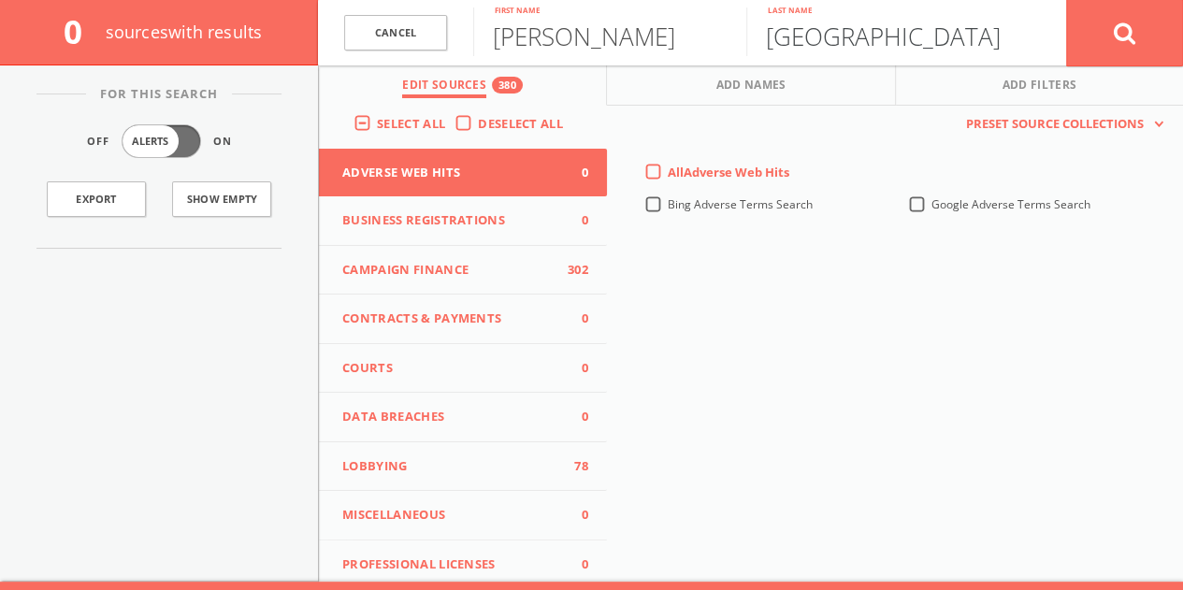
click at [1066, 0] on button at bounding box center [1124, 32] width 117 height 67
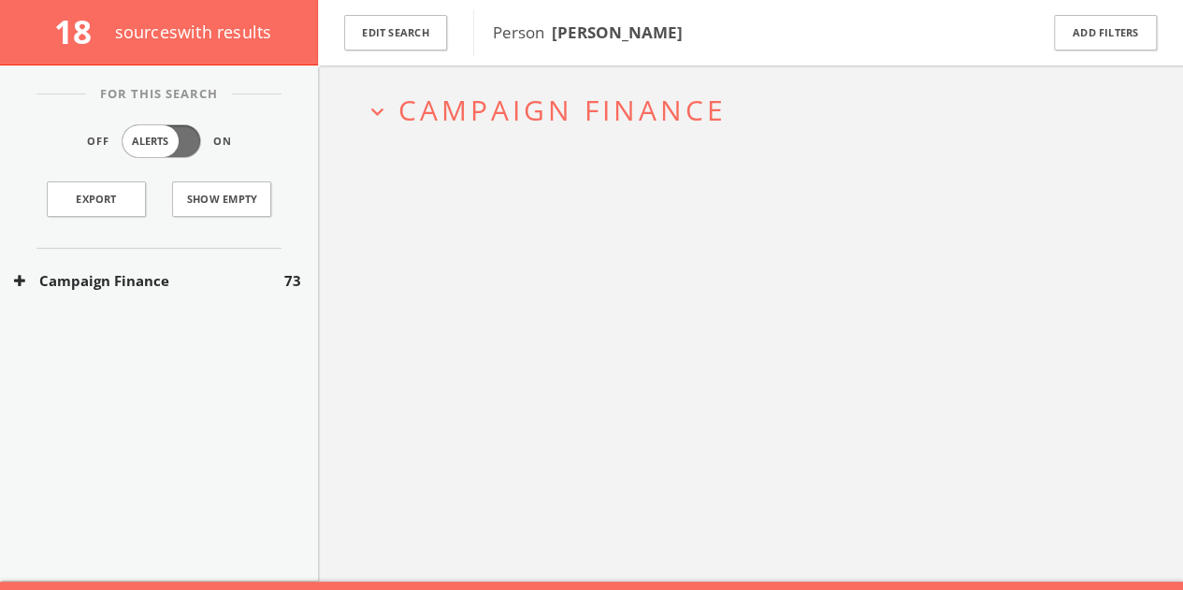
click at [142, 270] on button "Campaign Finance" at bounding box center [149, 281] width 270 height 22
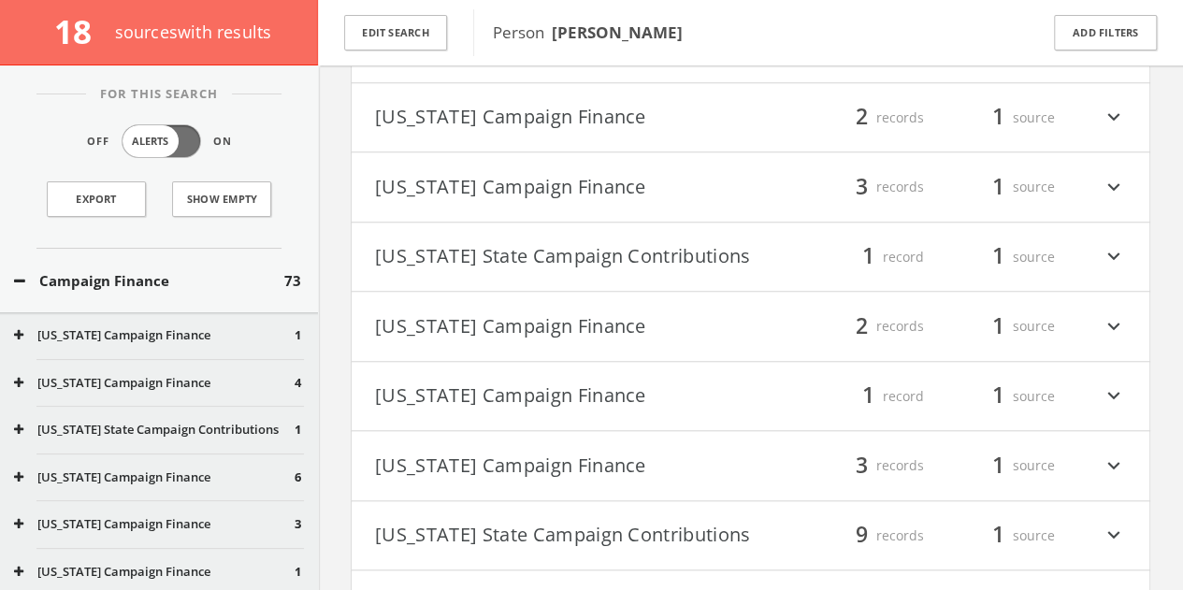
scroll to position [829, 0]
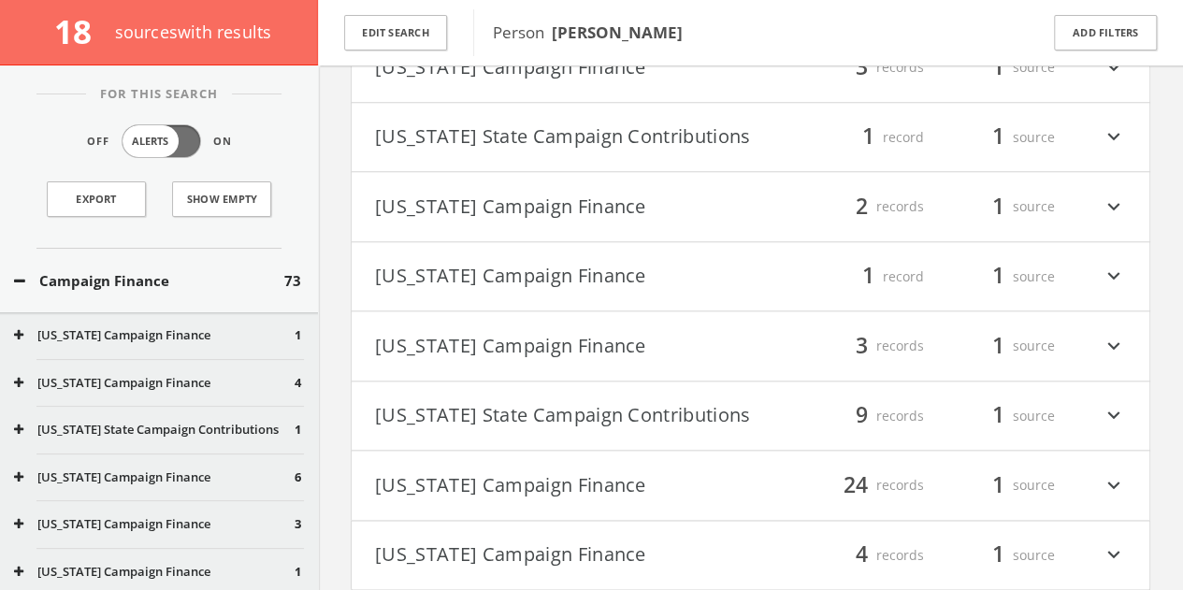
click at [588, 426] on button "[US_STATE] State Campaign Contributions" at bounding box center [563, 416] width 376 height 32
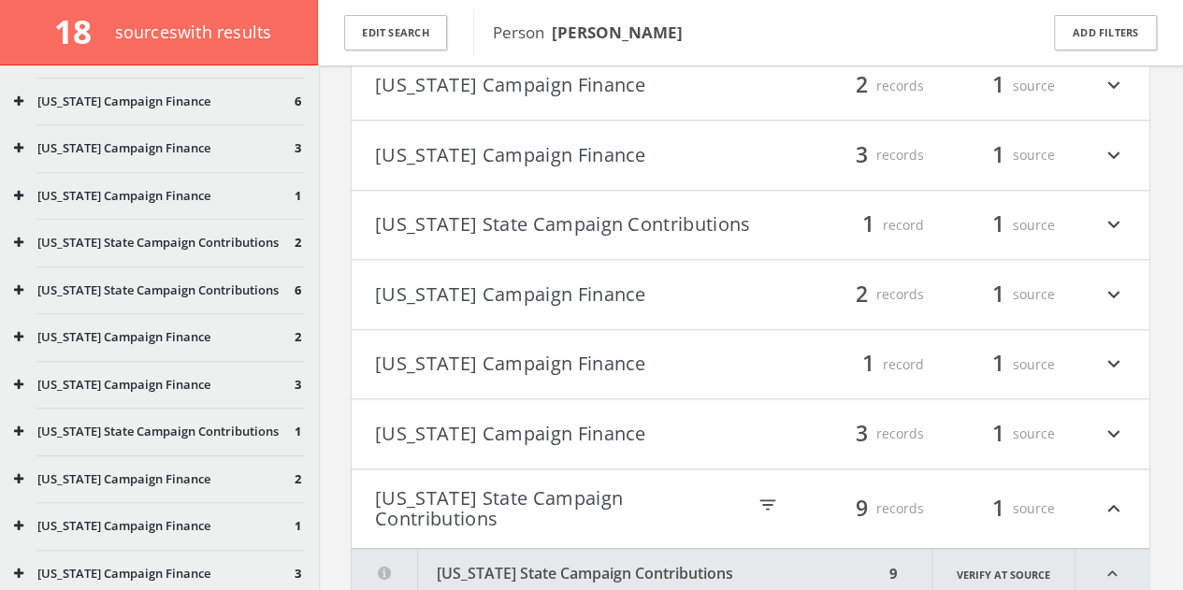
scroll to position [468, 0]
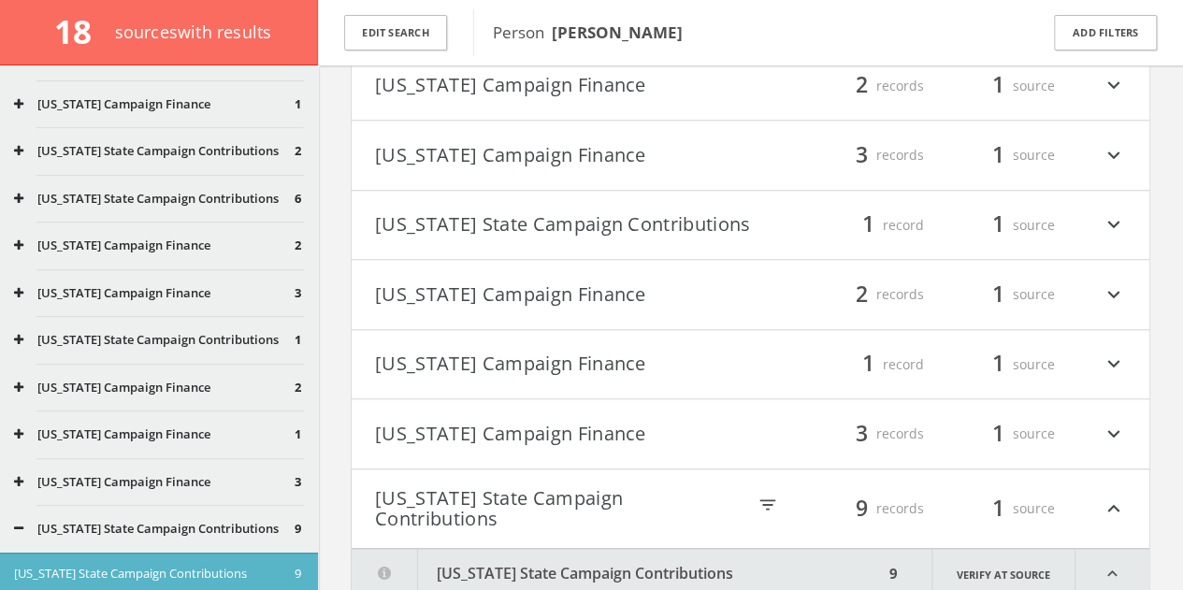
click at [152, 244] on button "[US_STATE] Campaign Finance" at bounding box center [154, 246] width 281 height 19
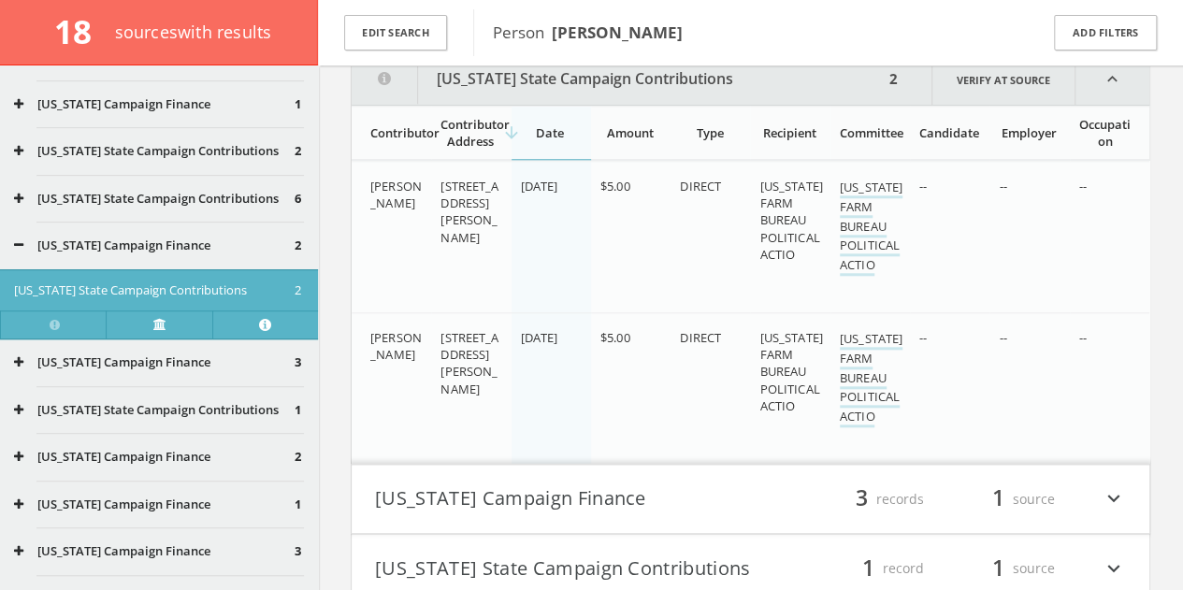
scroll to position [812, 0]
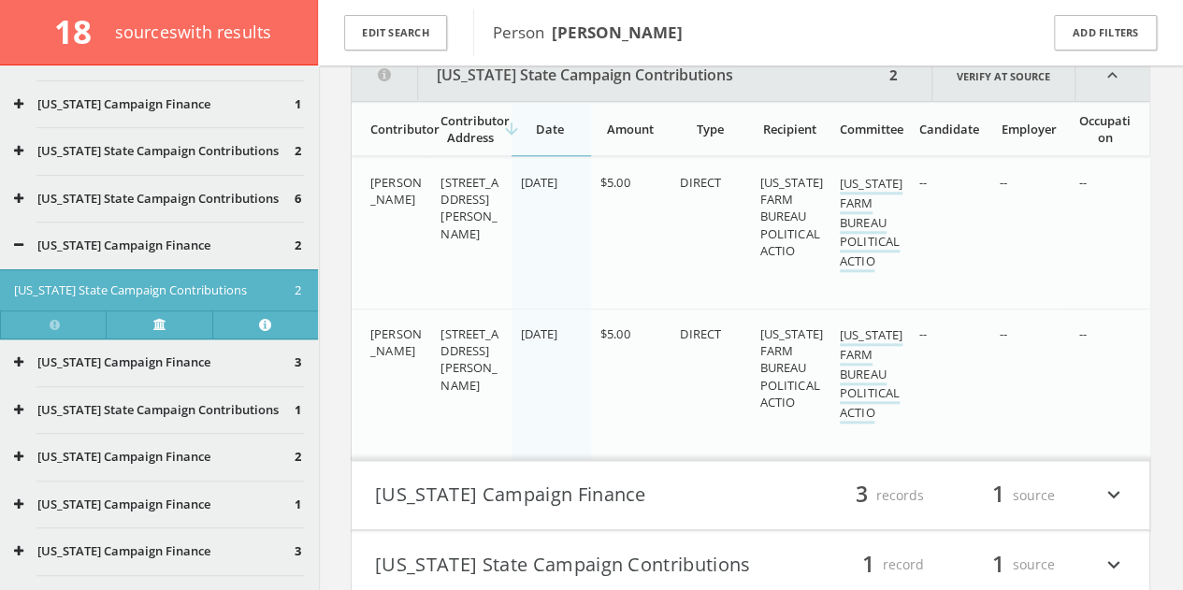
click at [32, 253] on button "[US_STATE] Campaign Finance" at bounding box center [154, 246] width 281 height 19
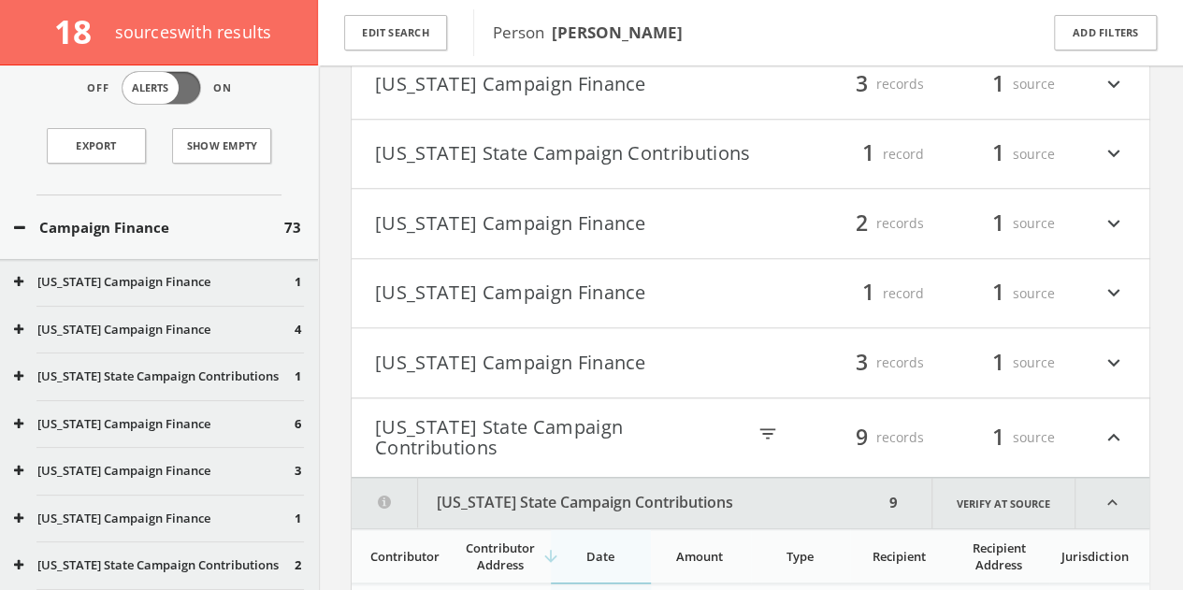
scroll to position [0, 0]
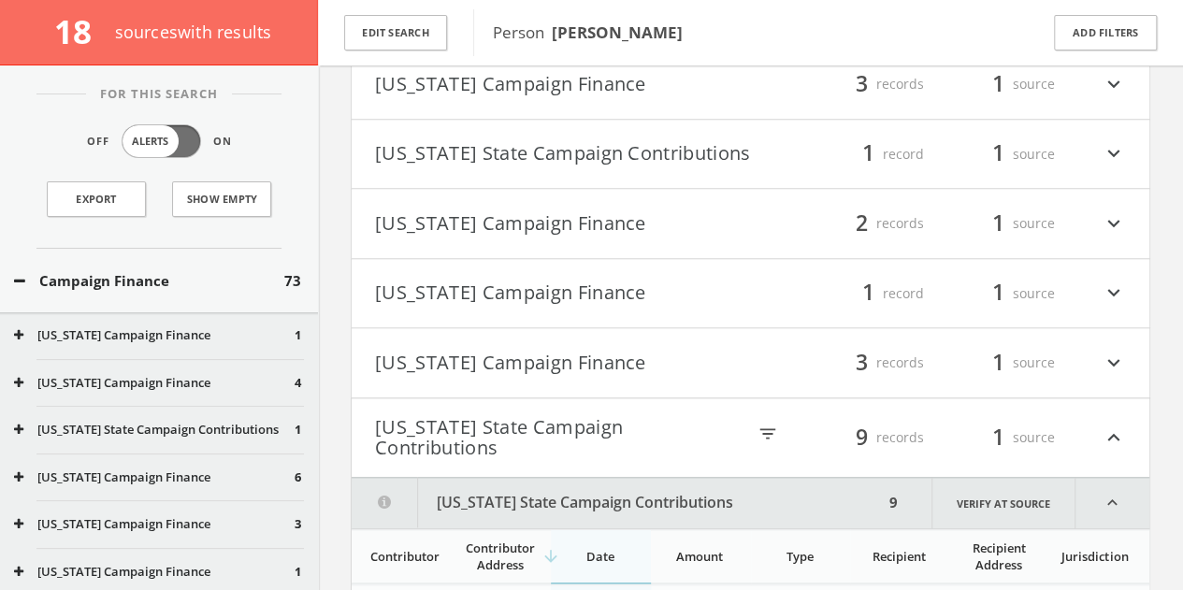
click at [114, 298] on div "Campaign Finance 73" at bounding box center [159, 281] width 318 height 65
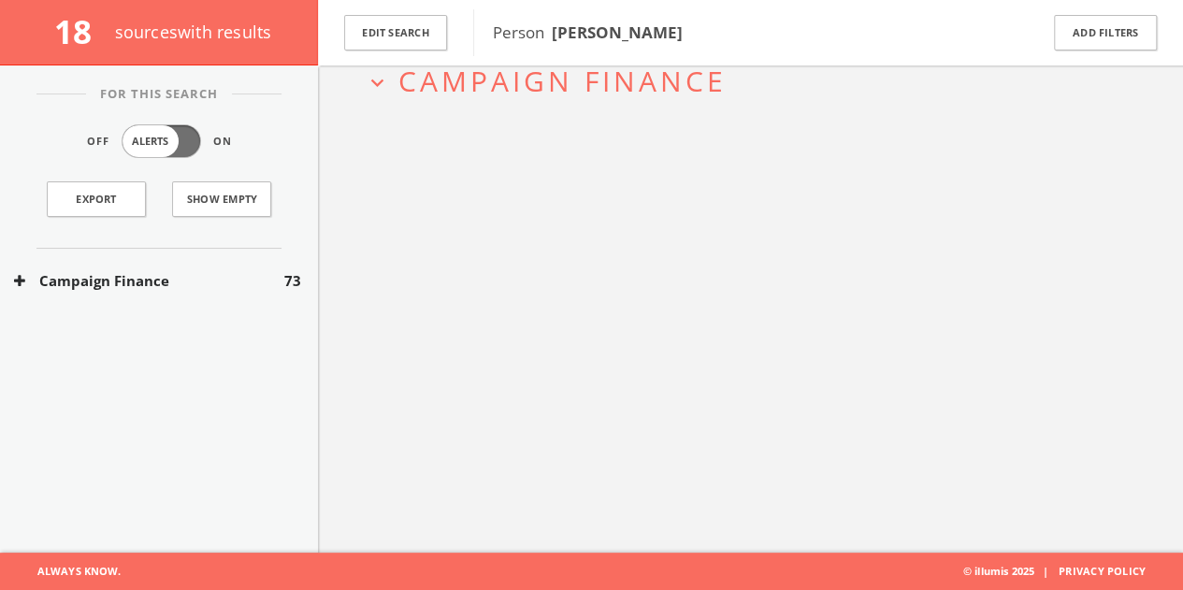
scroll to position [109, 0]
click at [408, 33] on button "Edit Search" at bounding box center [395, 33] width 103 height 36
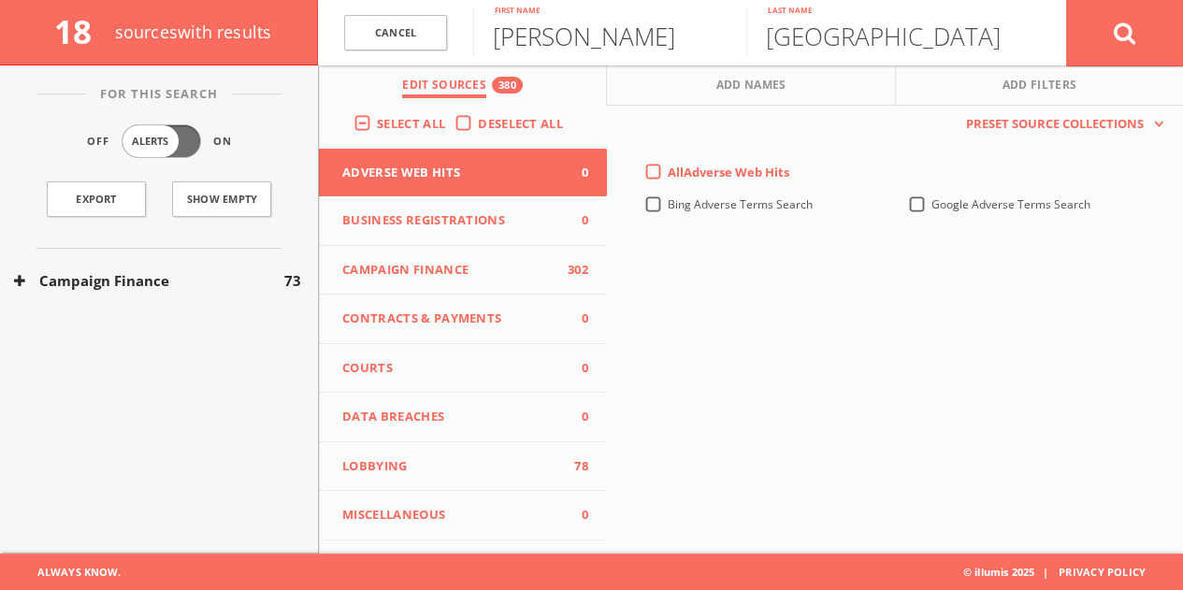
click at [604, 51] on input "[PERSON_NAME]" at bounding box center [609, 31] width 273 height 49
paste input "2408-8758-2407"
type input "2408-8758-2407"
drag, startPoint x: 674, startPoint y: 33, endPoint x: 209, endPoint y: 14, distance: 466.2
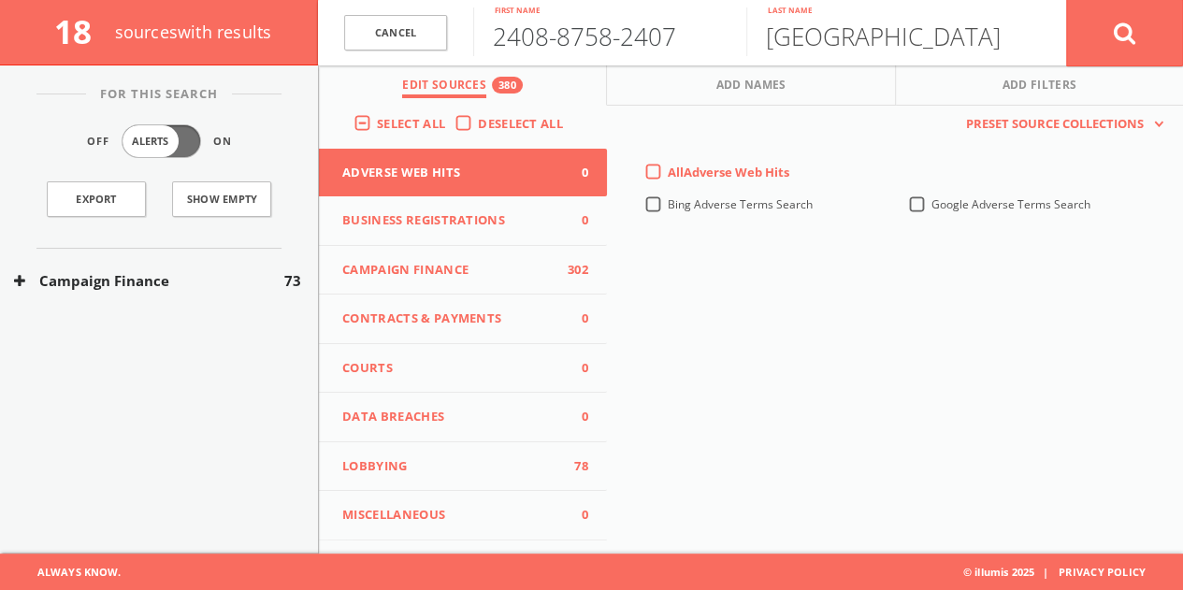
click at [217, 16] on div "18 source s with results Cancel 2408-8758-2407 First name Richmond Last name Ca…" at bounding box center [591, 32] width 1183 height 65
type input "[PERSON_NAME]"
paste input "Schmiett"
type input "Schmiett"
drag, startPoint x: 1097, startPoint y: 42, endPoint x: 1041, endPoint y: 1, distance: 69.6
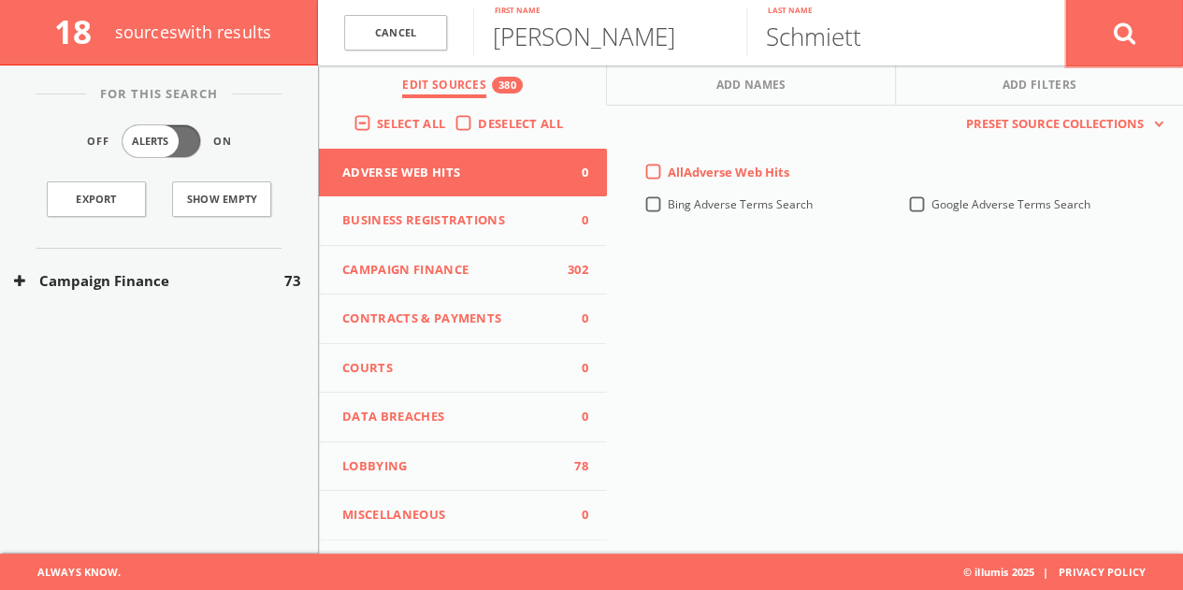
click at [1097, 43] on button at bounding box center [1124, 32] width 117 height 67
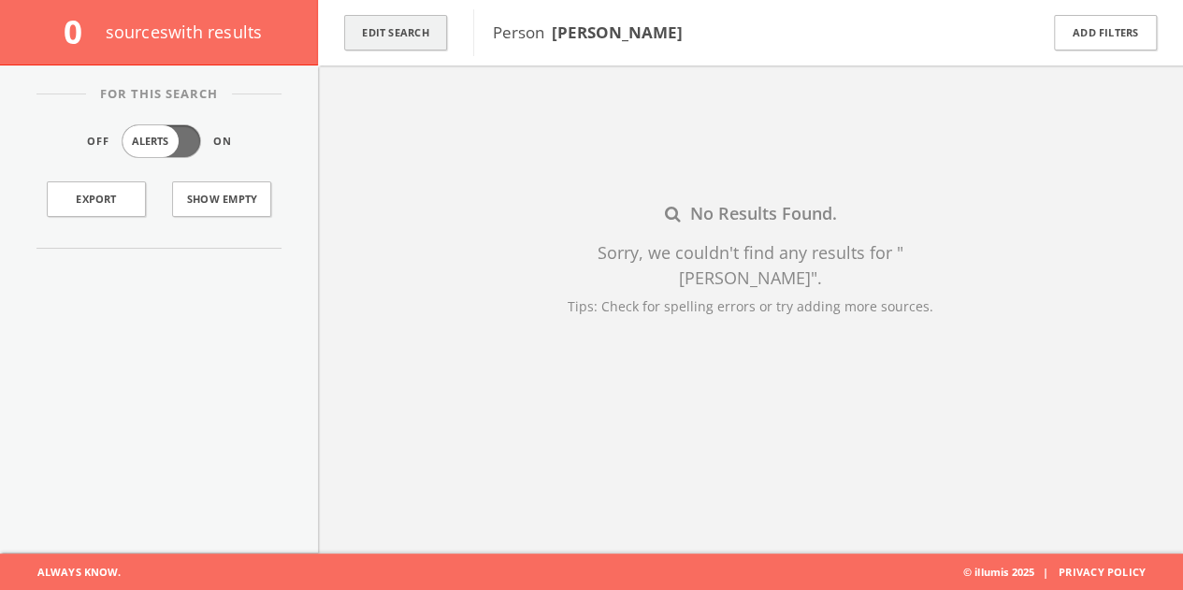
click at [421, 38] on button "Edit Search" at bounding box center [395, 33] width 103 height 36
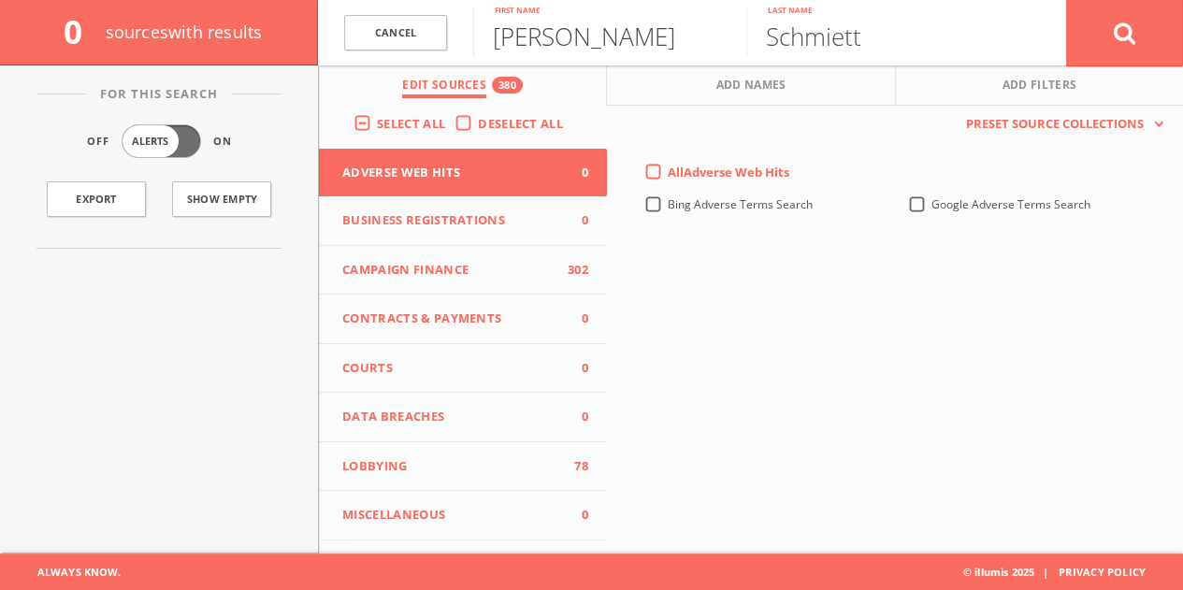
click at [546, 44] on input "[PERSON_NAME]" at bounding box center [609, 31] width 273 height 49
type input "[PERSON_NAME]"
type input "Barley"
click at [1089, 35] on button at bounding box center [1124, 32] width 117 height 67
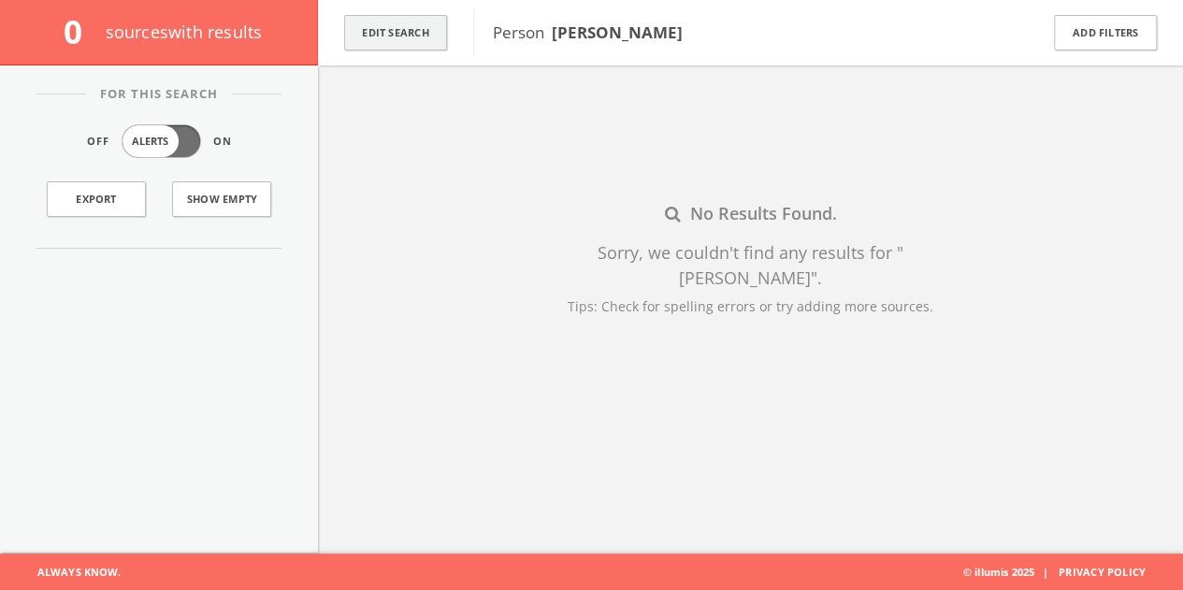
click at [409, 37] on button "Edit Search" at bounding box center [395, 33] width 103 height 36
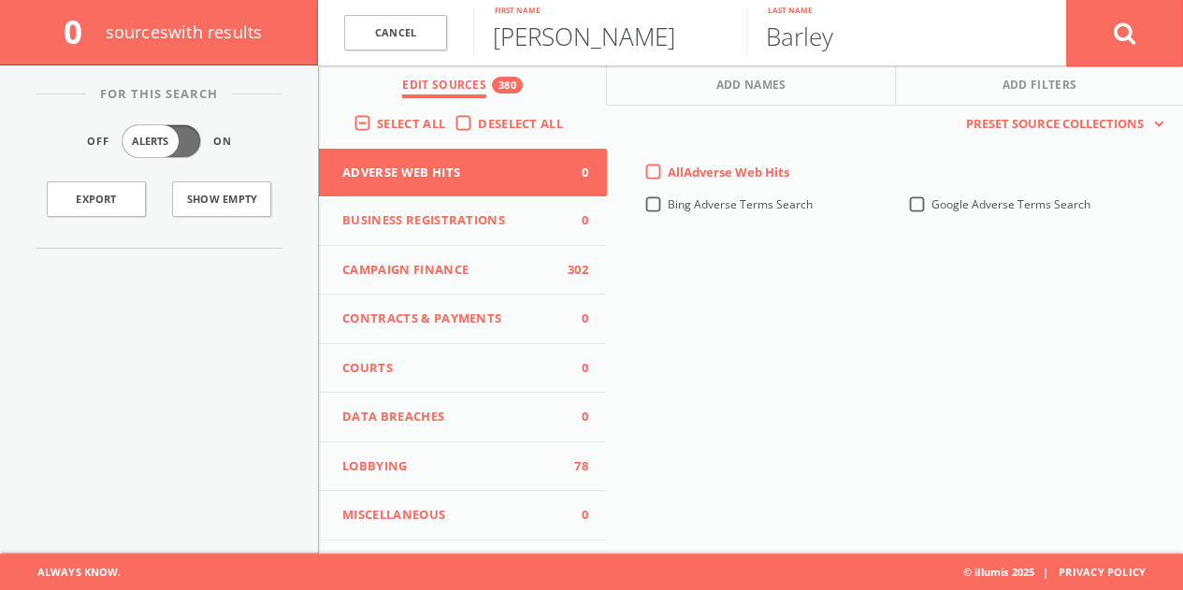
click at [550, 27] on input "[PERSON_NAME]" at bounding box center [609, 31] width 273 height 49
paste input "[PERSON_NAME]"
drag, startPoint x: 569, startPoint y: 42, endPoint x: 1196, endPoint y: 8, distance: 628.6
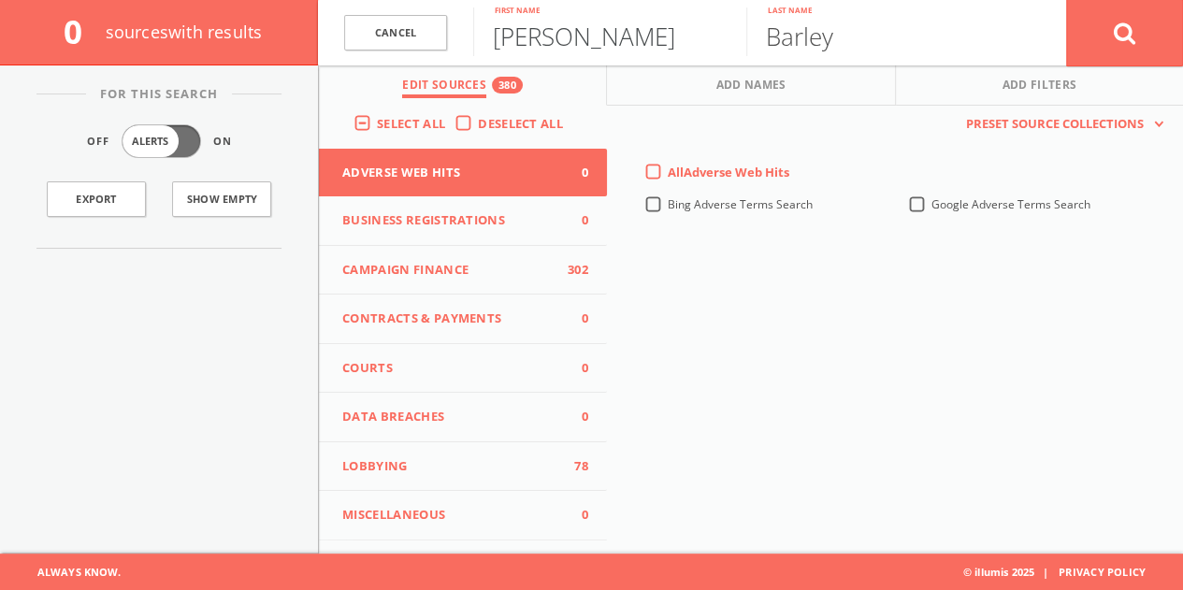
click at [1176, 25] on form "Cancel [PERSON_NAME] First name [PERSON_NAME] Last name Cancel" at bounding box center [750, 32] width 865 height 65
type input "[PERSON_NAME]"
paste input "[PERSON_NAME]"
drag, startPoint x: 891, startPoint y: 31, endPoint x: 320, endPoint y: 41, distance: 571.6
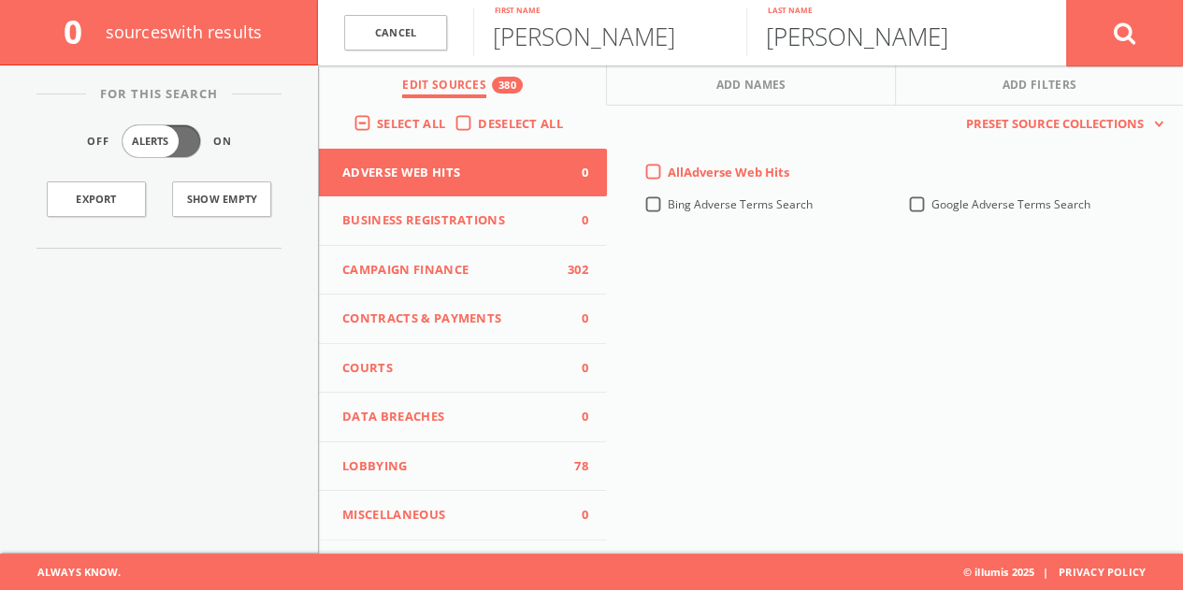
click at [342, 45] on form "Cancel [PERSON_NAME] First name [PERSON_NAME] Last name Cancel" at bounding box center [750, 32] width 865 height 65
type input "Matinkhah"
click at [1117, 36] on icon at bounding box center [1125, 33] width 22 height 23
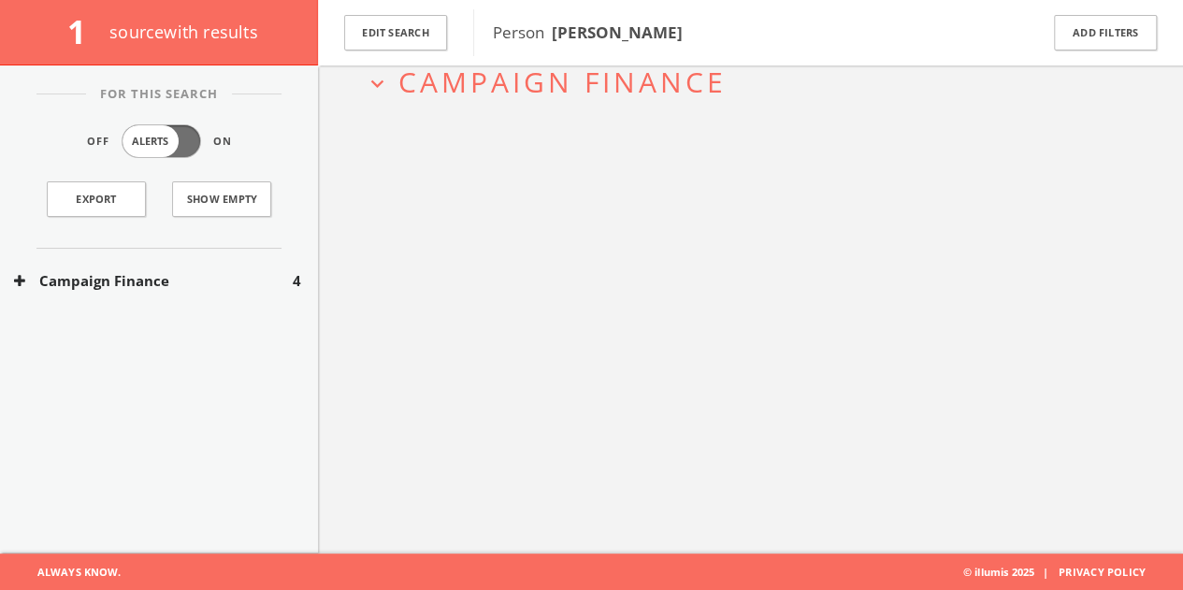
click at [229, 259] on div "Campaign Finance 4" at bounding box center [159, 281] width 318 height 65
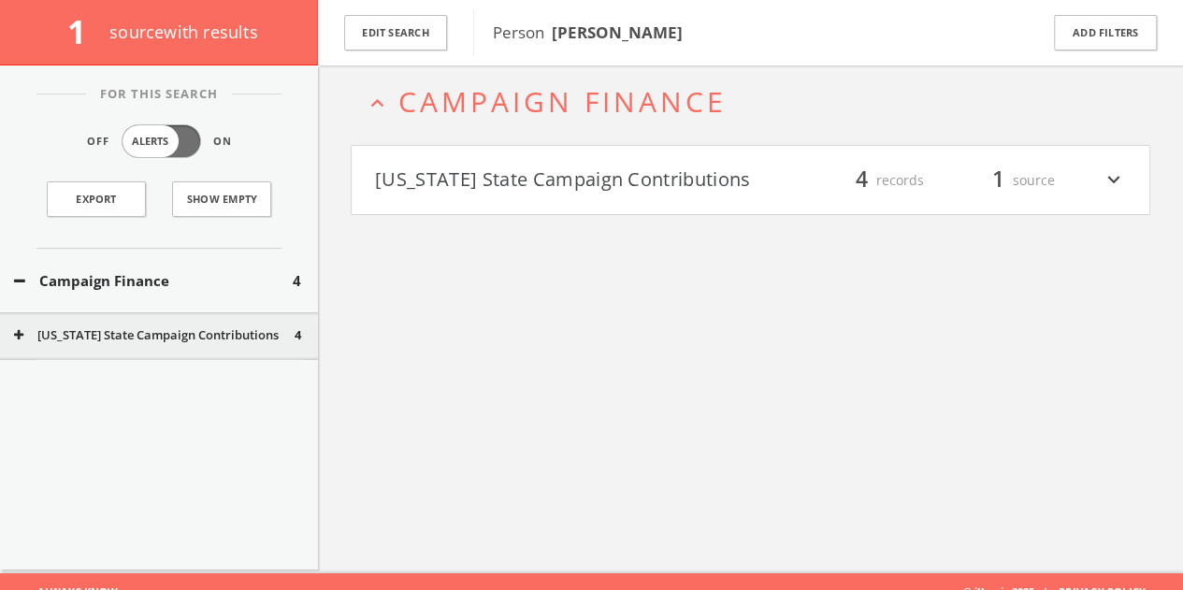
click at [186, 319] on div "[US_STATE] State Campaign Contributions 4" at bounding box center [159, 335] width 318 height 47
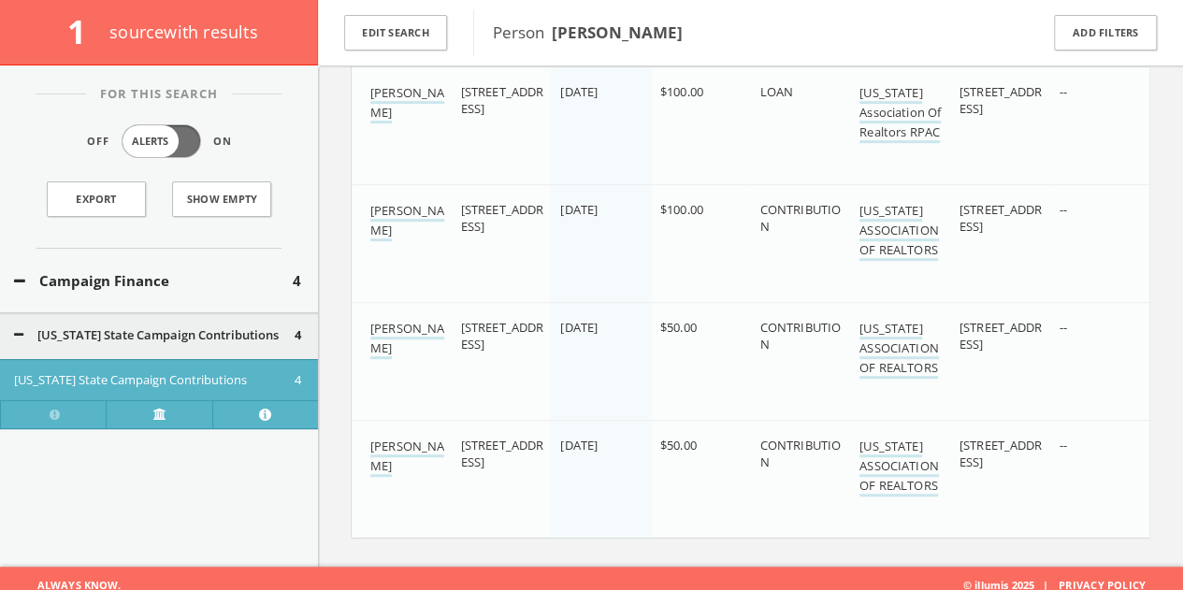
scroll to position [356, 0]
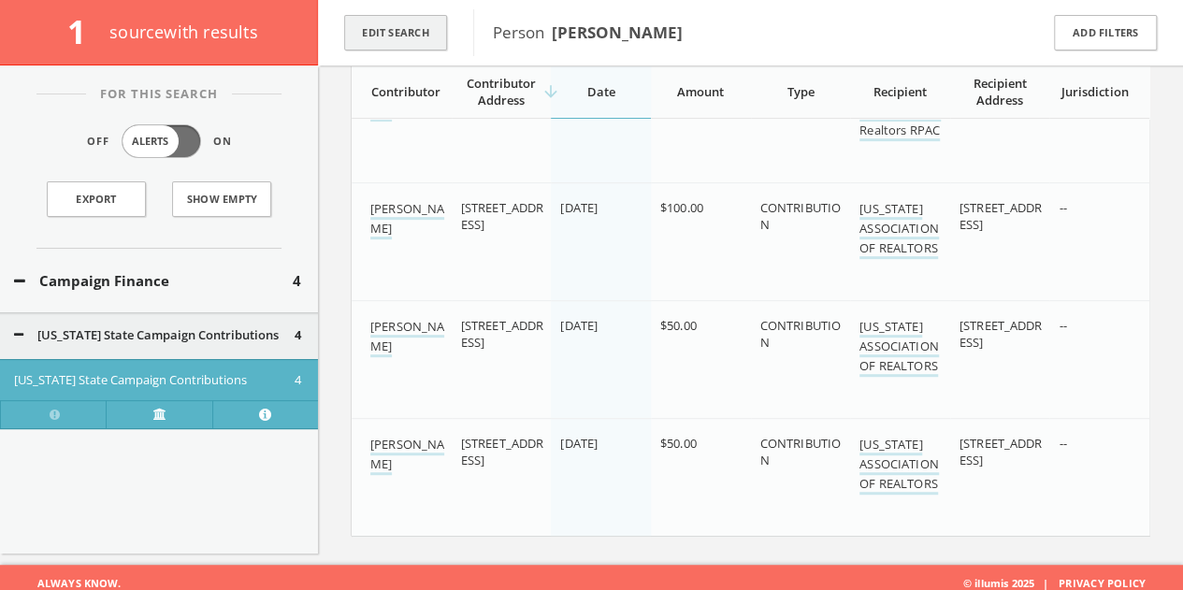
click at [428, 35] on button "Edit Search" at bounding box center [395, 33] width 103 height 36
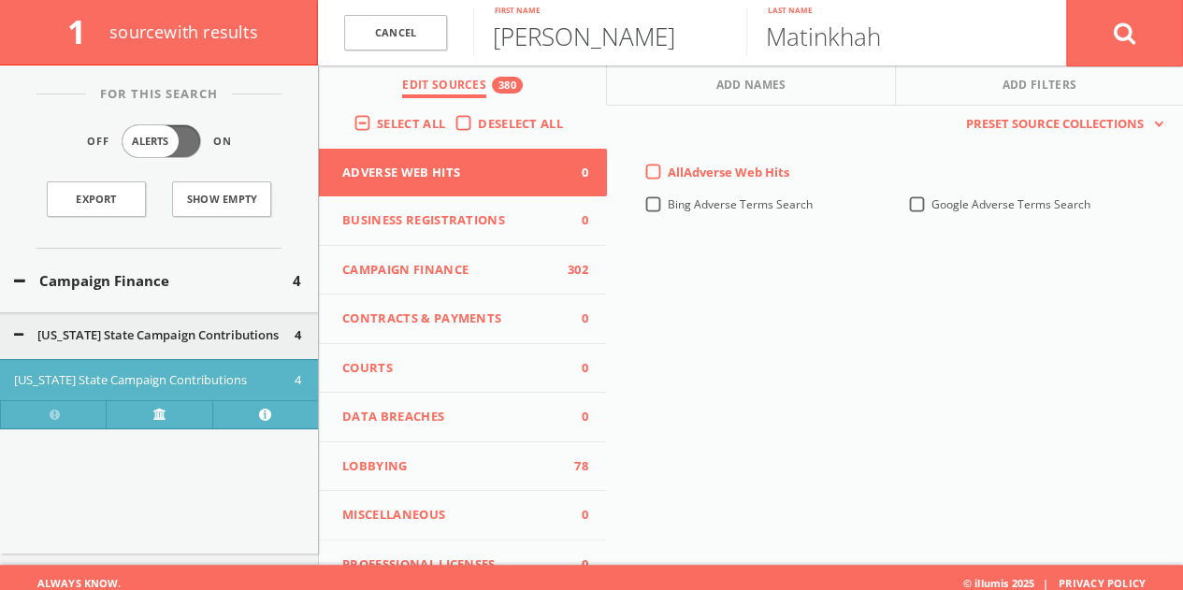
click at [540, 44] on input "[PERSON_NAME]" at bounding box center [609, 31] width 273 height 49
type input "[DEMOGRAPHIC_DATA]"
click at [1066, 0] on button at bounding box center [1124, 32] width 117 height 67
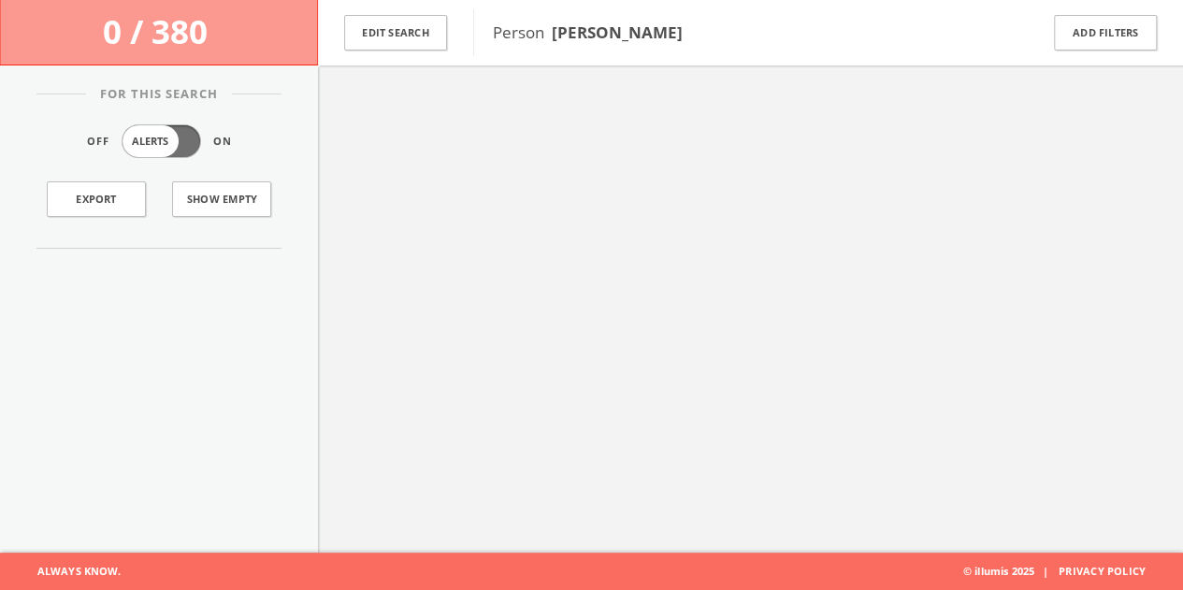
scroll to position [109, 0]
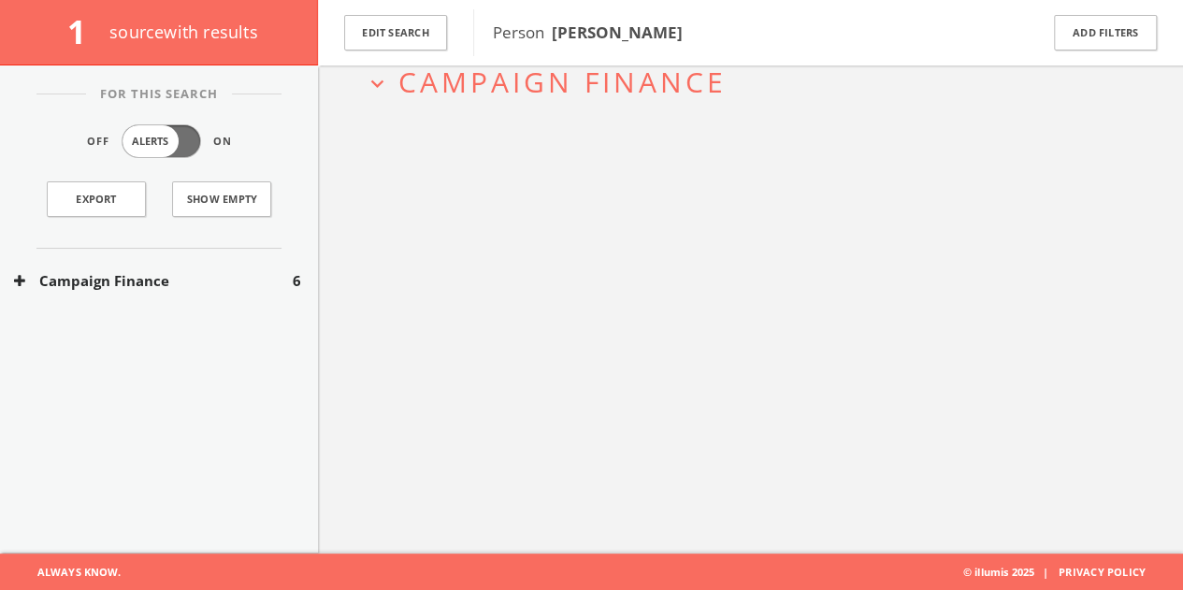
click at [212, 273] on button "Campaign Finance" at bounding box center [153, 281] width 279 height 22
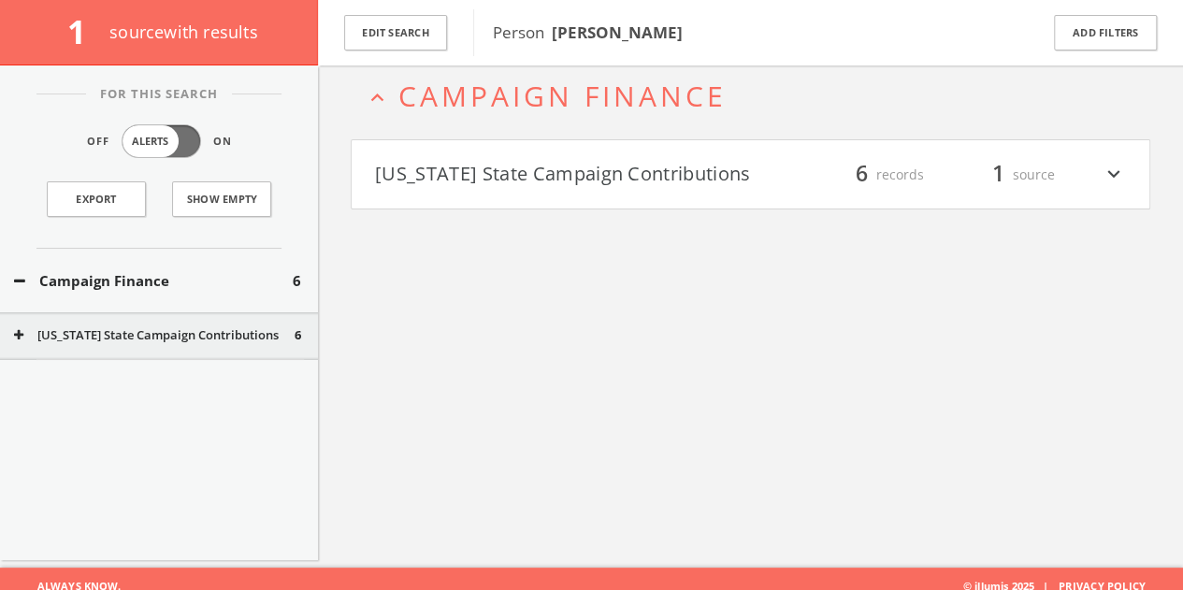
click at [629, 180] on button "[US_STATE] State Campaign Contributions" at bounding box center [563, 175] width 376 height 32
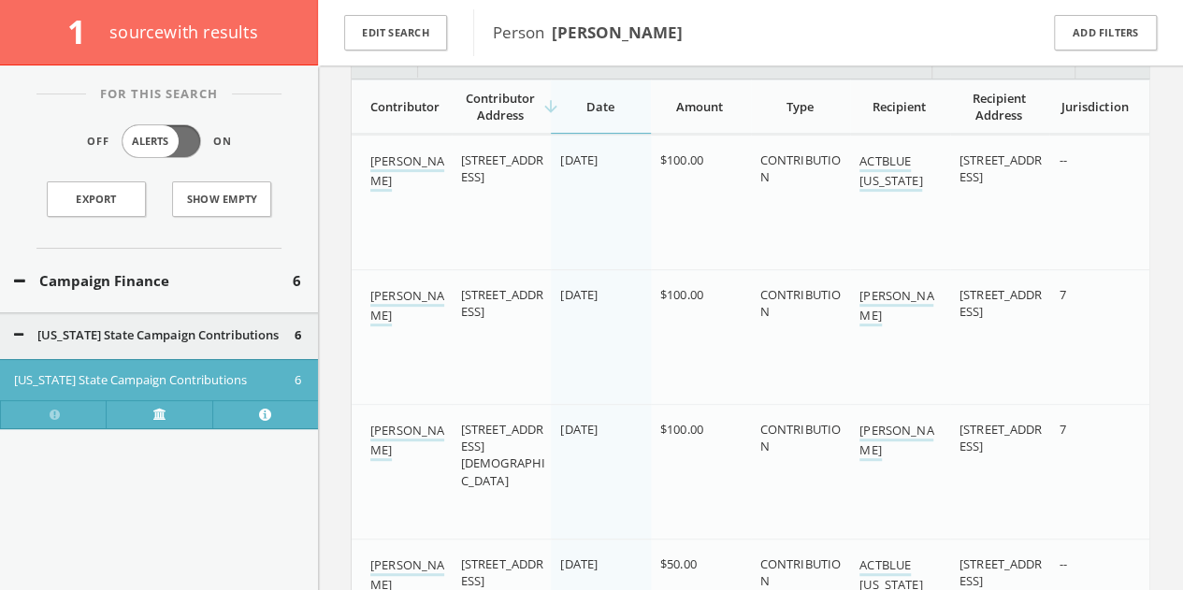
scroll to position [561, 0]
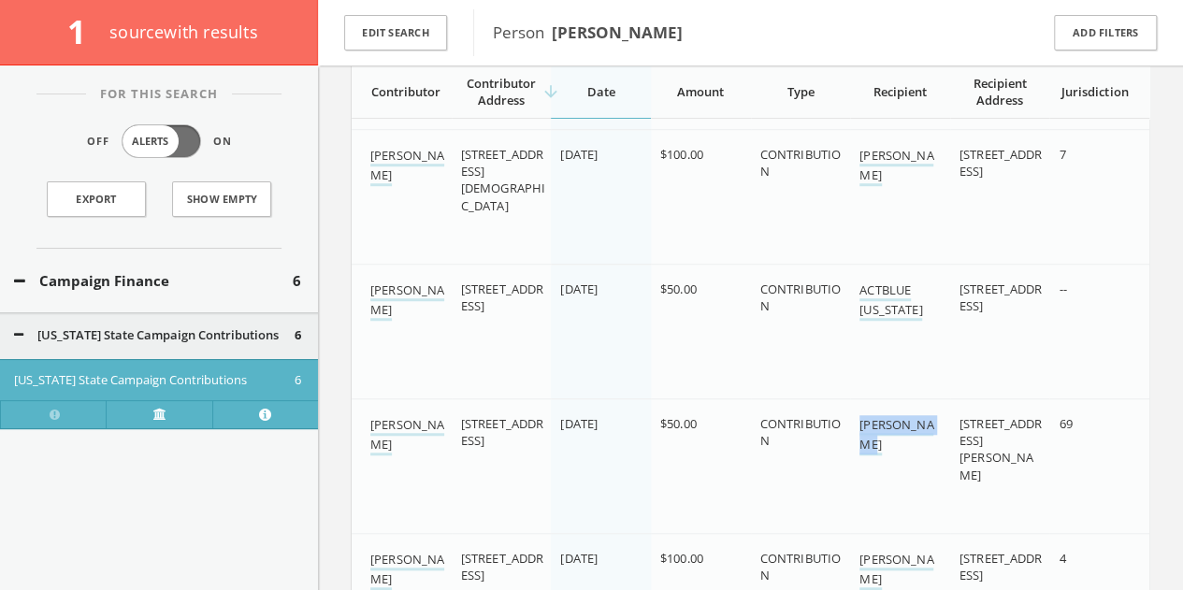
drag, startPoint x: 855, startPoint y: 415, endPoint x: 916, endPoint y: 448, distance: 69.1
click at [916, 448] on td "[PERSON_NAME]" at bounding box center [900, 465] width 100 height 135
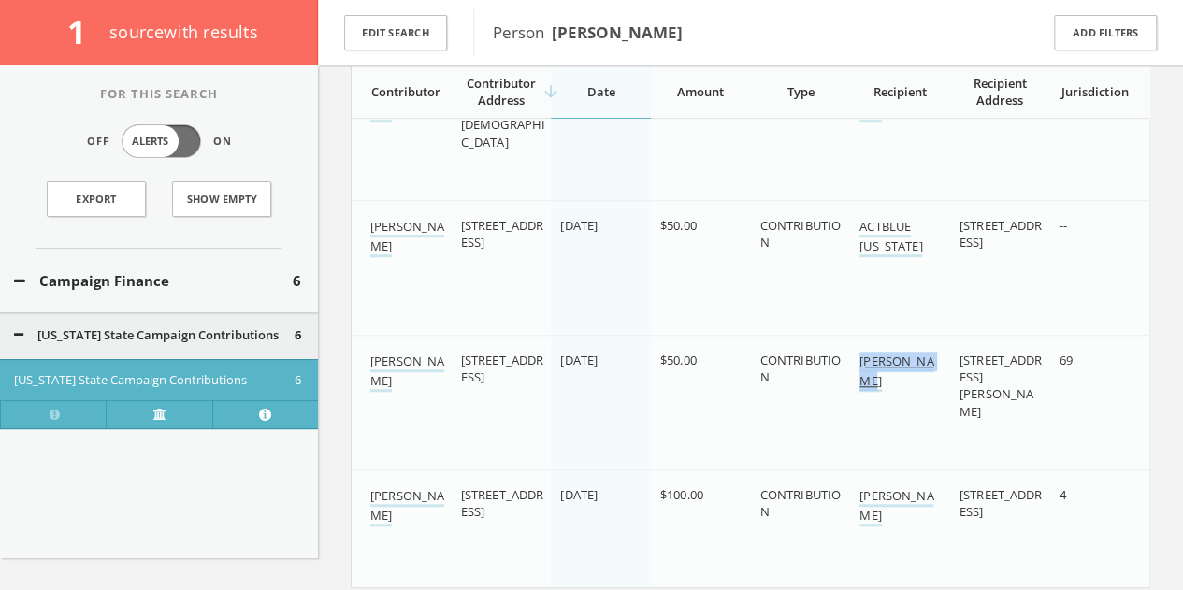
scroll to position [676, 0]
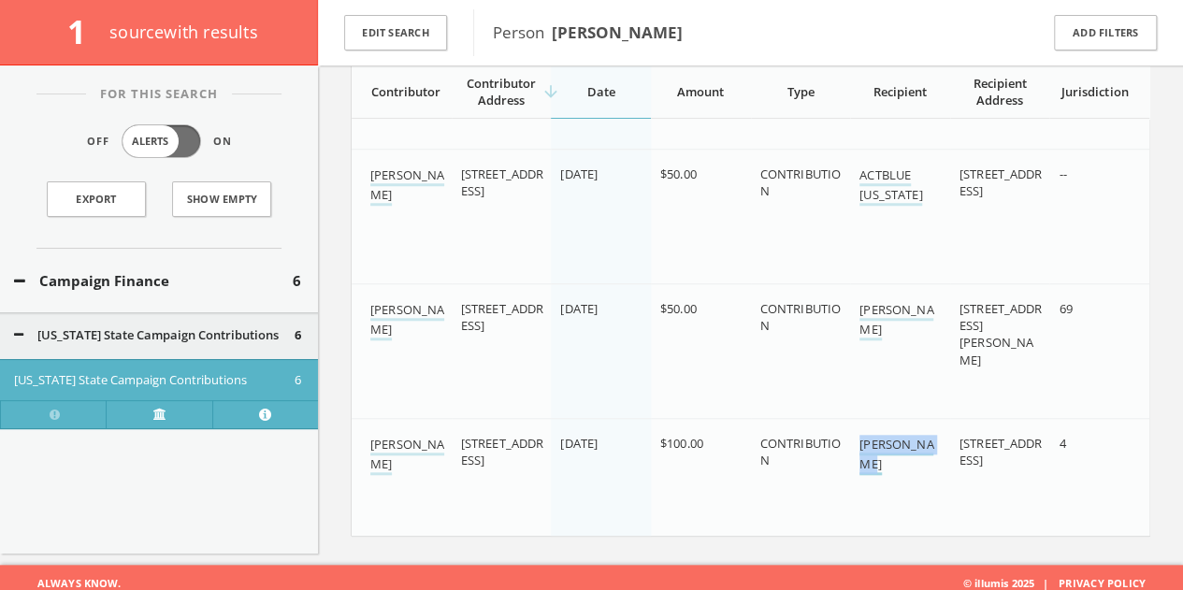
drag, startPoint x: 916, startPoint y: 461, endPoint x: 860, endPoint y: 437, distance: 61.2
click at [860, 437] on div "[PERSON_NAME]" at bounding box center [902, 454] width 85 height 39
click at [405, 19] on button "Edit Search" at bounding box center [395, 33] width 103 height 36
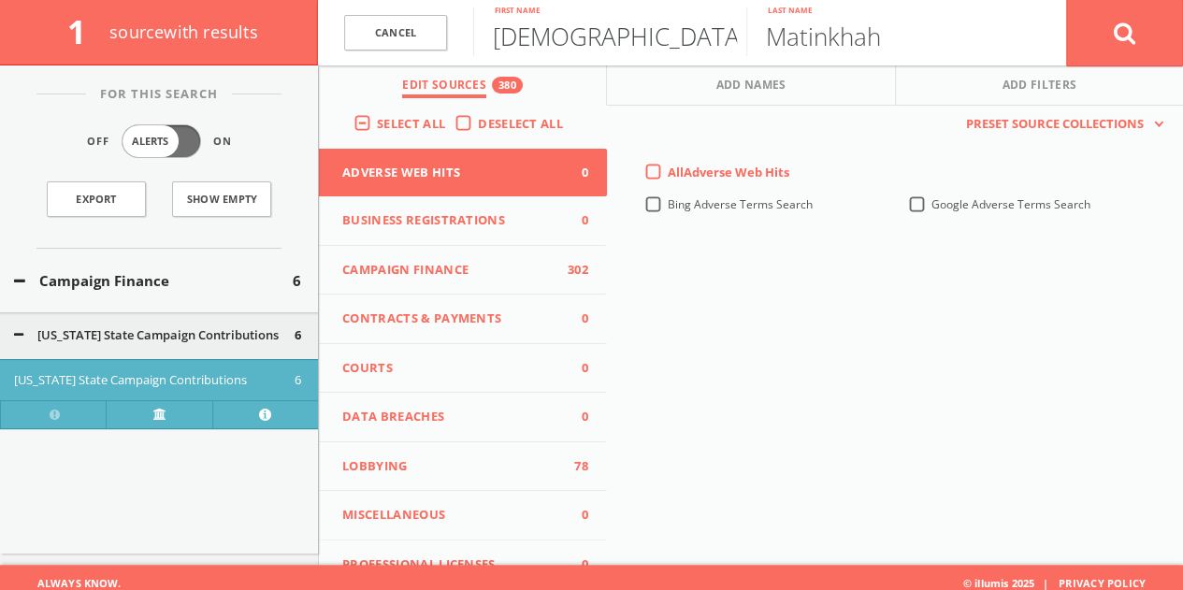
click at [566, 52] on input "[DEMOGRAPHIC_DATA]" at bounding box center [609, 31] width 273 height 49
paste input "[PERSON_NAME]"
click at [592, 31] on input "[PERSON_NAME]" at bounding box center [609, 31] width 273 height 49
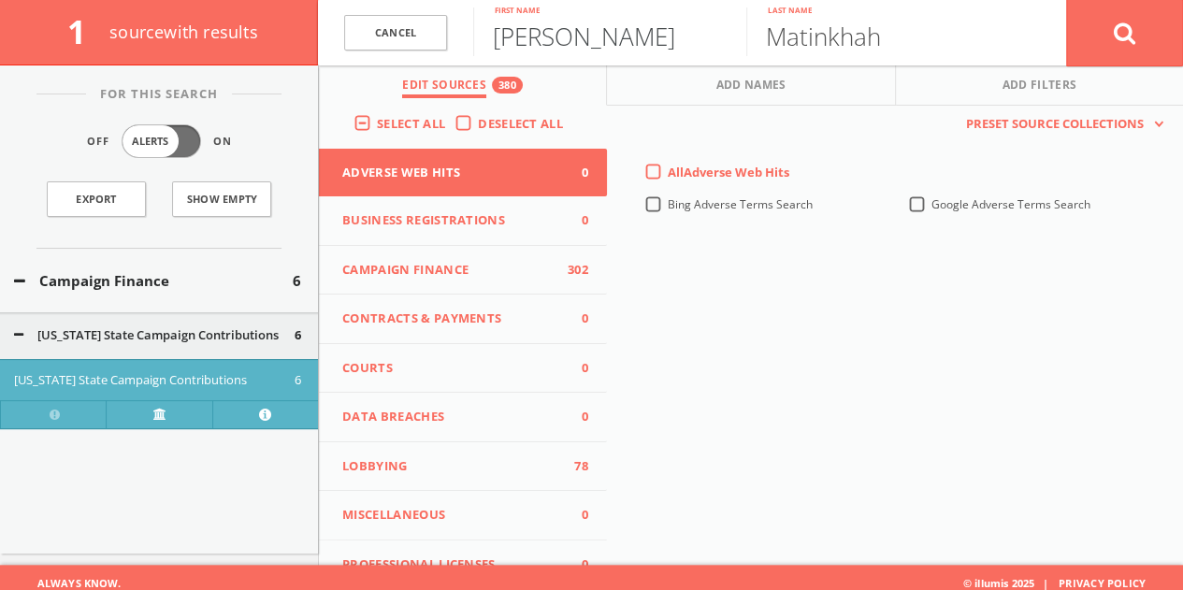
drag, startPoint x: 586, startPoint y: 33, endPoint x: 991, endPoint y: 24, distance: 404.2
click at [999, 27] on form "Cancel [PERSON_NAME] First name Matinkhah Last name Cancel" at bounding box center [750, 32] width 865 height 65
type input "[PERSON_NAME]"
paste input "[PERSON_NAME]"
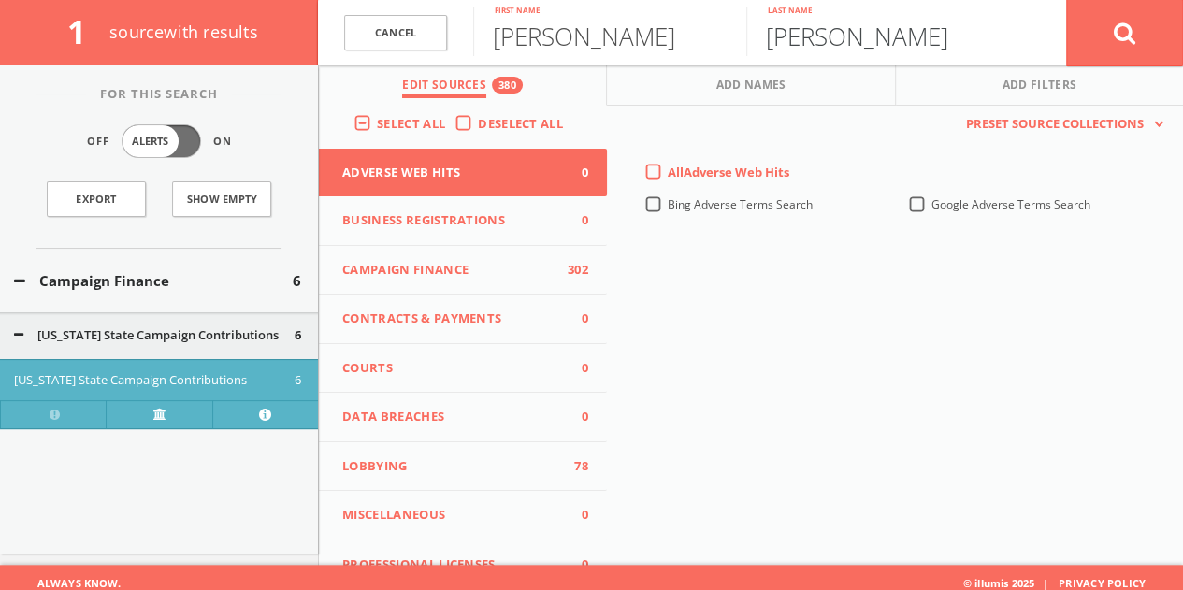
scroll to position [0, 4]
drag, startPoint x: 909, startPoint y: 38, endPoint x: 621, endPoint y: 25, distance: 288.4
click at [640, 36] on form "Cancel [PERSON_NAME] First name [PERSON_NAME] Last name Cancel" at bounding box center [750, 32] width 865 height 65
type input "Schmiett"
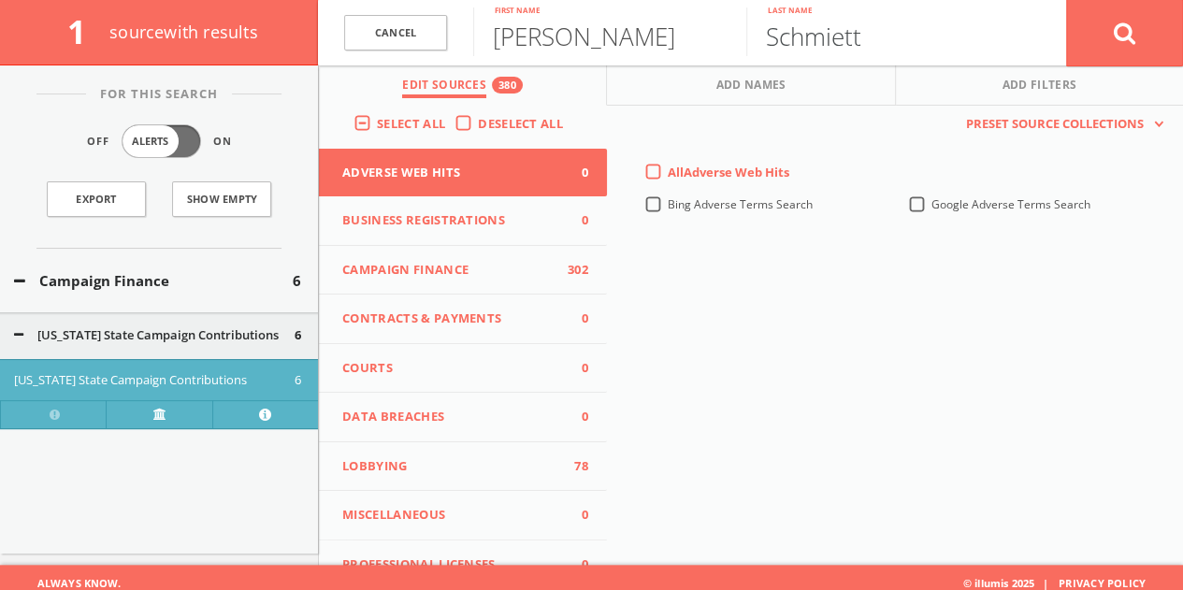
click at [1066, 0] on button at bounding box center [1124, 32] width 117 height 67
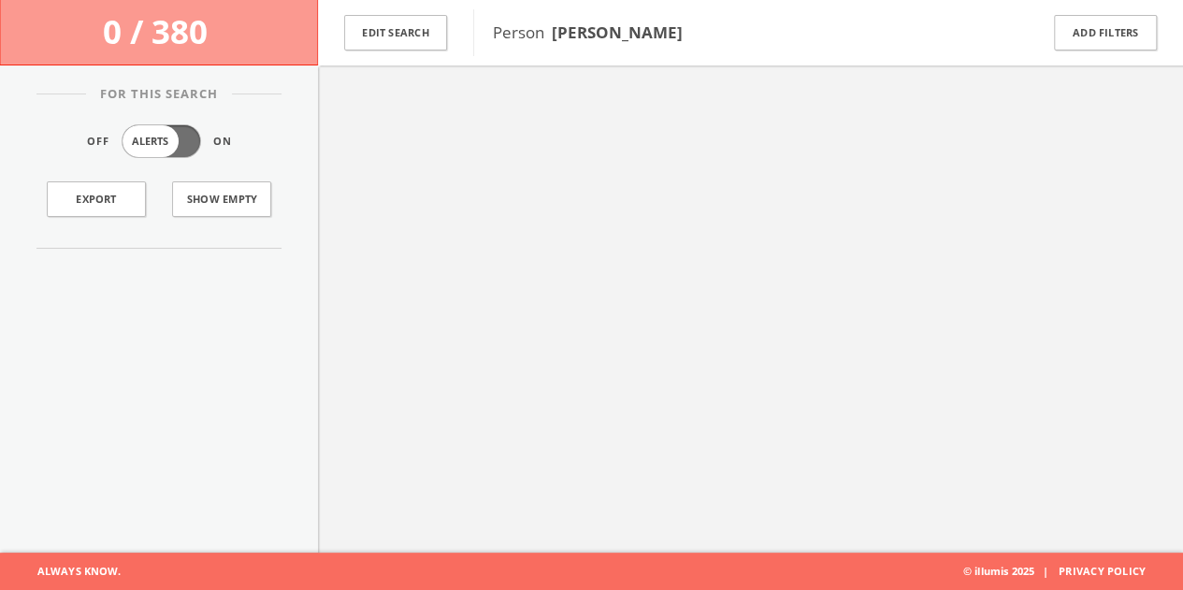
scroll to position [109, 0]
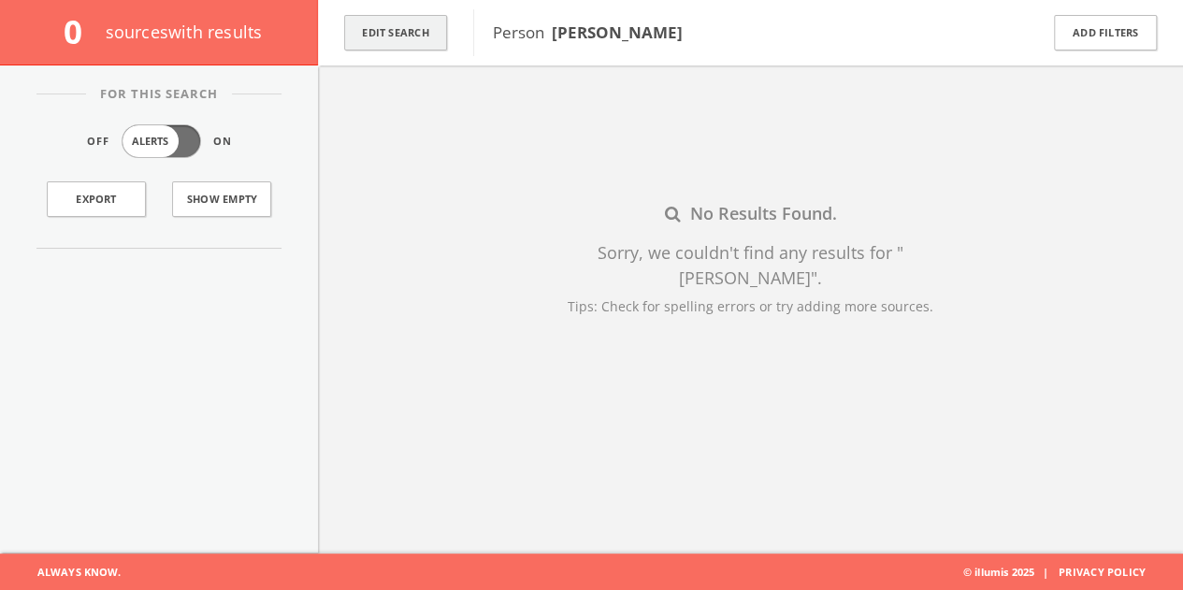
click at [402, 45] on button "Edit Search" at bounding box center [395, 33] width 103 height 36
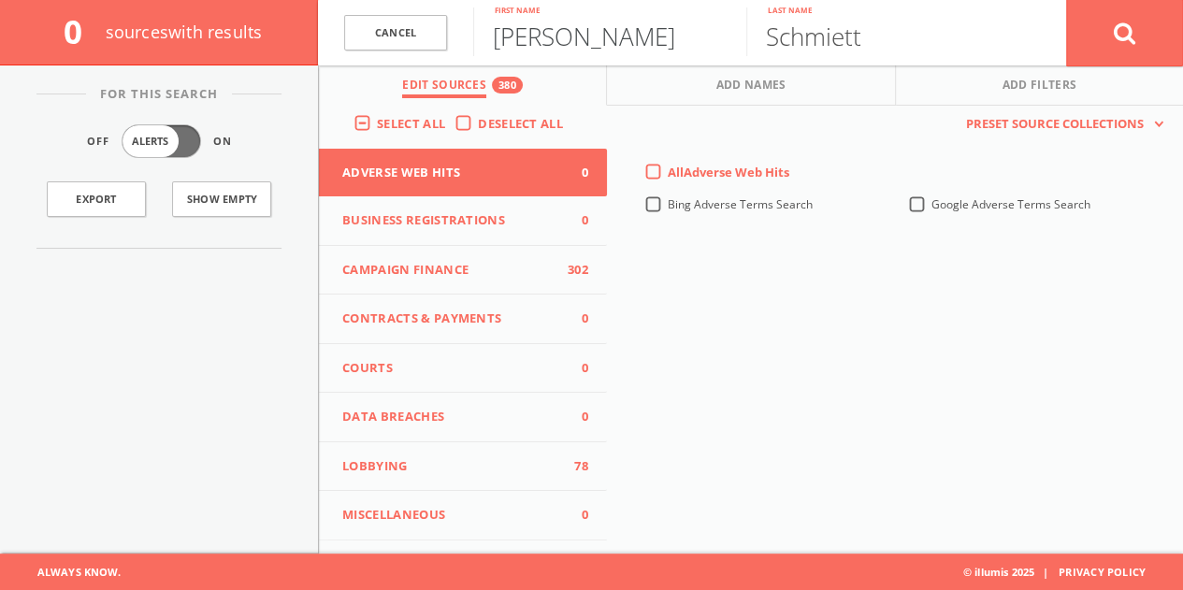
click at [536, 27] on input "[PERSON_NAME]" at bounding box center [609, 31] width 273 height 49
paste input "[PHONE_NUMBER]"
type input "[PHONE_NUMBER]"
drag, startPoint x: 697, startPoint y: 33, endPoint x: 239, endPoint y: 23, distance: 458.4
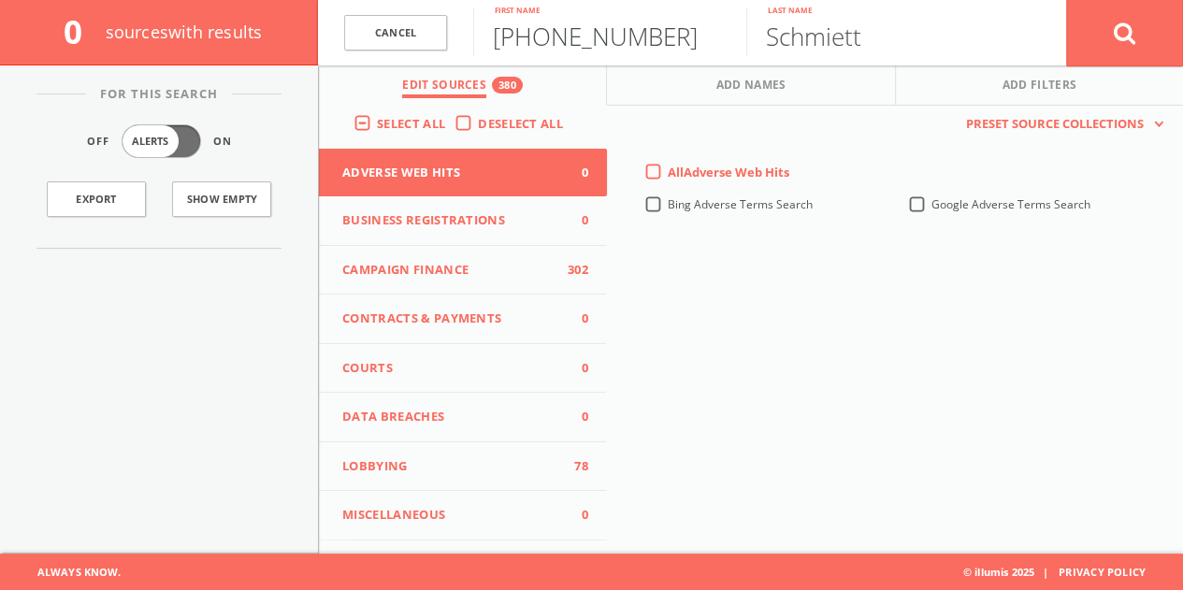
click at [241, 23] on div "0 source s with results Cancel [PHONE_NUMBER] First name [PERSON_NAME] Last nam…" at bounding box center [591, 32] width 1183 height 65
type input "[PERSON_NAME]"
paste input "[PERSON_NAME]"
type input "[PERSON_NAME]"
click at [1066, 0] on button at bounding box center [1124, 32] width 117 height 67
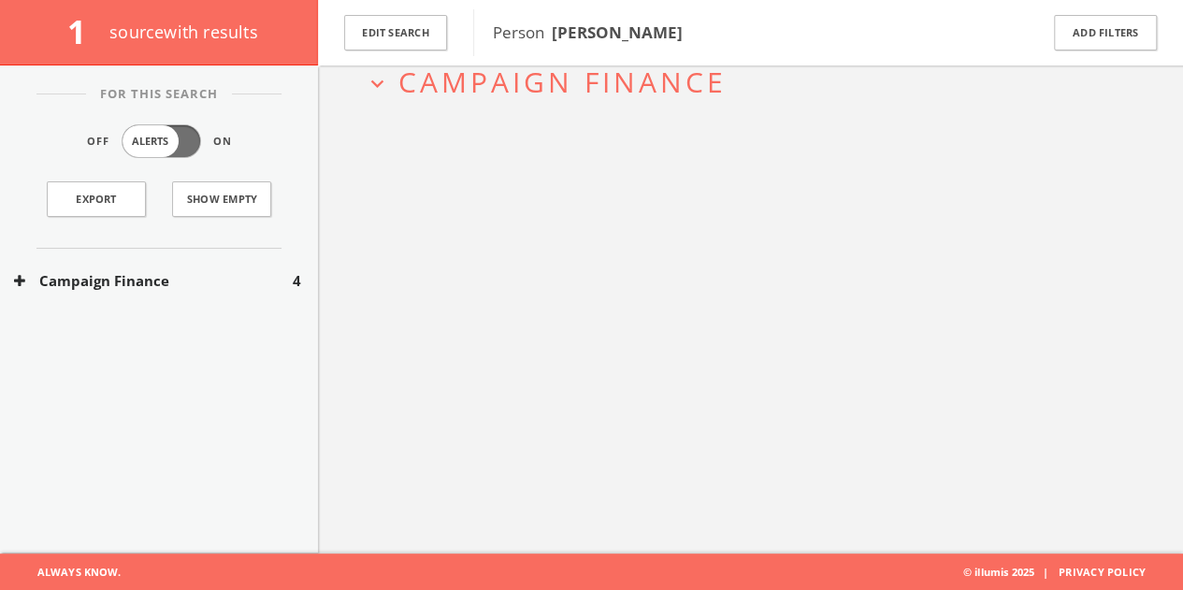
click at [263, 271] on button "Campaign Finance" at bounding box center [153, 281] width 279 height 22
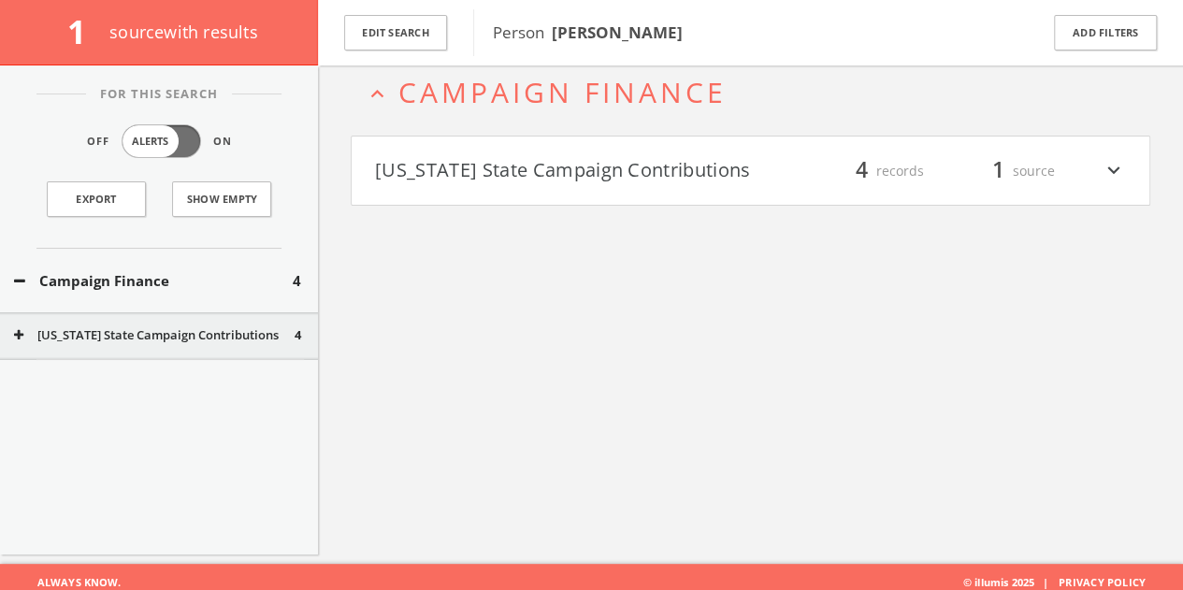
click at [581, 170] on button "[US_STATE] State Campaign Contributions" at bounding box center [563, 171] width 376 height 32
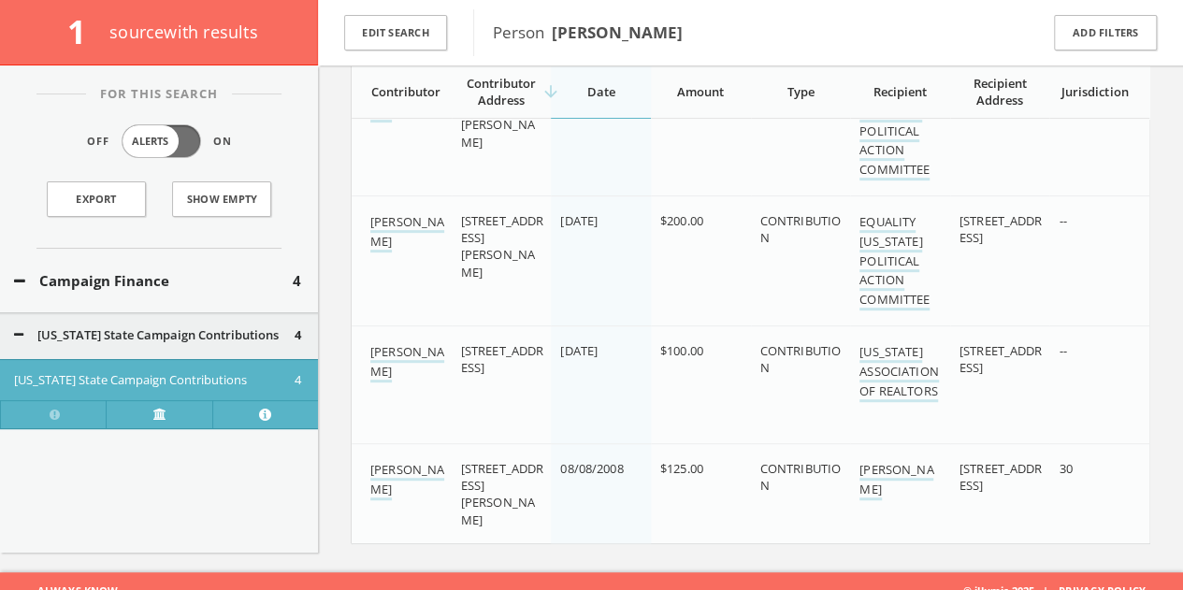
scroll to position [363, 0]
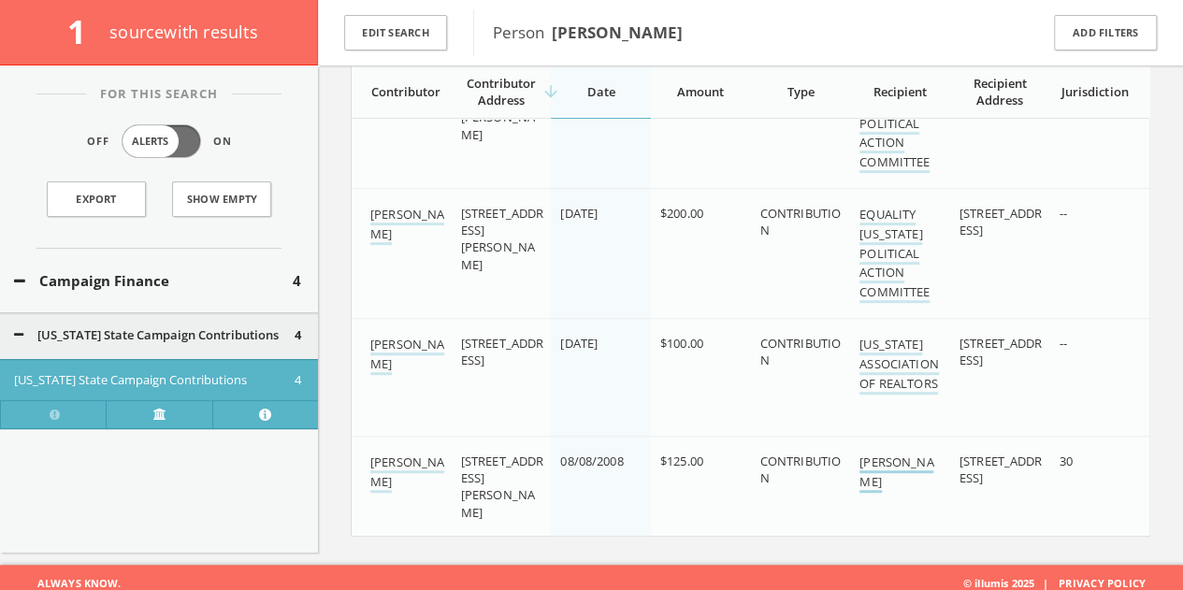
drag, startPoint x: 900, startPoint y: 475, endPoint x: 862, endPoint y: 455, distance: 43.5
click at [862, 455] on div "[PERSON_NAME]" at bounding box center [902, 472] width 85 height 39
click at [210, 304] on div "Campaign Finance 4" at bounding box center [159, 281] width 318 height 65
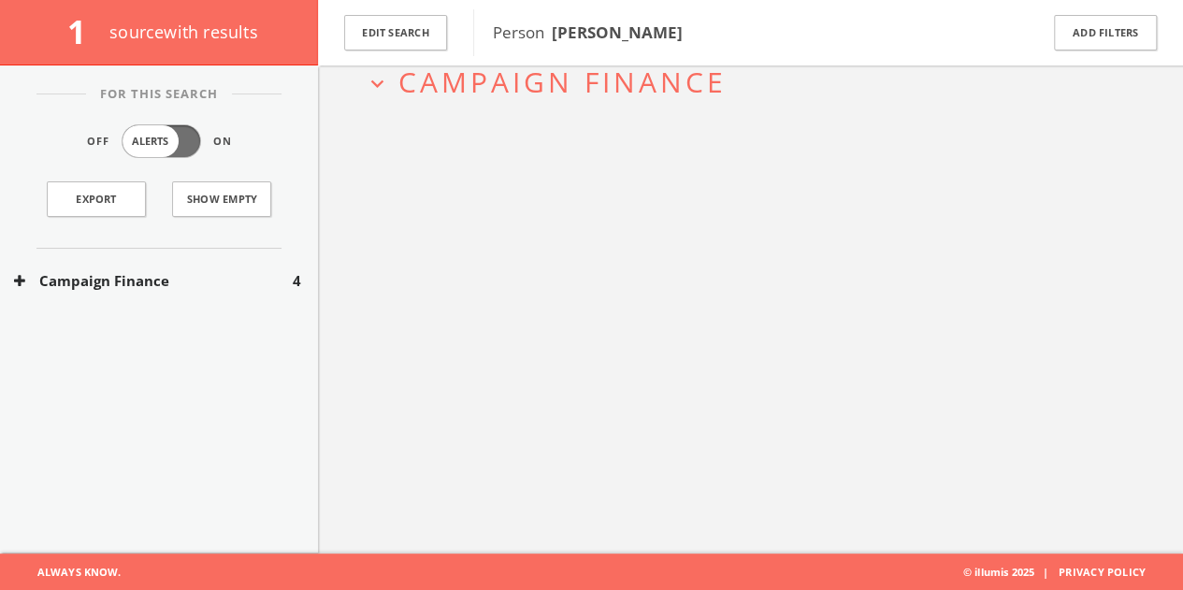
click at [208, 287] on button "Campaign Finance" at bounding box center [153, 281] width 279 height 22
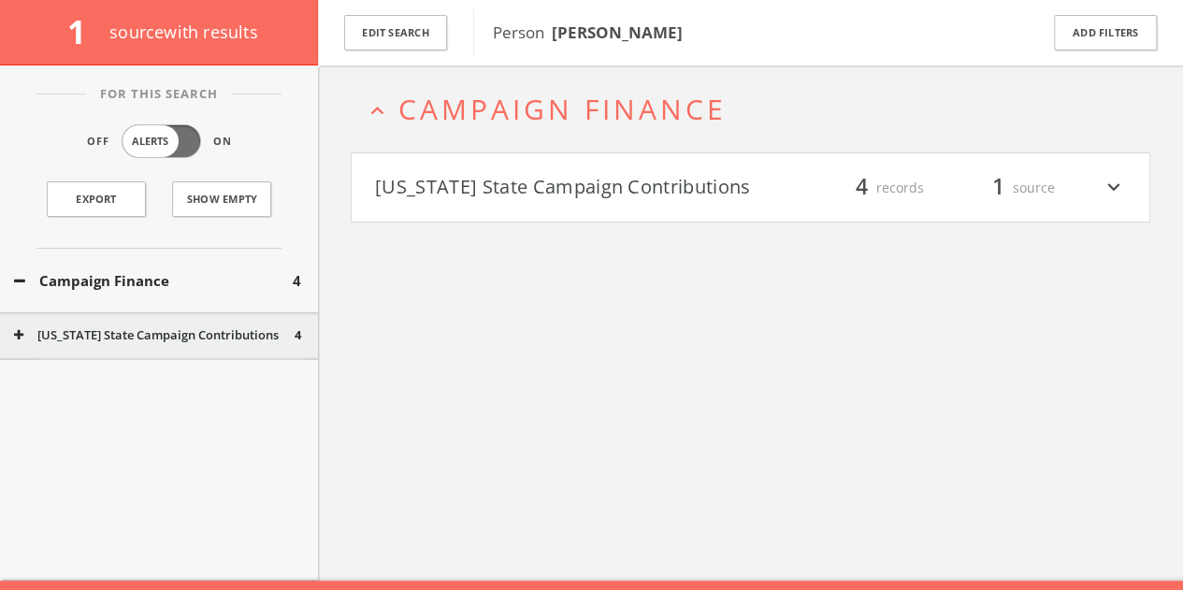
scroll to position [80, 0]
click at [428, 44] on button "Edit Search" at bounding box center [395, 33] width 103 height 36
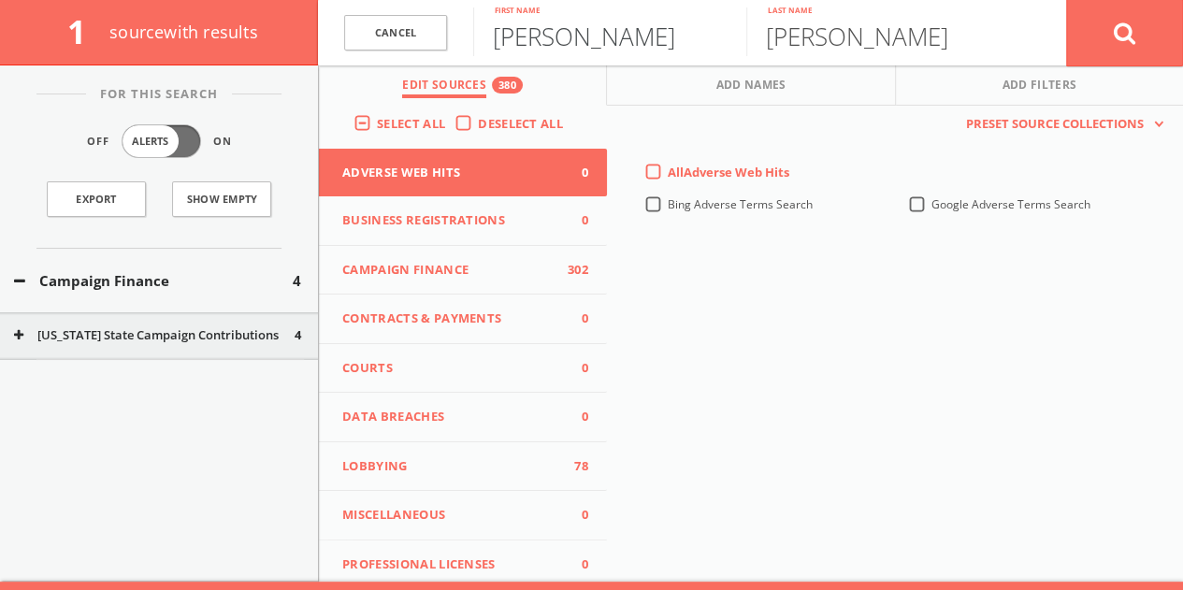
click at [543, 28] on input "[PERSON_NAME]" at bounding box center [609, 31] width 273 height 49
click at [543, 29] on input "[PERSON_NAME]" at bounding box center [609, 31] width 273 height 49
paste input "[PERSON_NAME]"
drag, startPoint x: 574, startPoint y: 40, endPoint x: 731, endPoint y: 68, distance: 159.6
click at [732, 65] on div "Cancel [PERSON_NAME] First name [PERSON_NAME] Last name Cancel Edit Sources 380…" at bounding box center [750, 32] width 865 height 65
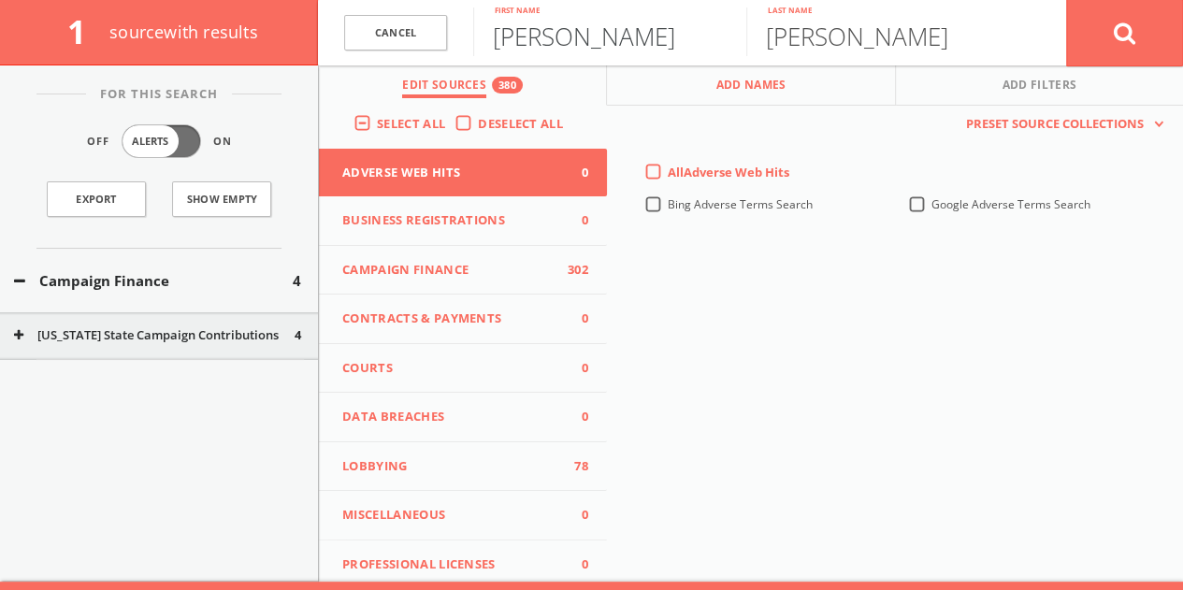
type input "[PERSON_NAME]"
type input "De Lay"
click at [1066, 0] on button at bounding box center [1124, 32] width 117 height 67
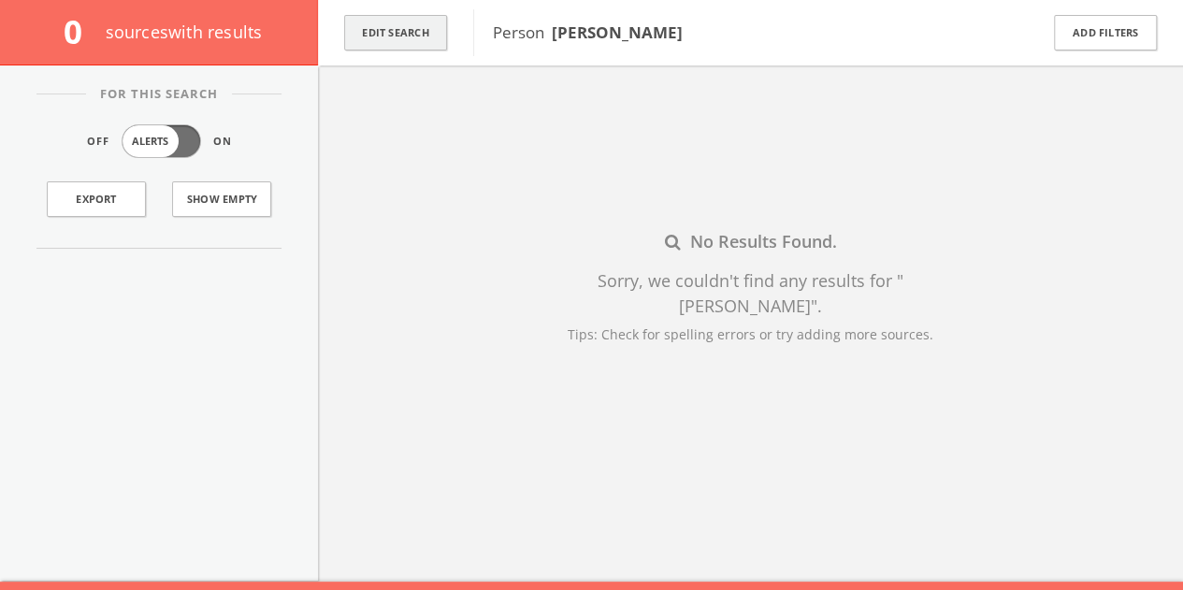
click at [375, 22] on button "Edit Search" at bounding box center [395, 33] width 103 height 36
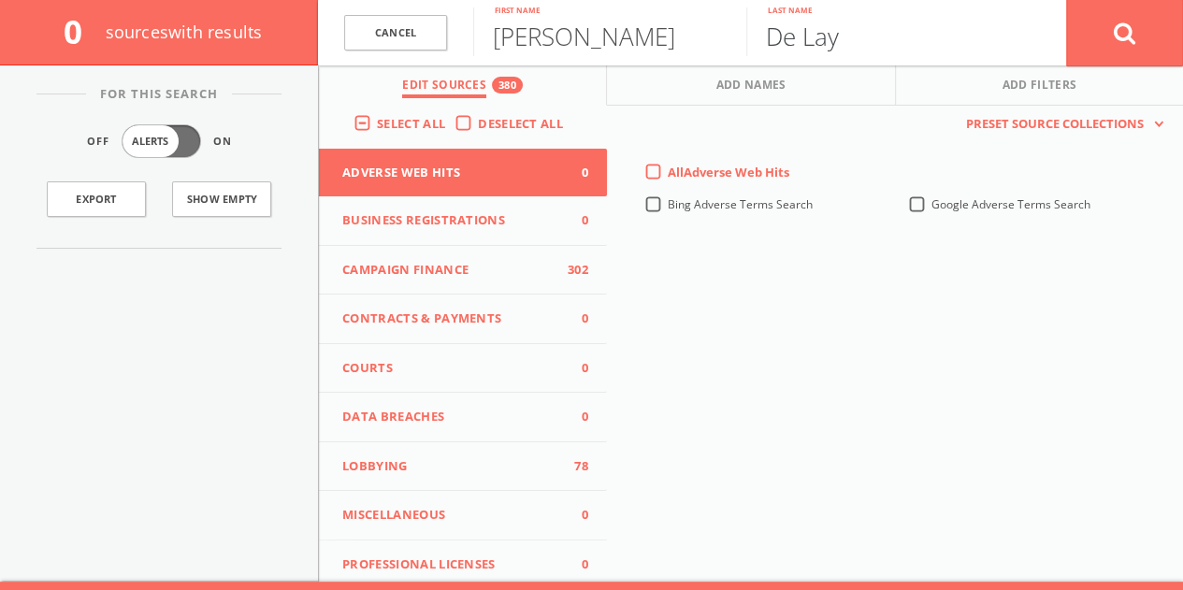
click at [808, 40] on input "De Lay" at bounding box center [882, 31] width 273 height 49
type input "DeLay"
click at [1066, 0] on button at bounding box center [1124, 32] width 117 height 67
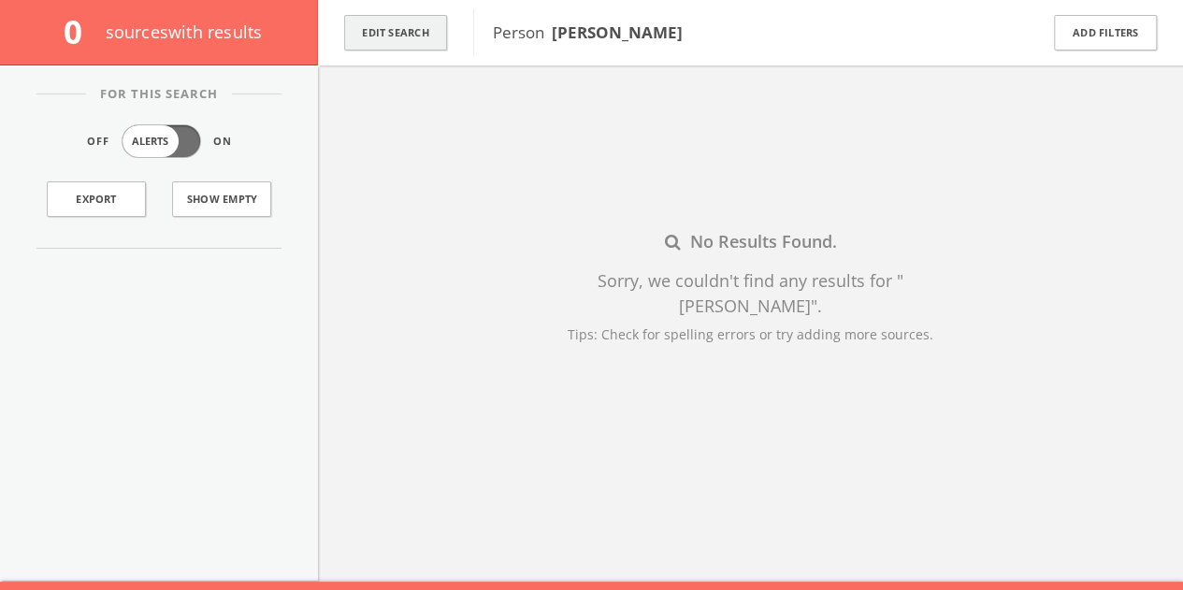
click at [420, 33] on button "Edit Search" at bounding box center [395, 33] width 103 height 36
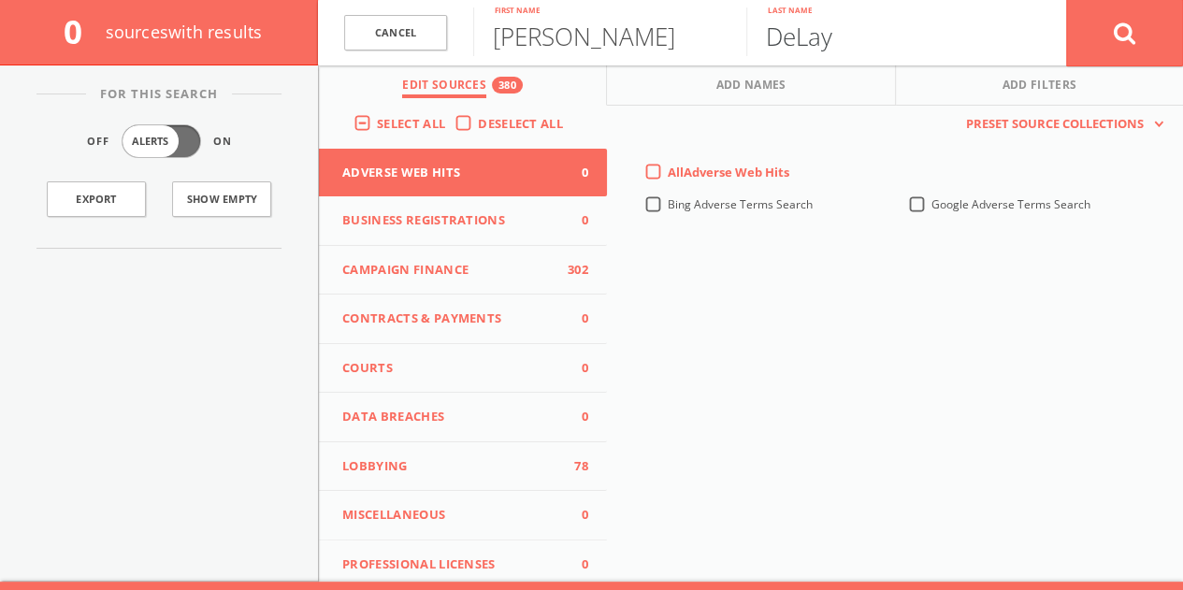
click at [796, 44] on input "DeLay" at bounding box center [882, 31] width 273 height 49
type input "Lay"
click at [1066, 0] on button at bounding box center [1124, 32] width 117 height 67
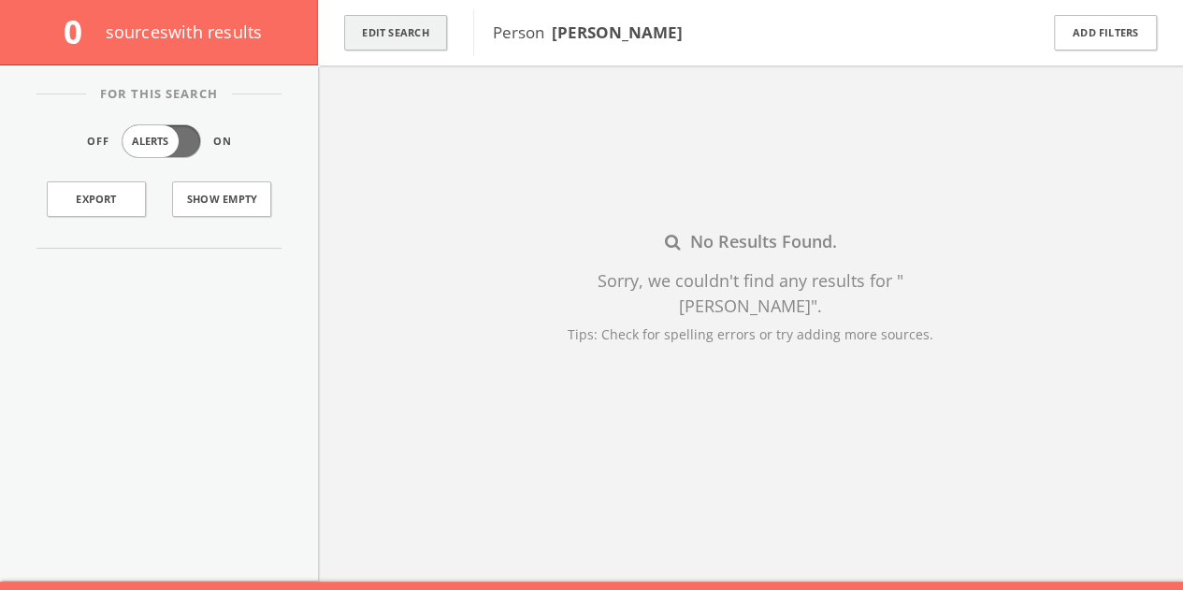
click at [370, 20] on button "Edit Search" at bounding box center [395, 33] width 103 height 36
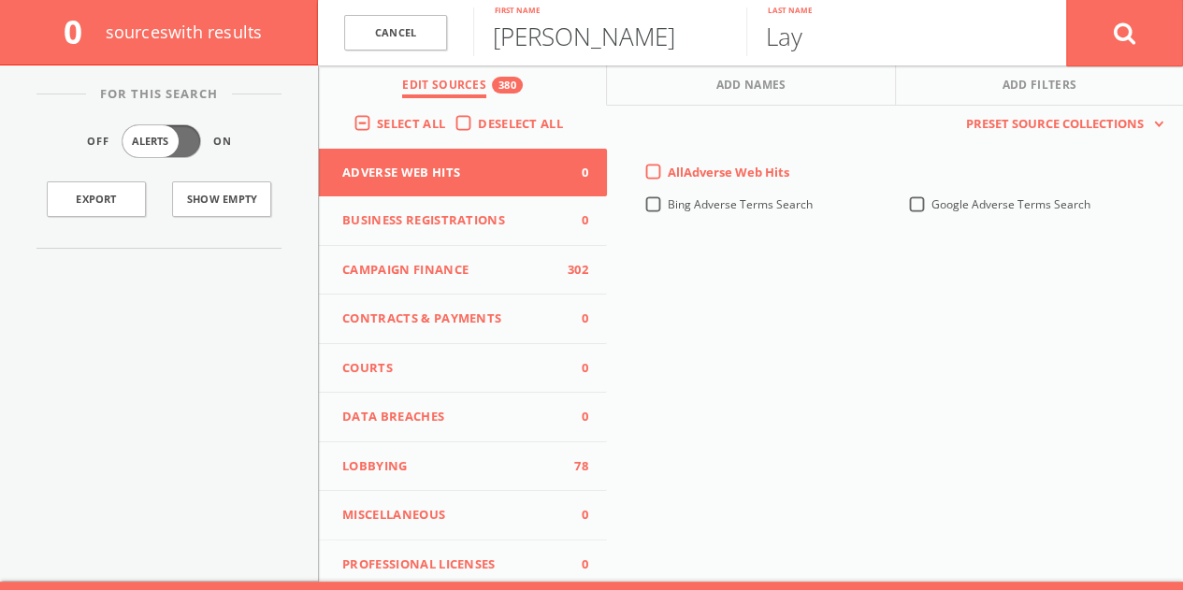
click at [565, 39] on input "[PERSON_NAME]" at bounding box center [609, 31] width 273 height 49
type input "Chelsea"
type input "Fife"
click at [1066, 0] on button at bounding box center [1124, 32] width 117 height 67
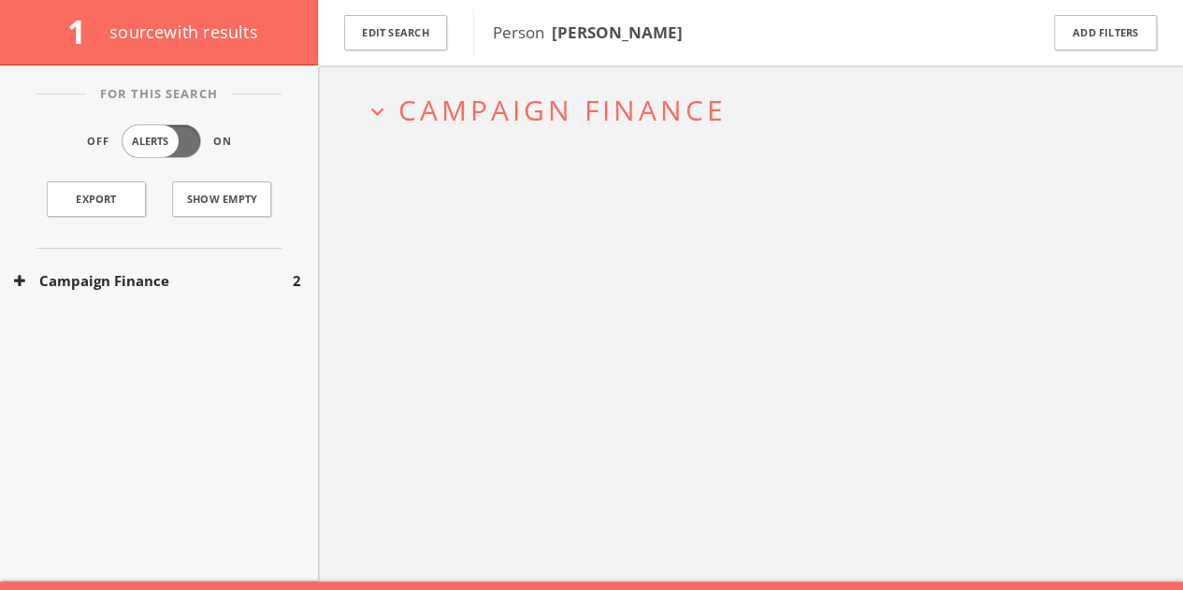
click at [237, 286] on button "Campaign Finance" at bounding box center [153, 281] width 279 height 22
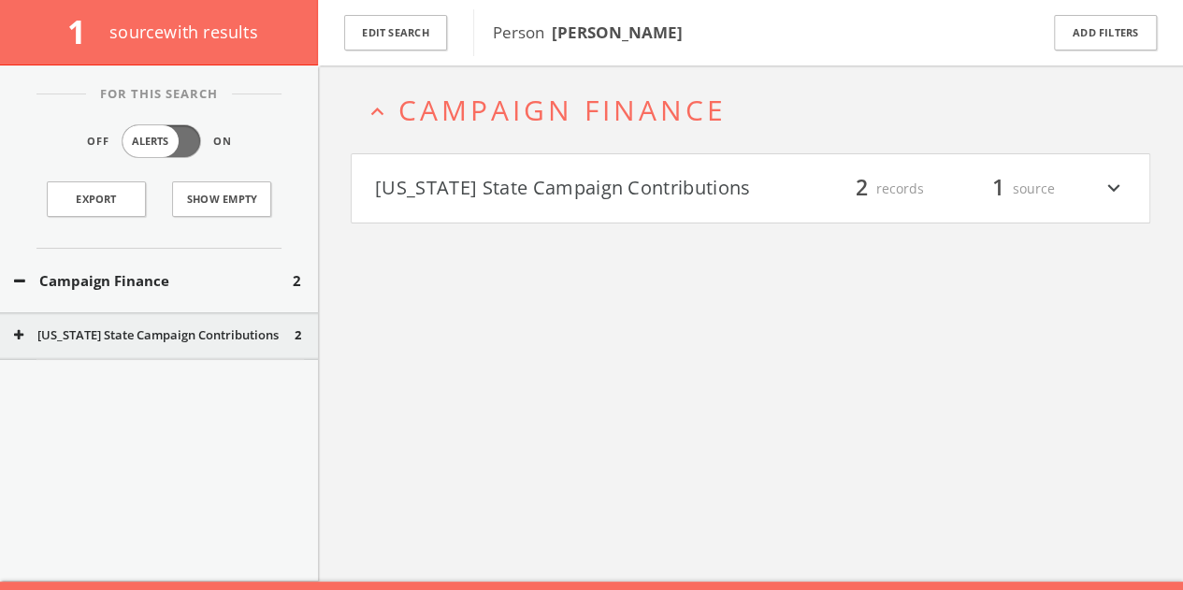
click at [559, 189] on button "[US_STATE] State Campaign Contributions" at bounding box center [563, 189] width 376 height 32
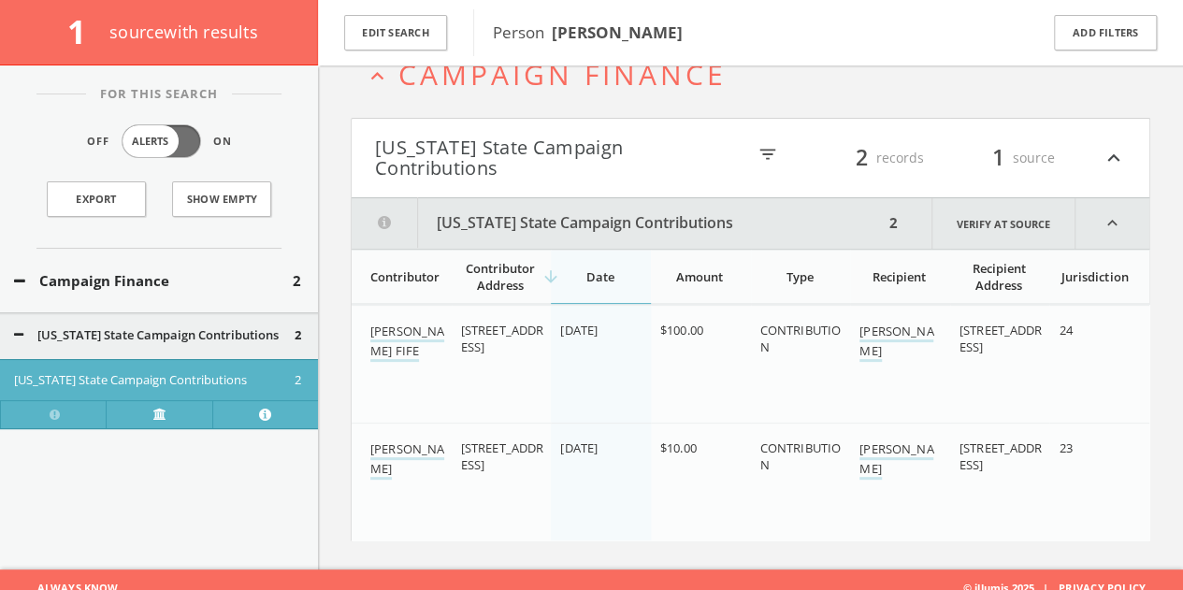
scroll to position [121, 0]
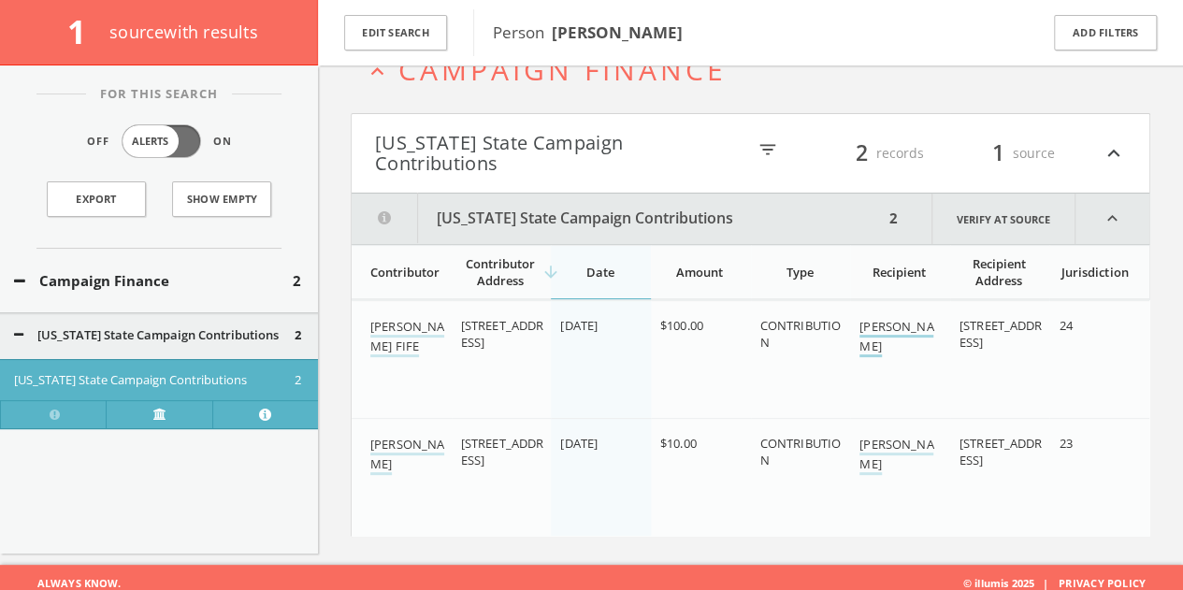
drag, startPoint x: 928, startPoint y: 340, endPoint x: 861, endPoint y: 311, distance: 73.3
click at [861, 317] on div "[PERSON_NAME]" at bounding box center [902, 336] width 85 height 39
drag, startPoint x: 857, startPoint y: 424, endPoint x: 919, endPoint y: 452, distance: 67.8
click at [922, 456] on td "[PERSON_NAME]" at bounding box center [900, 477] width 100 height 118
click at [138, 258] on div "Campaign Finance 2" at bounding box center [159, 281] width 318 height 65
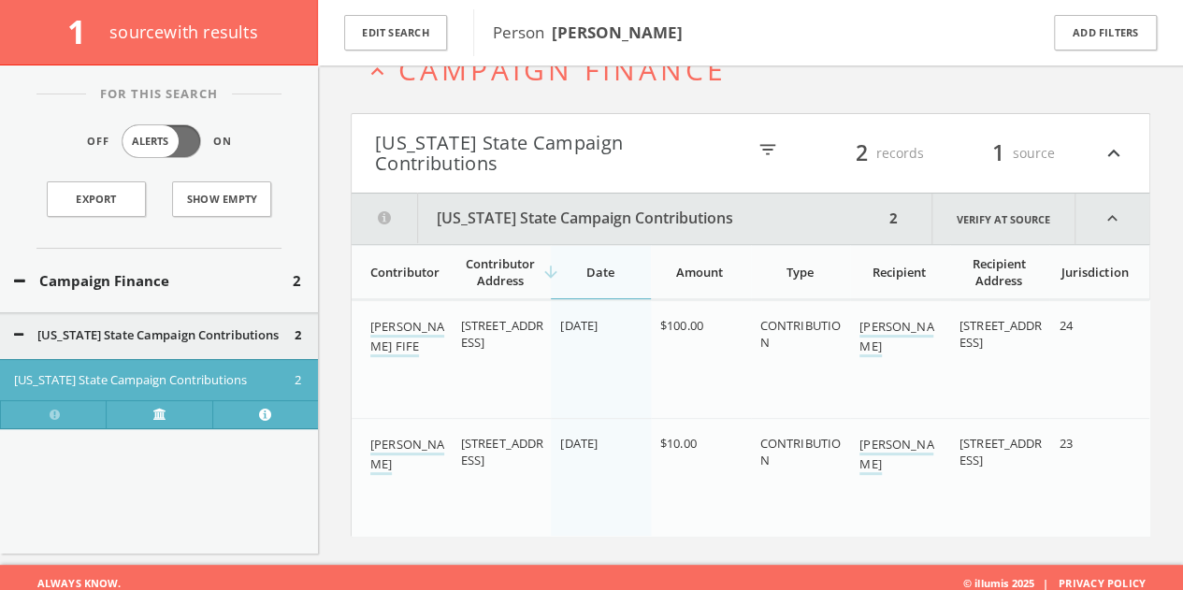
scroll to position [109, 0]
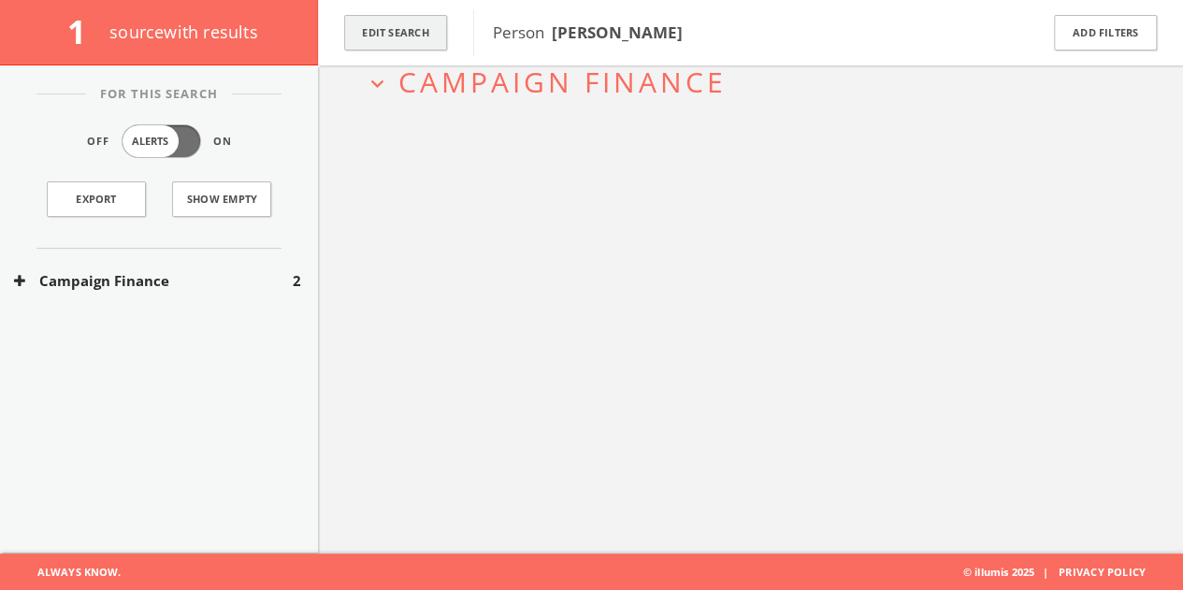
click at [398, 22] on button "Edit Search" at bounding box center [395, 33] width 103 height 36
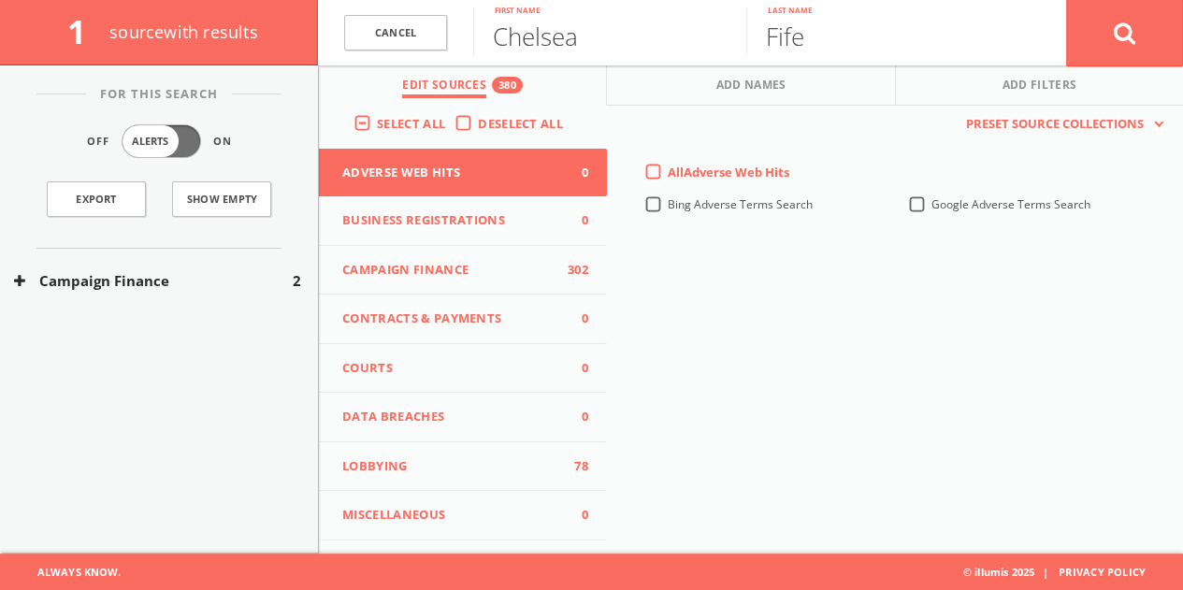
click at [516, 39] on input "Chelsea" at bounding box center [609, 31] width 273 height 49
paste input "[PHONE_NUMBER]"
type input "[PHONE_NUMBER]"
drag, startPoint x: 677, startPoint y: 42, endPoint x: 426, endPoint y: 50, distance: 251.7
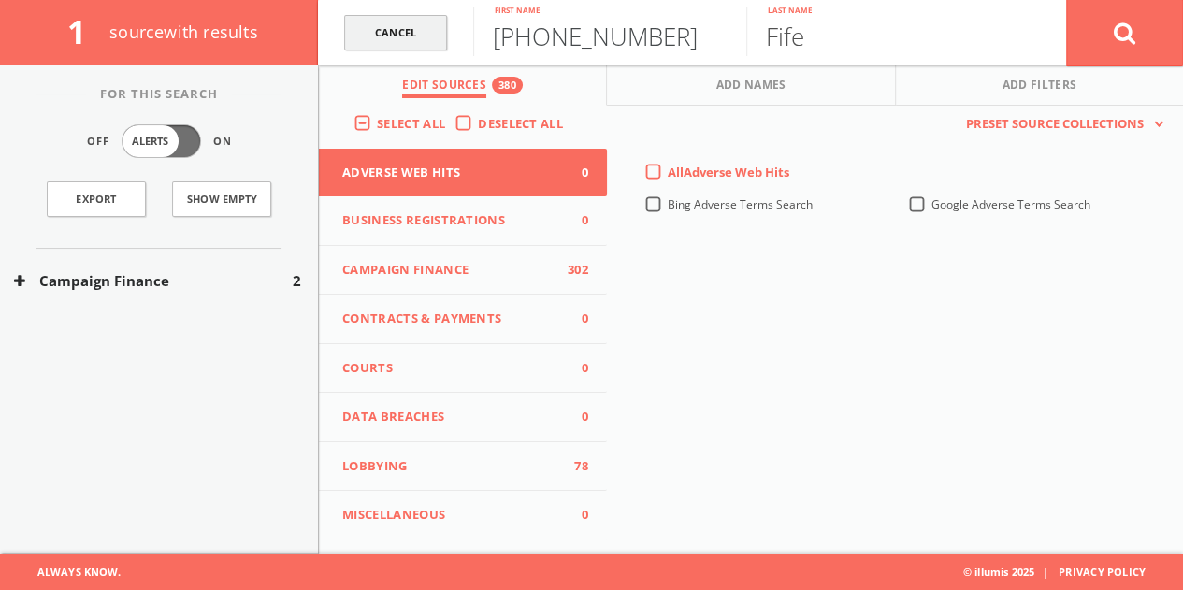
click at [436, 53] on form "Cancel [PHONE_NUMBER] First name [PERSON_NAME] Last name Cancel" at bounding box center [750, 32] width 865 height 65
type input "[PERSON_NAME]"
click at [835, 36] on input "Fife" at bounding box center [882, 31] width 273 height 49
type input "[PERSON_NAME]"
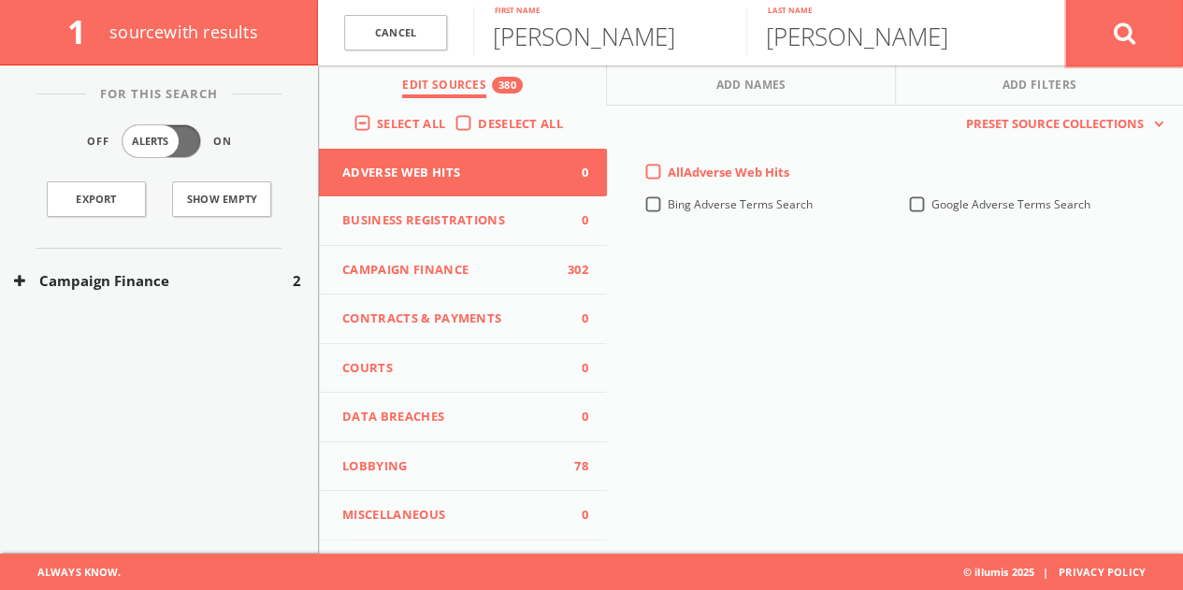
click at [1101, 42] on button at bounding box center [1124, 32] width 117 height 67
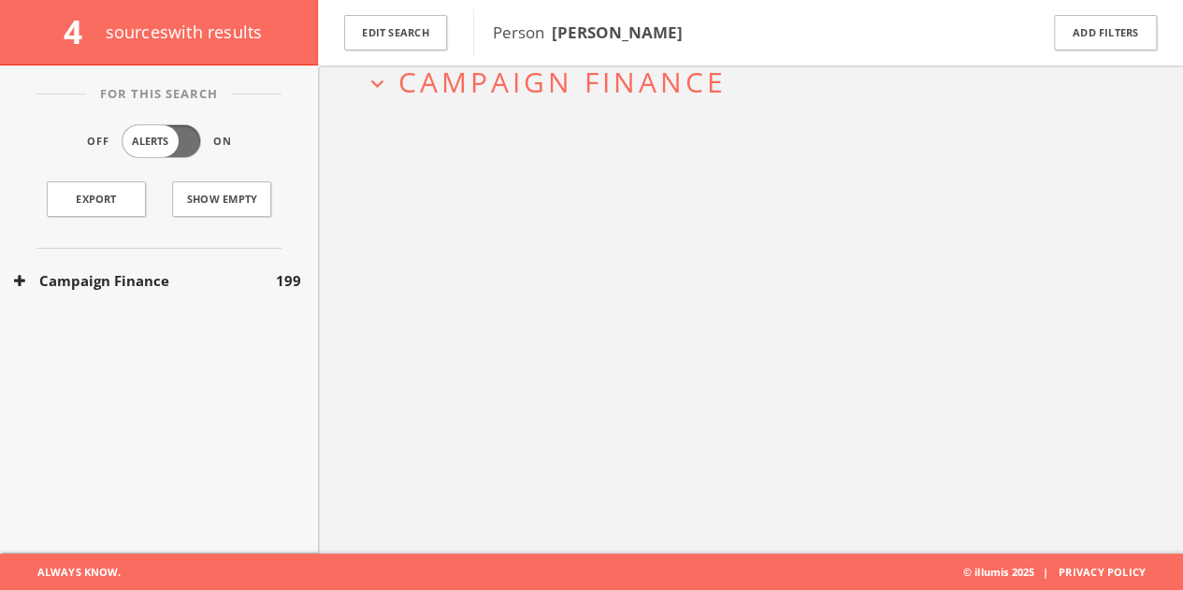
click at [265, 274] on button "Campaign Finance" at bounding box center [145, 281] width 262 height 22
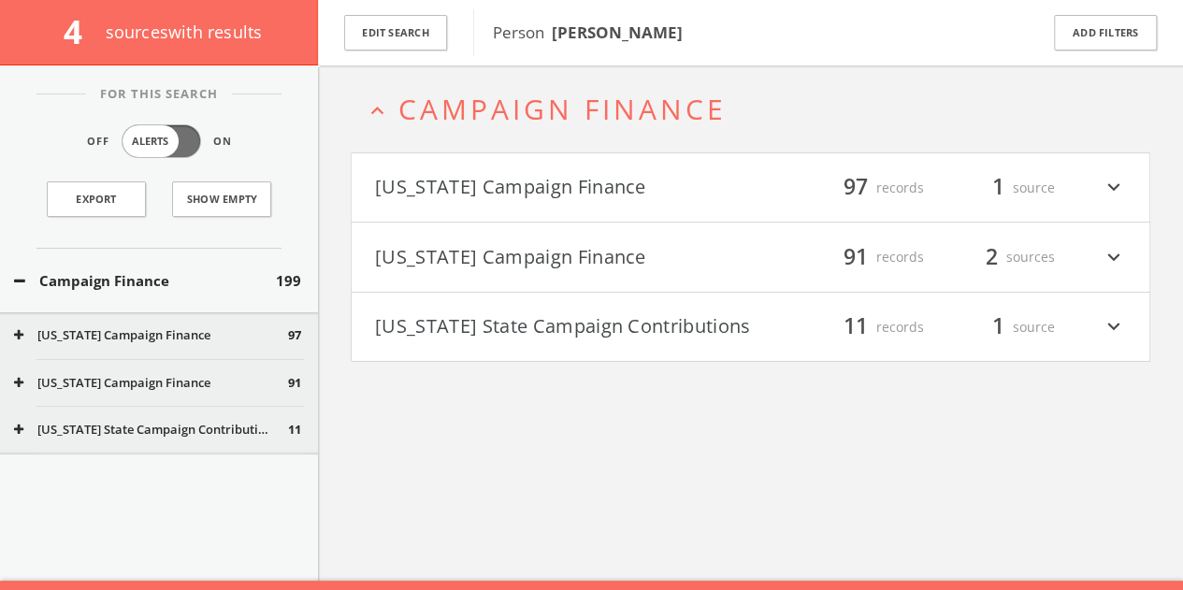
scroll to position [80, 0]
